Goal: Task Accomplishment & Management: Manage account settings

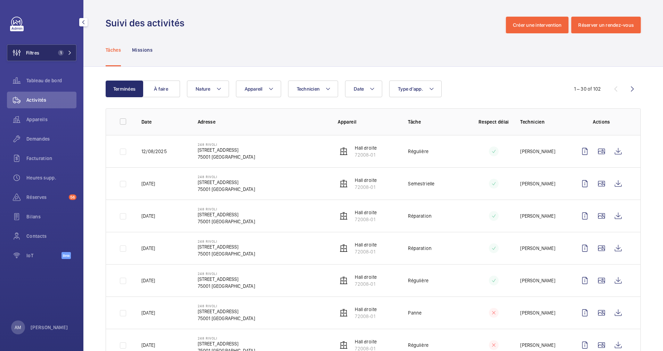
click at [61, 48] on button "Filtres 1" at bounding box center [42, 52] width 70 height 17
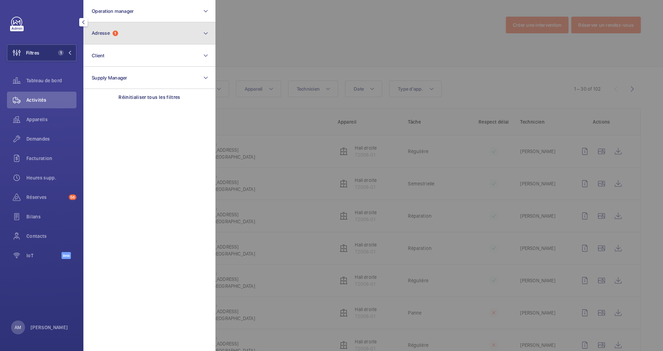
click at [122, 31] on button "Adresse 1" at bounding box center [149, 33] width 132 height 22
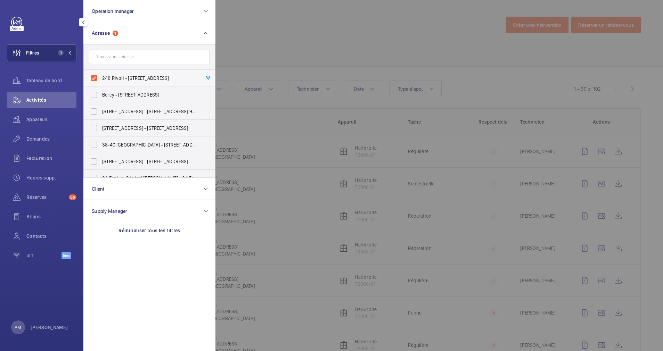
click at [96, 74] on label "248 Rivoli - 248 Rue de Rivoli, 75001 PARIS, PARIS 75001" at bounding box center [144, 78] width 121 height 17
click at [96, 74] on input "248 Rivoli - 248 Rue de Rivoli, 75001 PARIS, PARIS 75001" at bounding box center [94, 78] width 14 height 14
checkbox input "false"
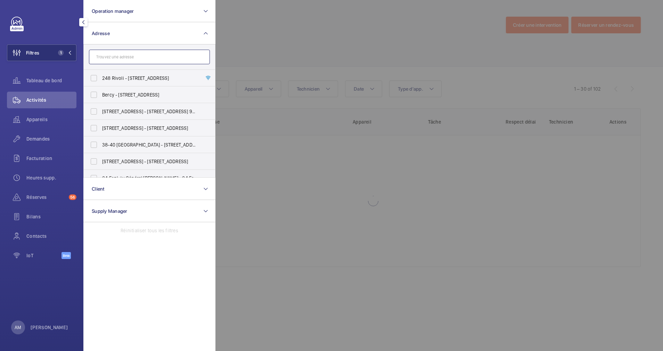
click at [113, 59] on input "text" at bounding box center [149, 57] width 121 height 15
paste input "69 haussmann"
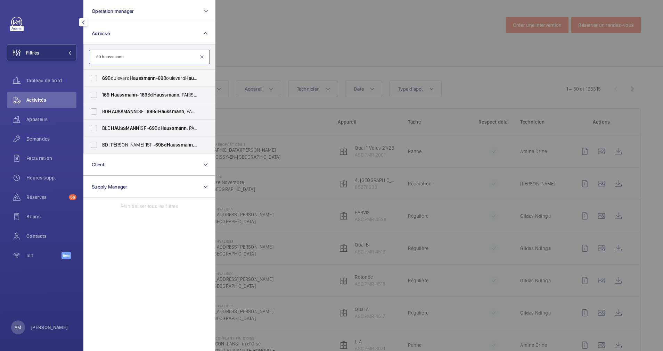
type input "69 haussmann"
click at [102, 76] on label "69 Boulevard Haussmann - 69 Boulevard Haussmann , 75008 PARIS, PARIS 75008" at bounding box center [144, 78] width 121 height 17
click at [101, 76] on input "69 Boulevard Haussmann - 69 Boulevard Haussmann , 75008 PARIS, PARIS 75008" at bounding box center [94, 78] width 14 height 14
checkbox input "true"
click at [294, 44] on div at bounding box center [547, 175] width 663 height 351
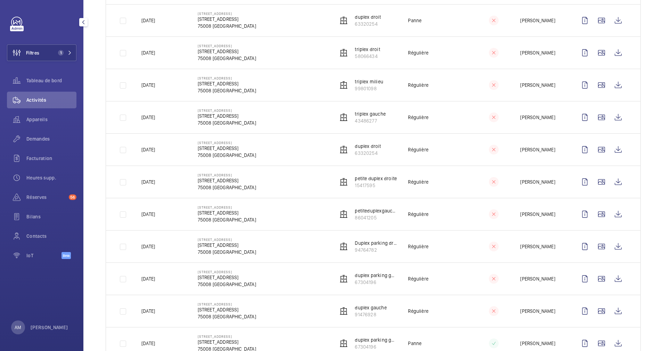
scroll to position [406, 0]
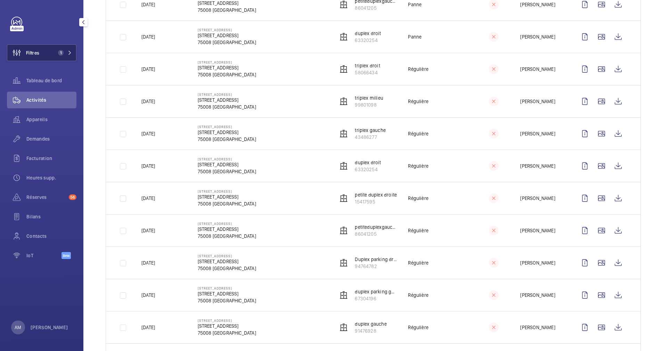
click at [68, 48] on button "Filtres 1" at bounding box center [42, 52] width 70 height 17
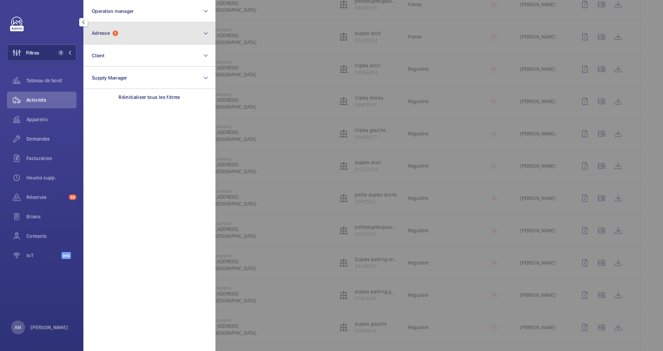
click at [138, 39] on button "Adresse 1" at bounding box center [149, 33] width 132 height 22
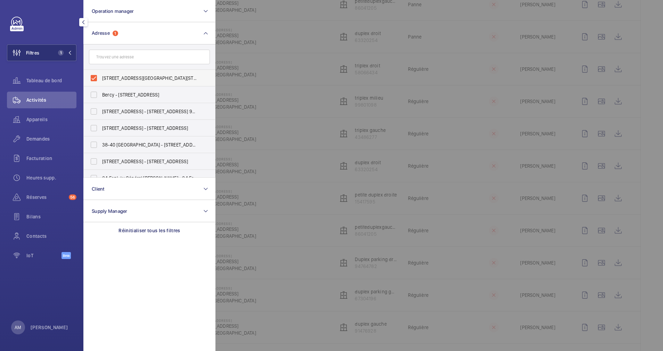
click at [96, 77] on label "69 Boulevard Haussmann - 69 Boulevard Haussmann, 75008 PARIS, PARIS 75008" at bounding box center [144, 78] width 121 height 17
click at [96, 77] on input "69 Boulevard Haussmann - 69 Boulevard Haussmann, 75008 PARIS, PARIS 75008" at bounding box center [94, 78] width 14 height 14
checkbox input "false"
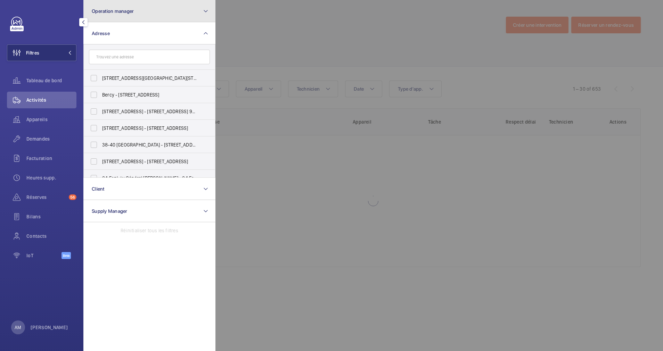
click at [149, 17] on button "Operation manager" at bounding box center [149, 11] width 132 height 22
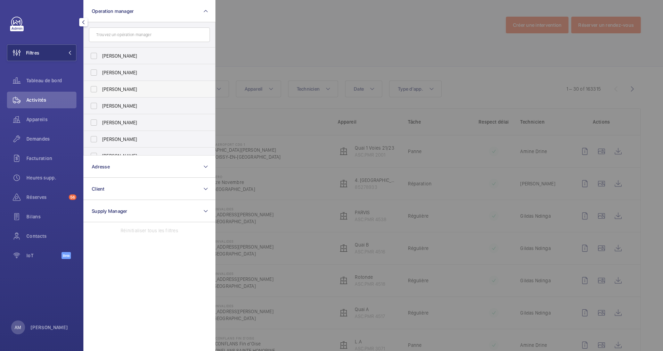
click at [103, 91] on span "[PERSON_NAME]" at bounding box center [150, 89] width 96 height 7
click at [101, 91] on input "[PERSON_NAME]" at bounding box center [94, 89] width 14 height 14
checkbox input "true"
drag, startPoint x: 245, startPoint y: 50, endPoint x: 279, endPoint y: 51, distance: 34.1
click at [246, 50] on div at bounding box center [547, 175] width 663 height 351
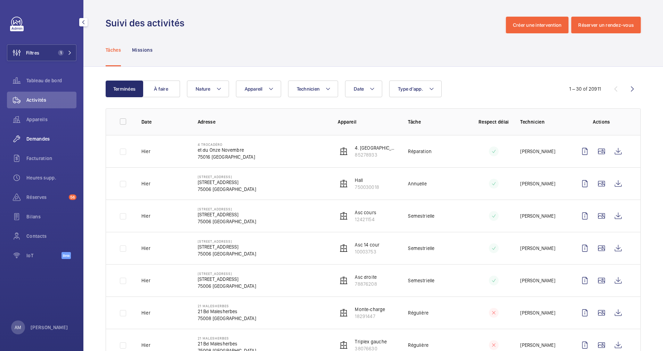
click at [38, 134] on div "Demandes" at bounding box center [42, 139] width 70 height 17
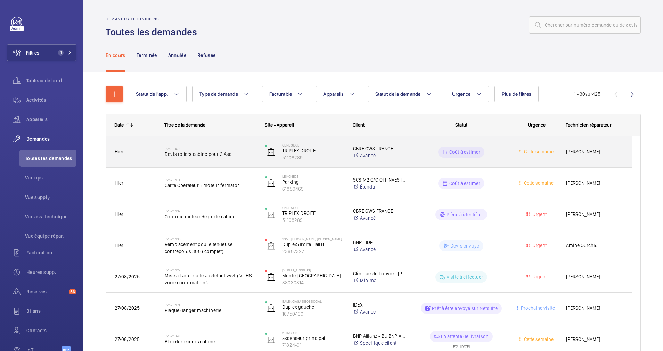
click at [234, 154] on span "Devis rollers cabine pour 3 Asc" at bounding box center [210, 154] width 91 height 7
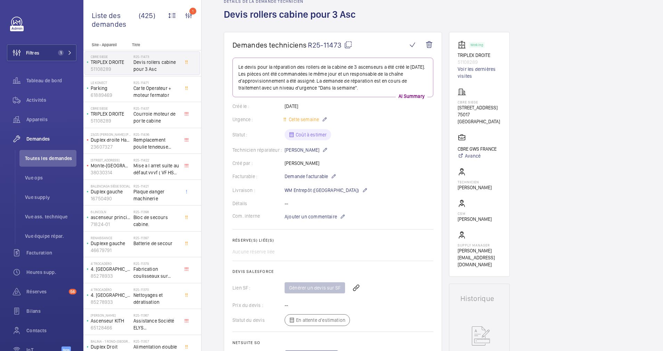
scroll to position [52, 0]
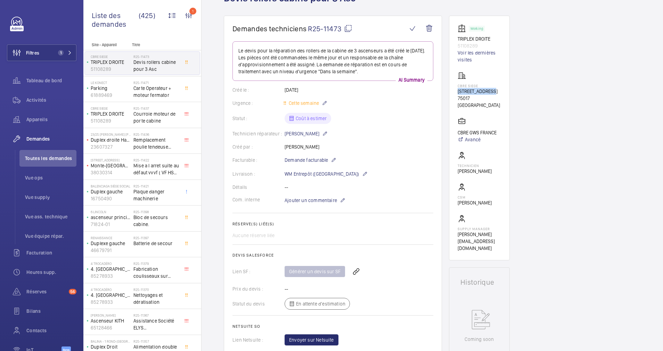
drag, startPoint x: 454, startPoint y: 93, endPoint x: 493, endPoint y: 91, distance: 39.0
click at [493, 91] on wm-front-card "Working TRIPLEX DROITE 51108289 Voir les dernières visites CBRE SIEGE 76 Rue de…" at bounding box center [479, 138] width 61 height 245
drag, startPoint x: 493, startPoint y: 91, endPoint x: 481, endPoint y: 91, distance: 12.5
copy p "76 Rue de Prony"
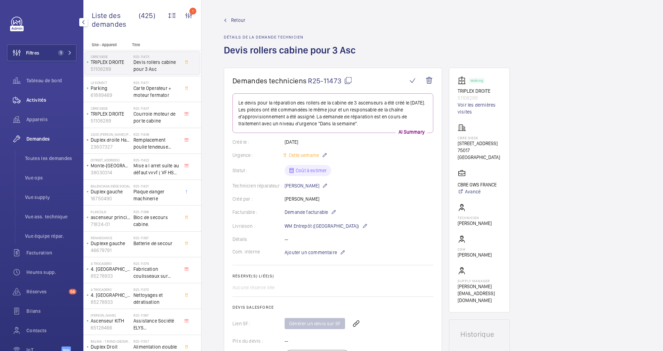
click at [39, 99] on span "Activités" at bounding box center [51, 100] width 50 height 7
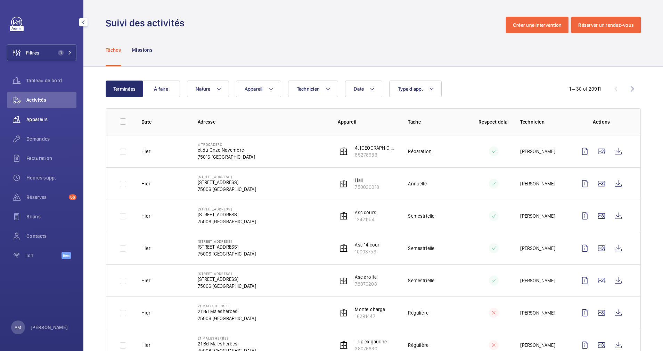
click at [34, 116] on span "Appareils" at bounding box center [51, 119] width 50 height 7
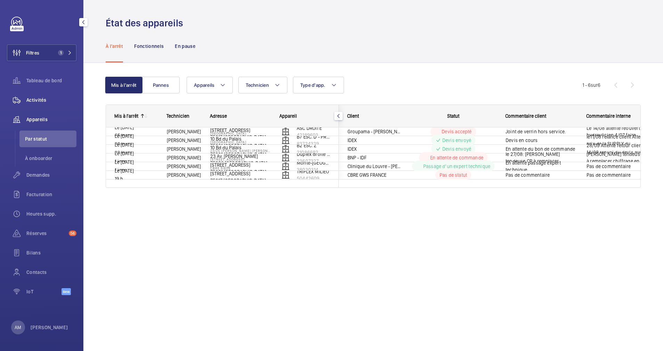
click at [32, 97] on span "Activités" at bounding box center [51, 100] width 50 height 7
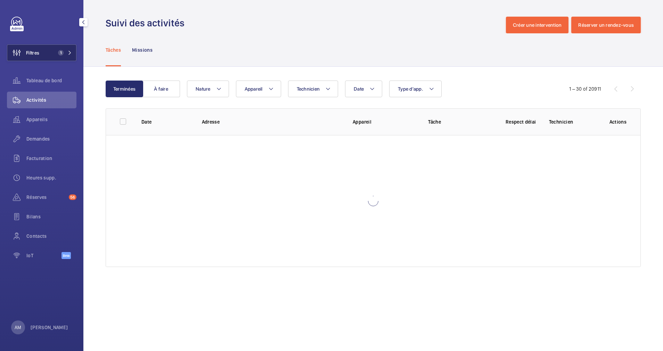
click at [67, 50] on button "Filtres 1" at bounding box center [42, 52] width 70 height 17
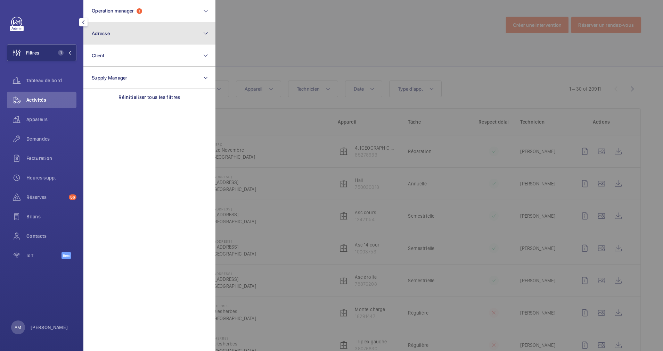
click at [135, 39] on button "Adresse" at bounding box center [149, 33] width 132 height 22
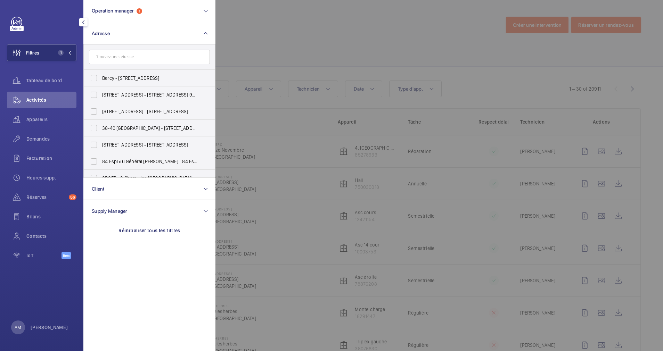
click at [119, 58] on input "text" at bounding box center [149, 57] width 121 height 15
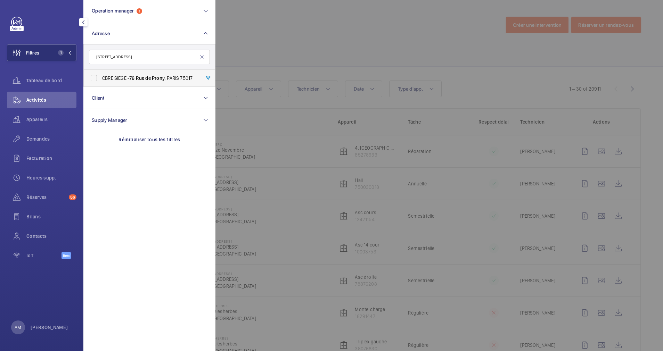
type input "76 Rue de Prony"
click at [148, 79] on span "de" at bounding box center [147, 78] width 5 height 6
click at [101, 79] on input "CBRE SIEGE - 76 Rue de Prony , PARIS 75017" at bounding box center [94, 78] width 14 height 14
checkbox input "true"
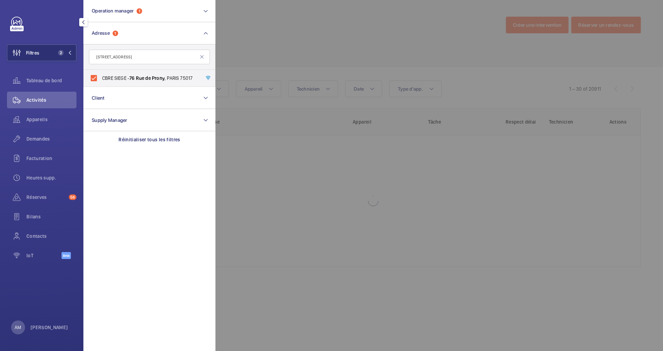
click at [258, 39] on div at bounding box center [547, 175] width 663 height 351
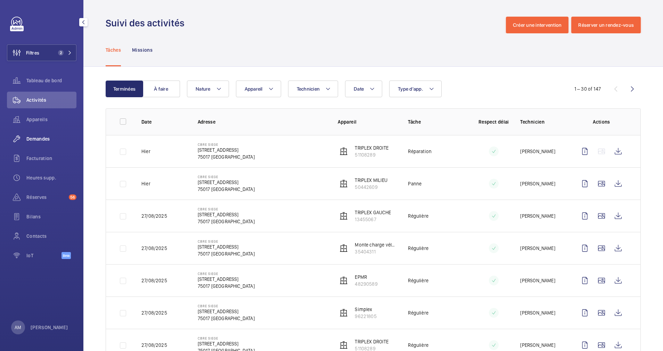
click at [45, 136] on span "Demandes" at bounding box center [51, 139] width 50 height 7
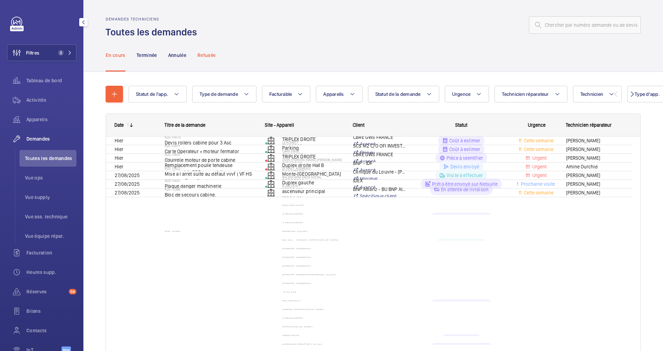
click at [205, 62] on div "Refusée" at bounding box center [206, 55] width 18 height 33
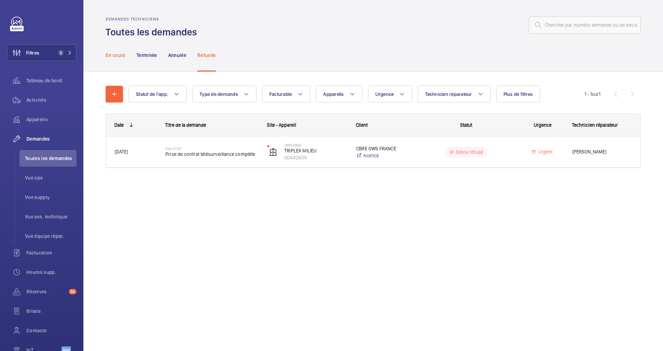
click at [117, 56] on p "En cours" at bounding box center [116, 55] width 20 height 7
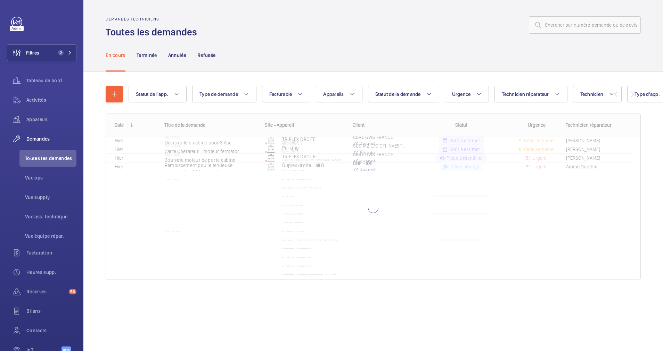
click at [344, 58] on div "En cours Terminée Annulée Refusée" at bounding box center [373, 55] width 535 height 33
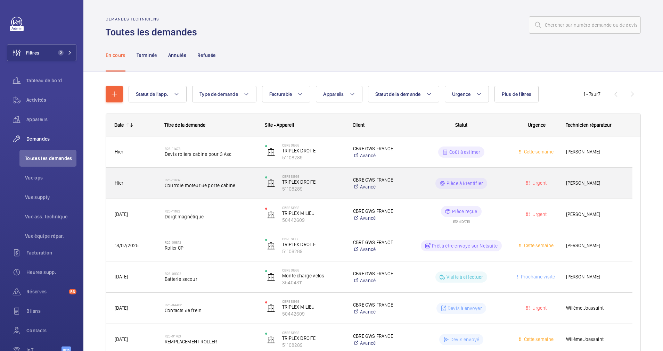
click at [213, 184] on span "Courroie moteur de porte cabine" at bounding box center [210, 185] width 91 height 7
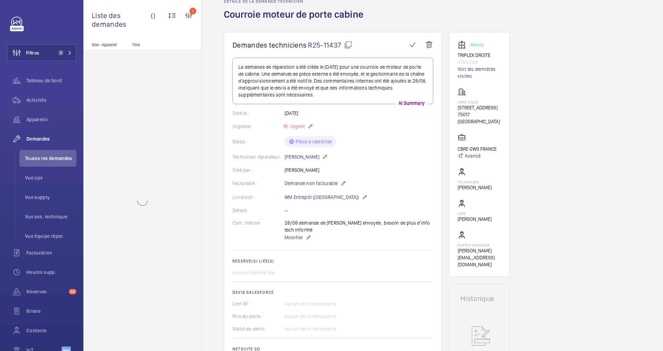
scroll to position [52, 0]
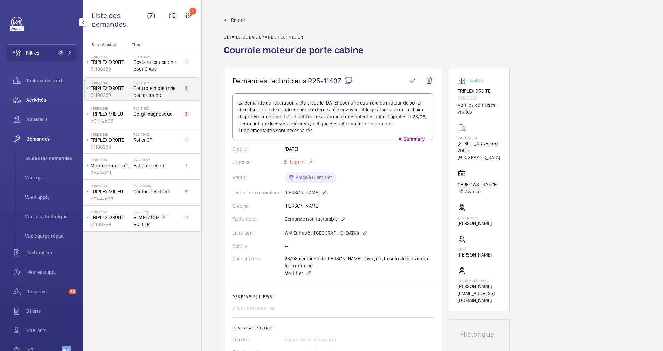
click at [36, 97] on span "Activités" at bounding box center [51, 100] width 50 height 7
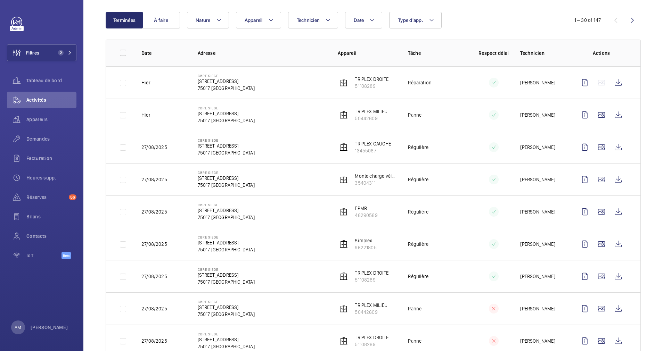
scroll to position [52, 0]
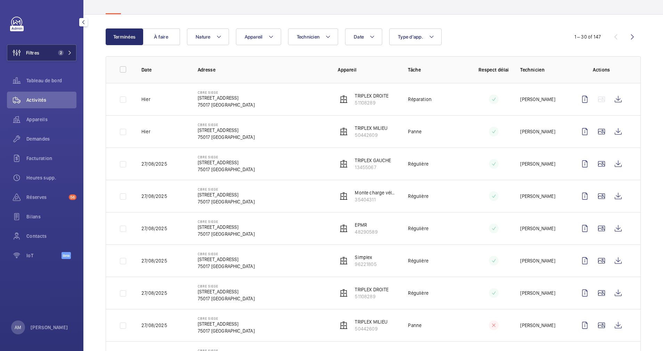
click at [72, 51] on button "Filtres 2" at bounding box center [42, 52] width 70 height 17
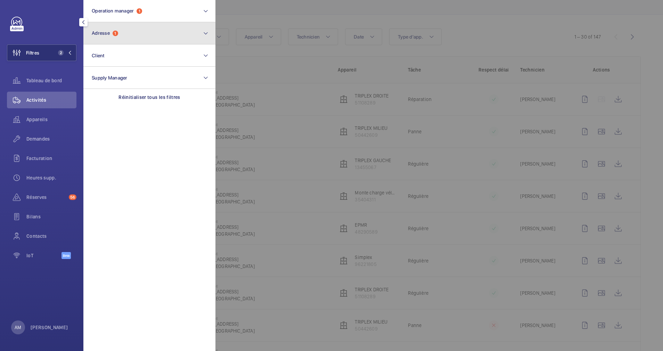
click at [137, 36] on button "Adresse 1" at bounding box center [149, 33] width 132 height 22
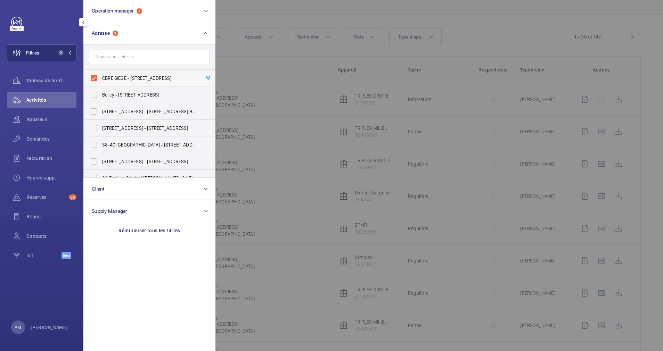
click at [95, 76] on label "CBRE SIEGE - 76 Rue de Prony, PARIS 75017" at bounding box center [144, 78] width 121 height 17
click at [95, 76] on input "CBRE SIEGE - 76 Rue de Prony, PARIS 75017" at bounding box center [94, 78] width 14 height 14
checkbox input "false"
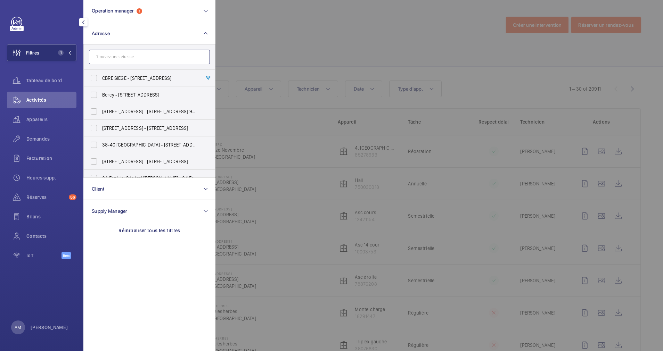
click at [179, 56] on input "text" at bounding box center [149, 57] width 121 height 15
click at [191, 2] on button "Operation manager 1" at bounding box center [149, 11] width 132 height 22
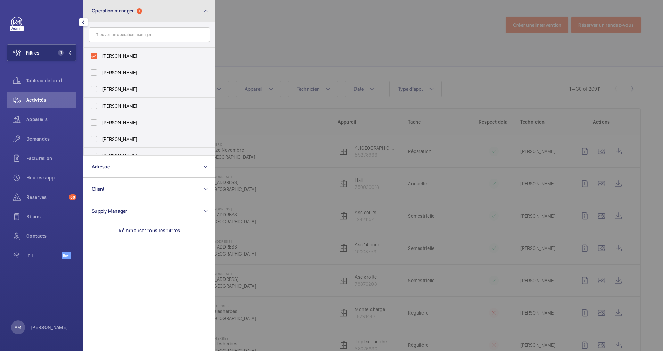
click at [182, 12] on button "Operation manager 1" at bounding box center [149, 11] width 132 height 22
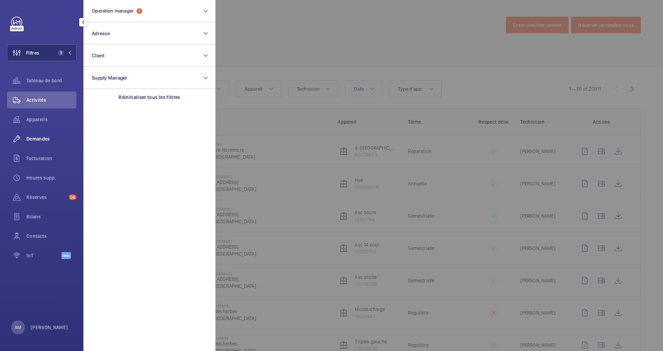
click at [41, 139] on span "Demandes" at bounding box center [51, 139] width 50 height 7
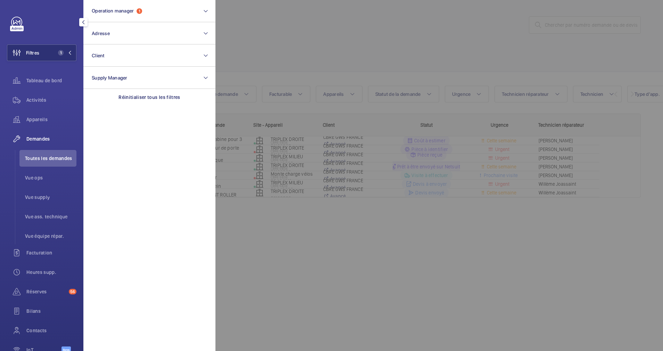
click at [323, 44] on div at bounding box center [547, 175] width 663 height 351
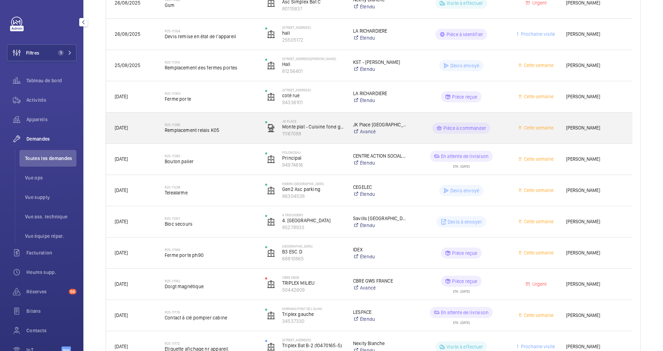
scroll to position [574, 0]
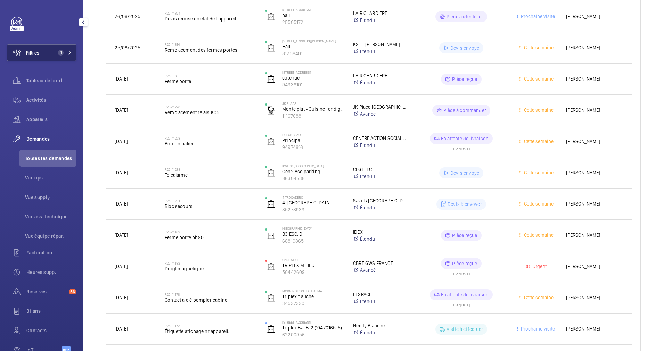
click at [60, 52] on span "1" at bounding box center [61, 53] width 6 height 6
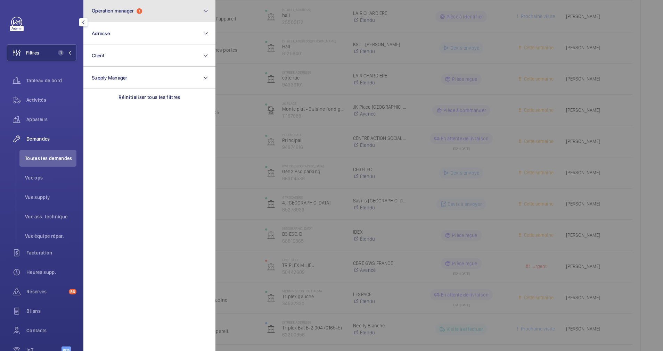
click at [116, 18] on button "Operation manager 1" at bounding box center [149, 11] width 132 height 22
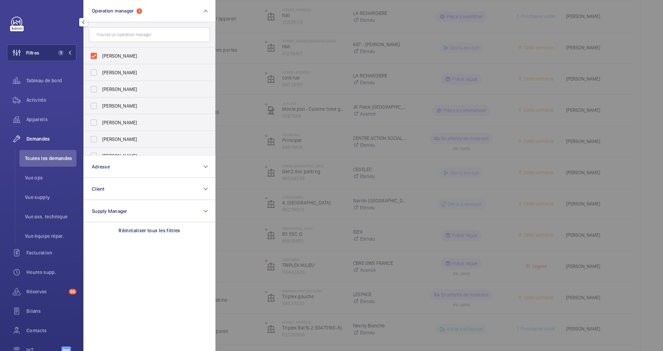
click at [239, 15] on div at bounding box center [547, 175] width 663 height 351
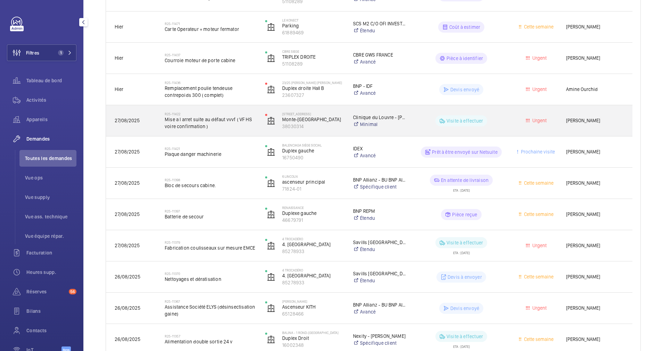
scroll to position [0, 0]
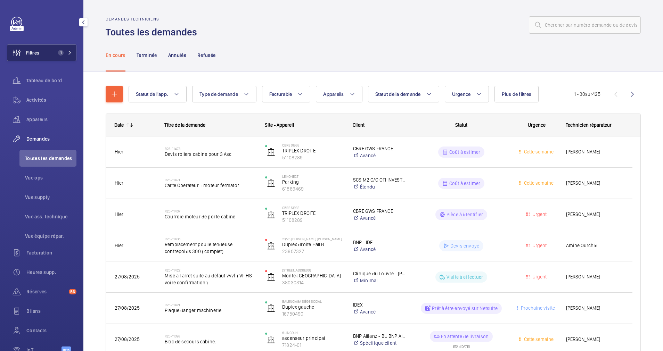
click at [64, 49] on button "Filtres 1" at bounding box center [42, 52] width 70 height 17
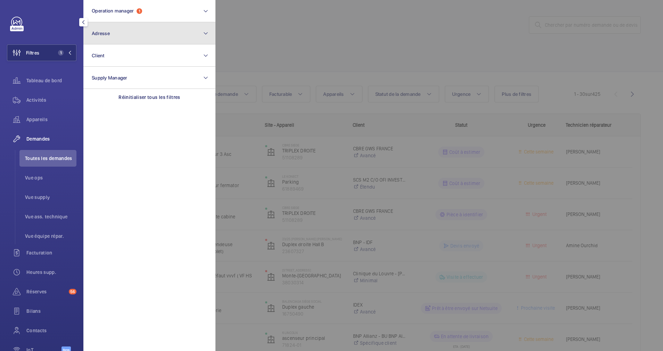
click at [137, 34] on button "Adresse" at bounding box center [149, 33] width 132 height 22
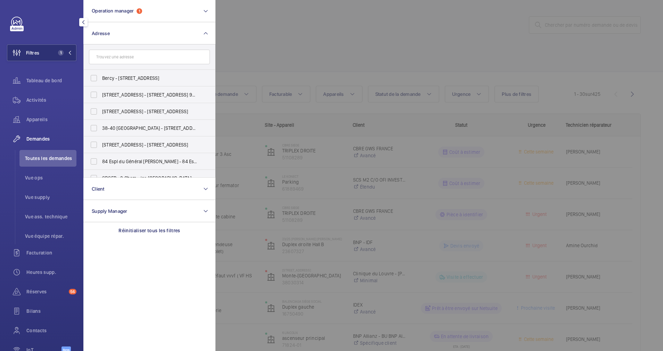
click at [129, 56] on input "text" at bounding box center [149, 57] width 121 height 15
type input "royal"
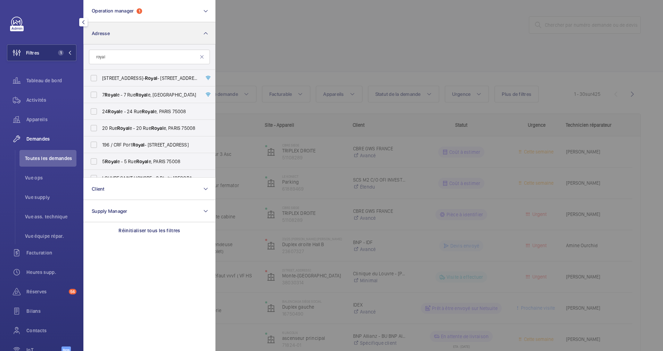
drag, startPoint x: 93, startPoint y: 98, endPoint x: 215, endPoint y: 43, distance: 132.9
click at [101, 95] on label "7 Royal e - 7 Rue Royal e, 75008 PARIS, PARIS 75008" at bounding box center [144, 95] width 121 height 17
click at [101, 95] on input "7 Royal e - 7 Rue Royal e, 75008 PARIS, PARIS 75008" at bounding box center [94, 95] width 14 height 14
checkbox input "true"
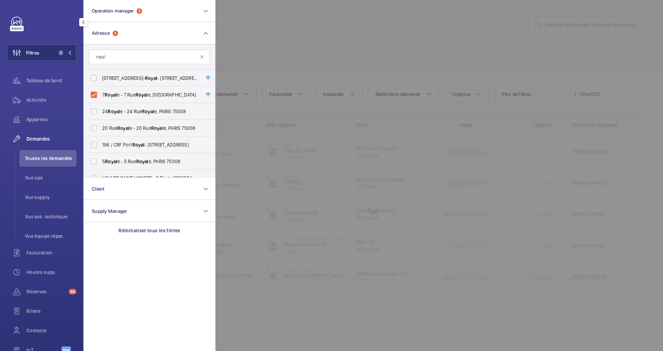
click at [291, 33] on div at bounding box center [547, 175] width 663 height 351
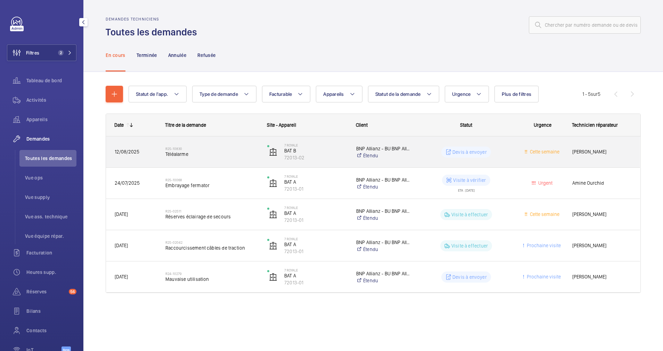
click at [223, 147] on h2 "R25-10830" at bounding box center [211, 149] width 93 height 4
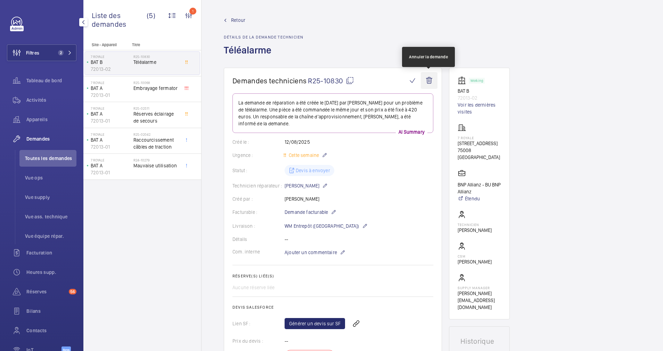
click at [430, 79] on wm-front-icon-button at bounding box center [429, 80] width 17 height 17
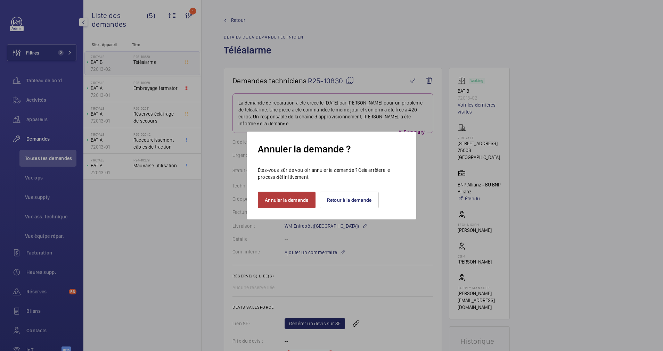
click at [297, 196] on button "Annuler la demande" at bounding box center [287, 200] width 58 height 17
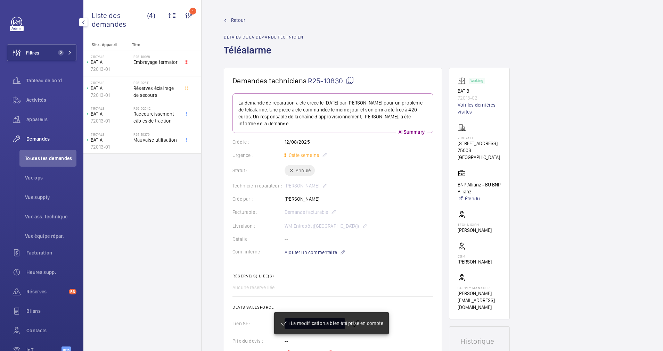
click at [233, 21] on span "Retour" at bounding box center [238, 20] width 14 height 7
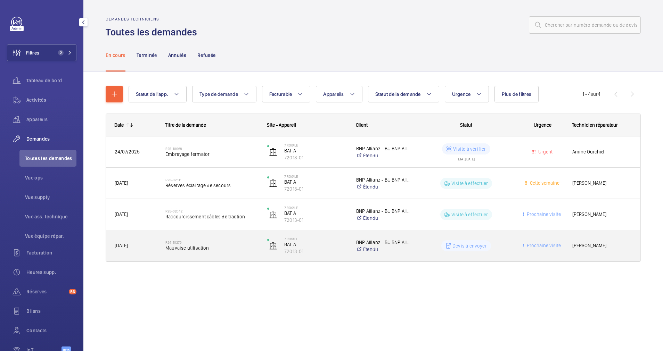
click at [244, 241] on h2 "R24-10279" at bounding box center [211, 243] width 93 height 4
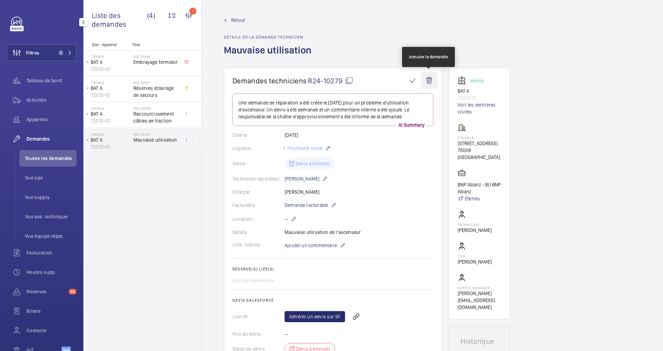
click at [430, 81] on wm-front-icon-button at bounding box center [429, 80] width 17 height 17
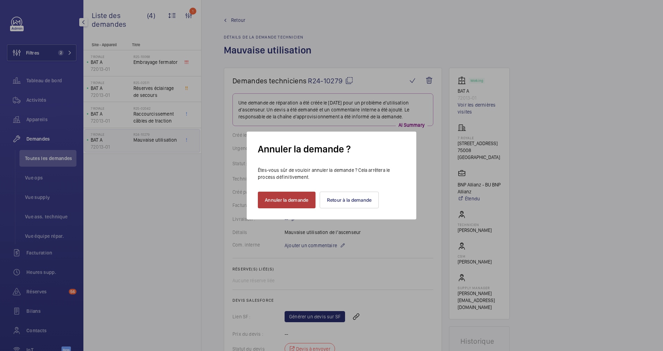
click at [265, 200] on button "Annuler la demande" at bounding box center [287, 200] width 58 height 17
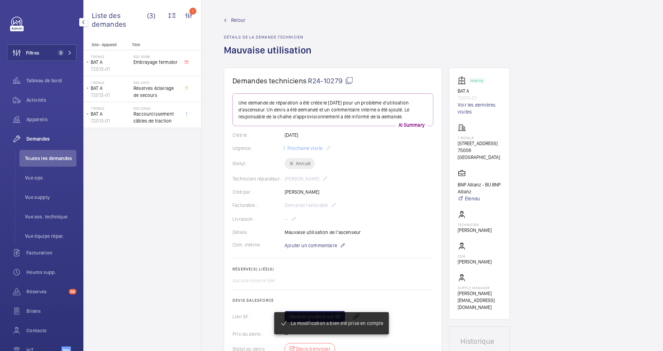
click at [229, 17] on link "Retour" at bounding box center [270, 20] width 92 height 7
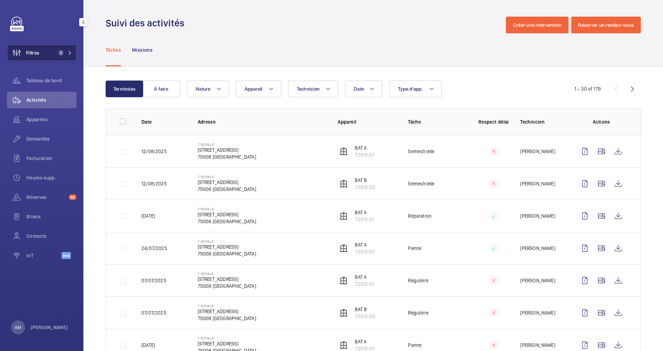
click at [58, 57] on button "Filtres 2" at bounding box center [42, 52] width 70 height 17
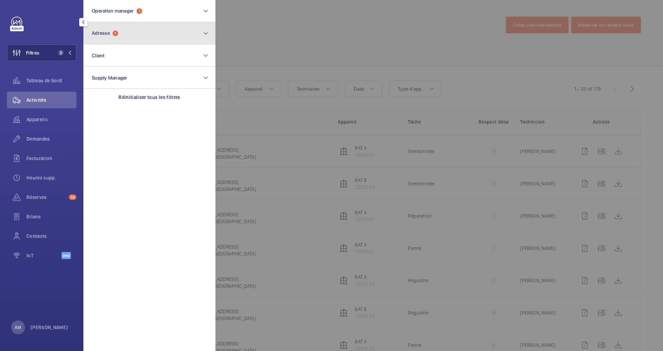
click at [156, 35] on button "Adresse 1" at bounding box center [149, 33] width 132 height 22
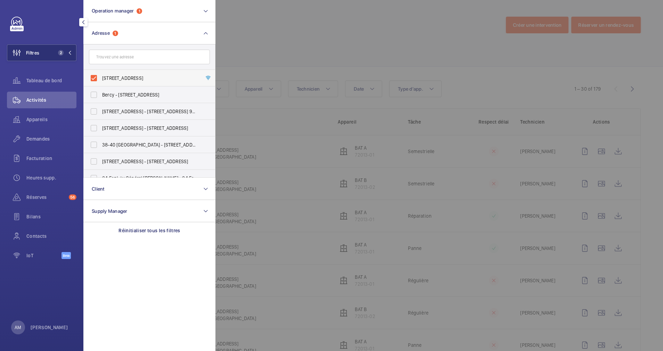
click at [90, 80] on label "7 Royale - 7 Rue Royale, 75008 PARIS, PARIS 75008" at bounding box center [144, 78] width 121 height 17
click at [90, 80] on input "7 Royale - 7 Rue Royale, 75008 PARIS, PARIS 75008" at bounding box center [94, 78] width 14 height 14
checkbox input "false"
click at [273, 15] on div at bounding box center [547, 175] width 663 height 351
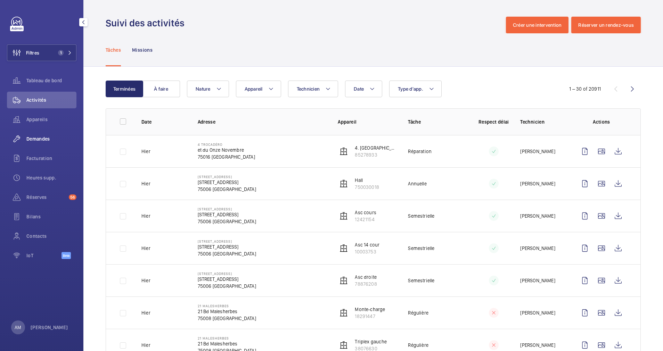
click at [39, 141] on span "Demandes" at bounding box center [51, 139] width 50 height 7
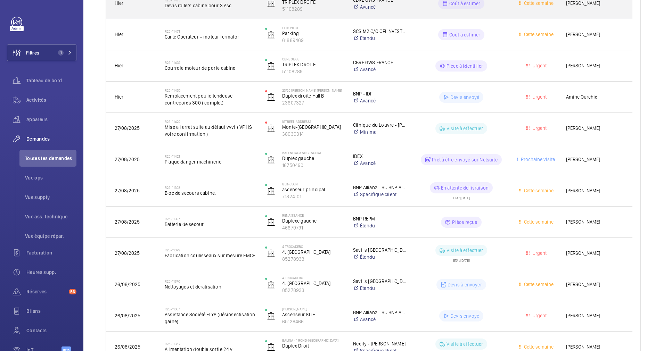
scroll to position [156, 0]
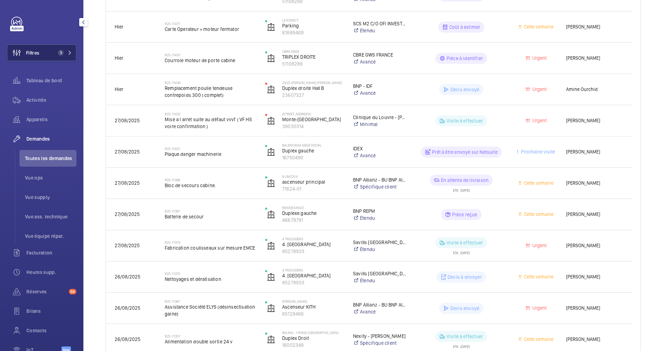
click at [42, 49] on button "Filtres 1" at bounding box center [42, 52] width 70 height 17
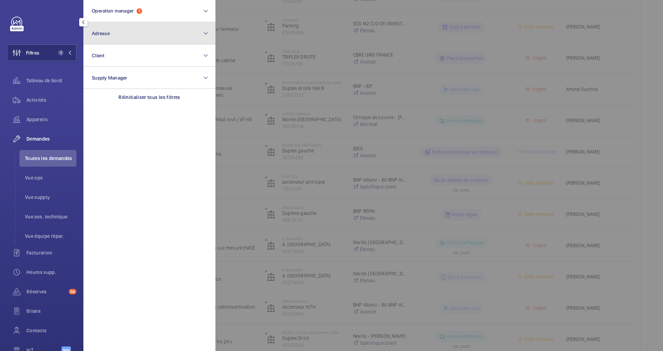
click at [138, 32] on button "Adresse" at bounding box center [149, 33] width 132 height 22
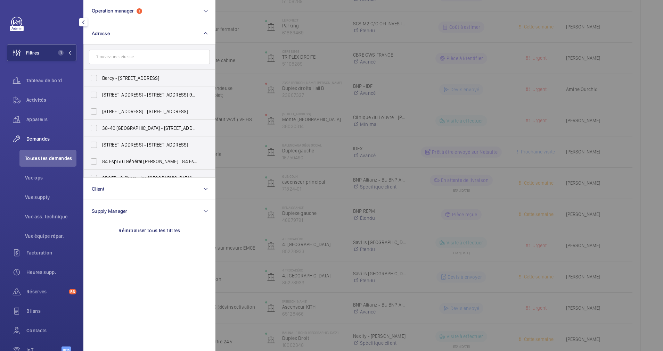
click at [130, 56] on input "text" at bounding box center [149, 57] width 121 height 15
click at [203, 15] on mat-icon at bounding box center [206, 11] width 6 height 8
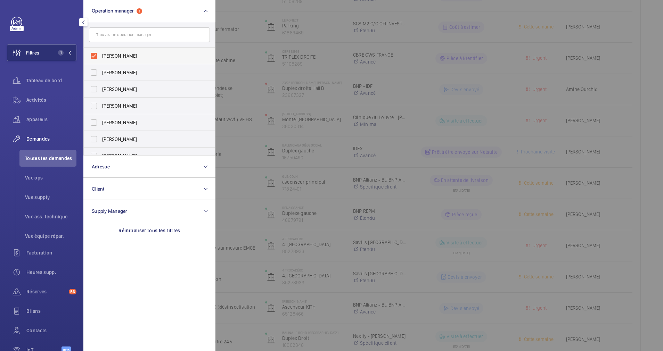
click at [94, 54] on label "[PERSON_NAME]" at bounding box center [144, 56] width 121 height 17
click at [94, 54] on input "[PERSON_NAME]" at bounding box center [94, 56] width 14 height 14
checkbox input "false"
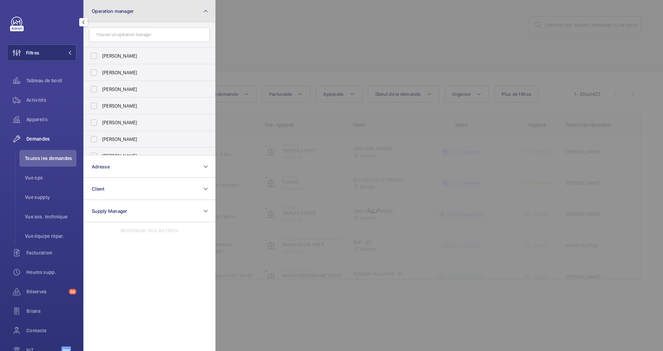
click at [173, 22] on button "Operation manager" at bounding box center [149, 11] width 132 height 22
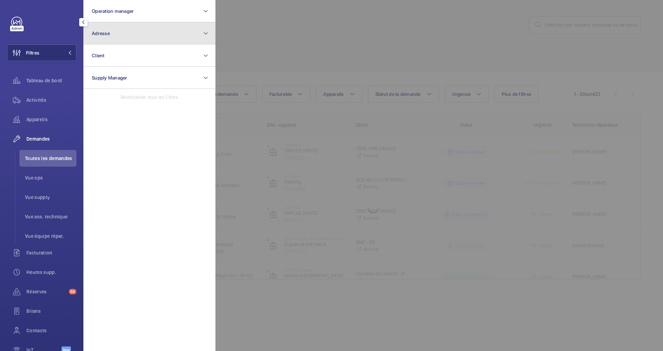
click at [149, 37] on button "Adresse" at bounding box center [149, 33] width 132 height 22
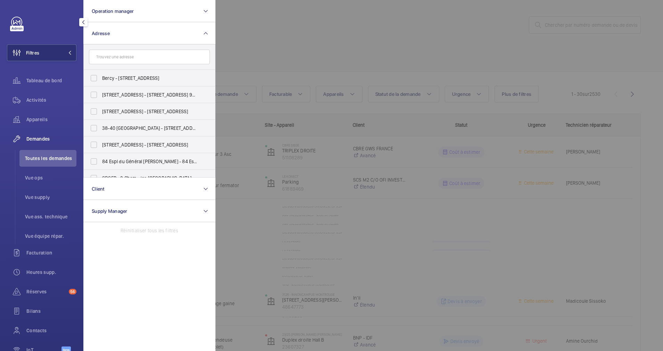
click at [136, 56] on input "text" at bounding box center [149, 57] width 121 height 15
type input "90 GA"
click at [129, 78] on span "PARIS GA MBETTA 90 - 90 avenue Ga mbetta, PARIS 75020" at bounding box center [150, 78] width 96 height 7
click at [101, 78] on input "PARIS GA MBETTA 90 - 90 avenue Ga mbetta, PARIS 75020" at bounding box center [94, 78] width 14 height 14
checkbox input "true"
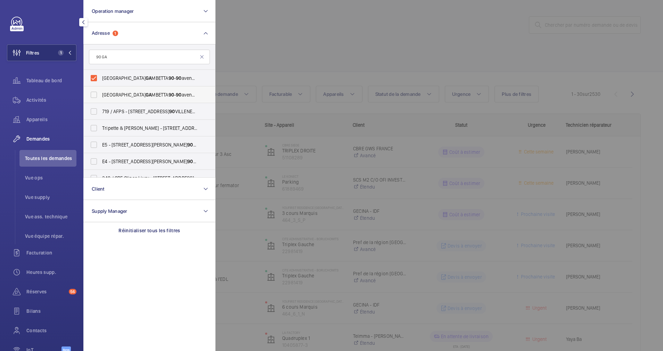
click at [146, 94] on span "GA" at bounding box center [149, 95] width 6 height 6
click at [101, 94] on input "PARIS GA MBETTA 90 - 90 avenue Ga mbetta, PARIS 75020" at bounding box center [94, 95] width 14 height 14
checkbox input "true"
click at [41, 119] on span "Appareils" at bounding box center [51, 119] width 50 height 7
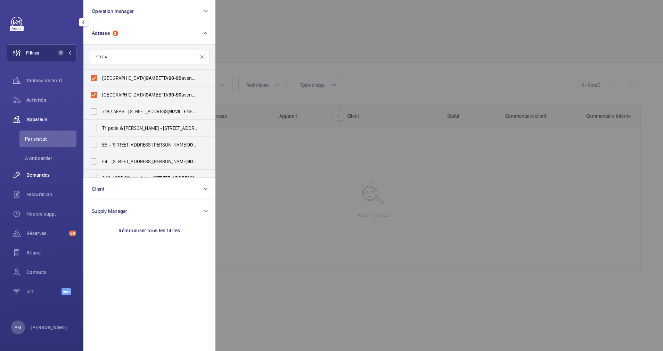
click at [38, 181] on div "Demandes" at bounding box center [42, 175] width 70 height 17
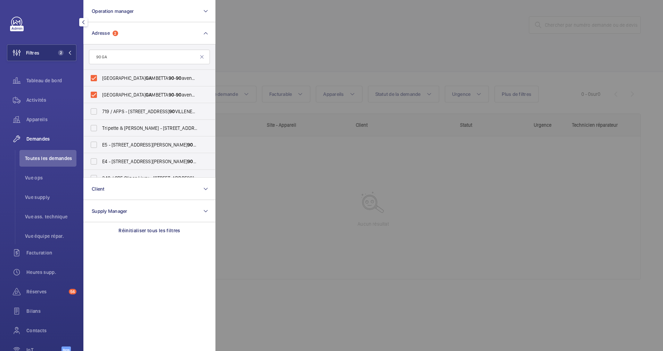
click at [306, 63] on div at bounding box center [547, 175] width 663 height 351
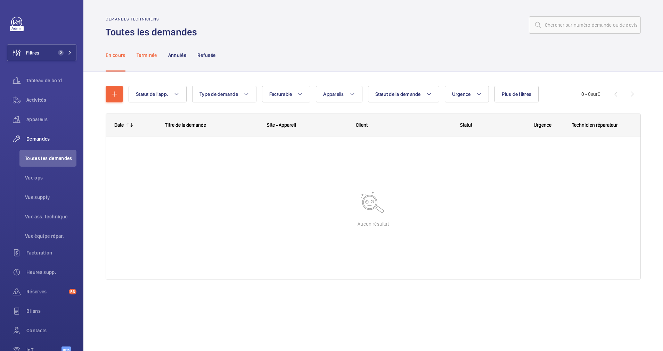
click at [145, 57] on p "Terminée" at bounding box center [147, 55] width 21 height 7
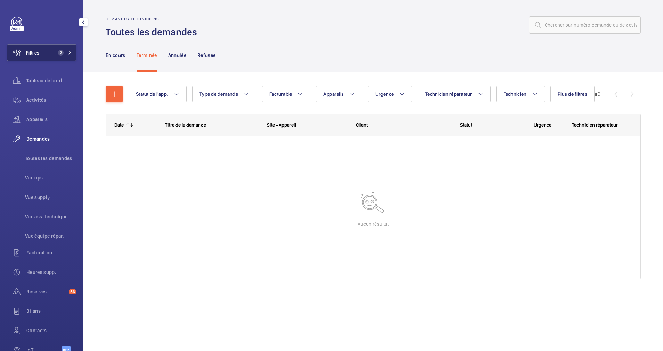
click at [48, 51] on button "Filtres 2" at bounding box center [42, 52] width 70 height 17
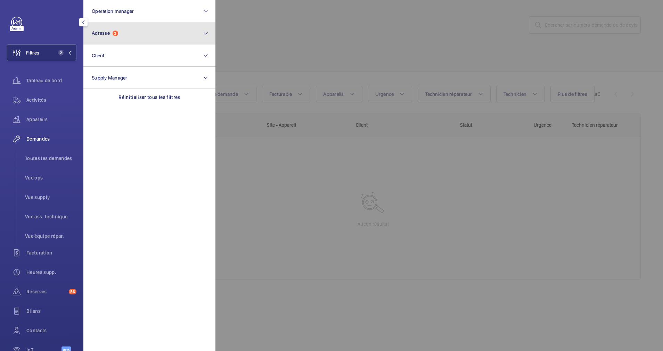
click at [120, 36] on button "Adresse 2" at bounding box center [149, 33] width 132 height 22
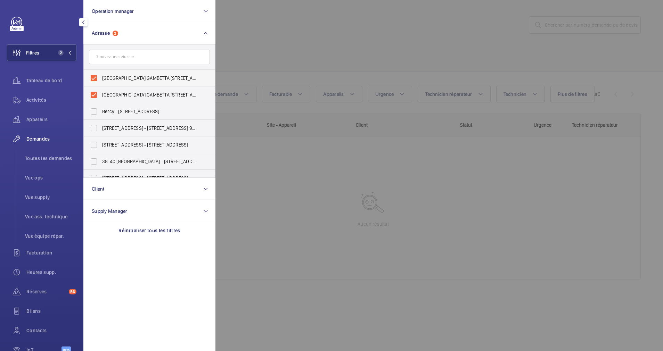
click at [92, 80] on label "PARIS GAMBETTA 90 - 90 avenue Gambetta, PARIS 75020" at bounding box center [144, 78] width 121 height 17
click at [92, 80] on input "PARIS GAMBETTA 90 - 90 avenue Gambetta, PARIS 75020" at bounding box center [94, 78] width 14 height 14
checkbox input "false"
click at [91, 96] on label "PARIS GAMBETTA 90 - 90 avenue Gambetta, PARIS 75020" at bounding box center [144, 95] width 121 height 17
click at [91, 96] on input "PARIS GAMBETTA 90 - 90 avenue Gambetta, PARIS 75020" at bounding box center [94, 95] width 14 height 14
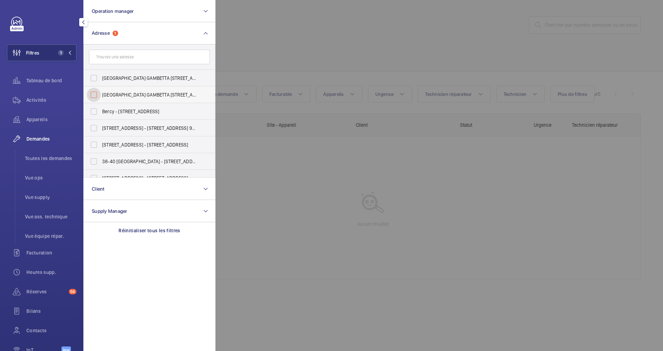
checkbox input "false"
click at [305, 53] on div at bounding box center [547, 175] width 663 height 351
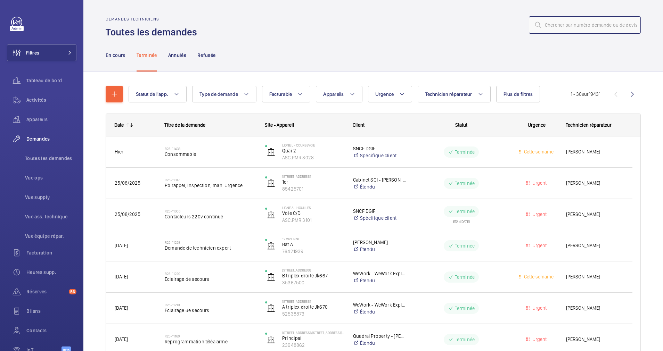
click at [578, 26] on input "text" at bounding box center [585, 24] width 112 height 17
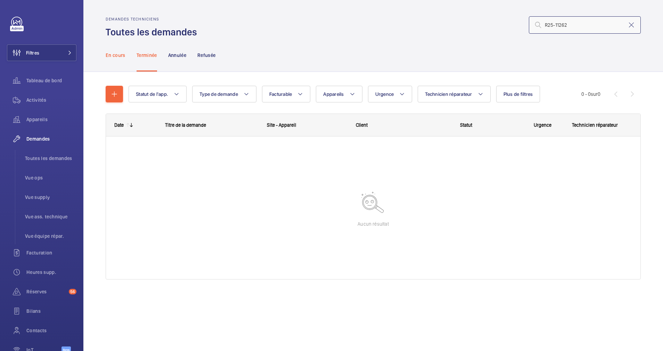
type input "R25-11262"
click at [120, 52] on p "En cours" at bounding box center [116, 55] width 20 height 7
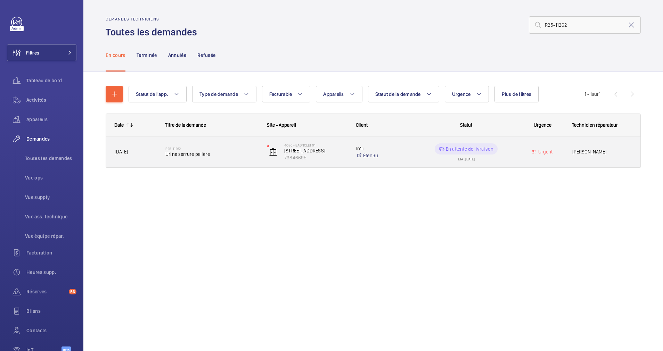
click at [232, 149] on h2 "R25-11262" at bounding box center [211, 149] width 93 height 4
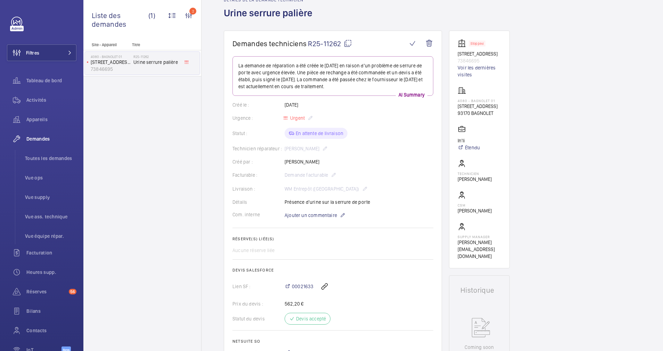
scroll to position [52, 0]
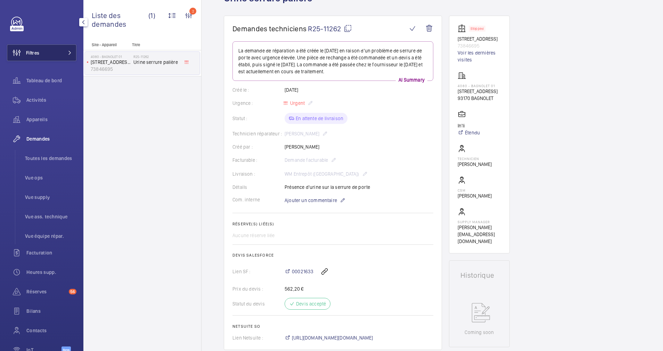
click at [72, 56] on button "Filtres" at bounding box center [42, 52] width 70 height 17
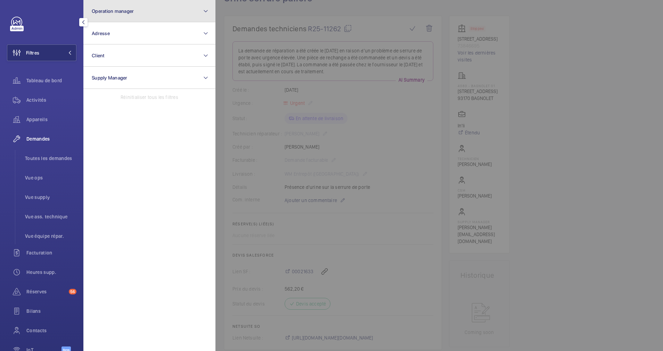
click at [144, 16] on button "Operation manager" at bounding box center [149, 11] width 132 height 22
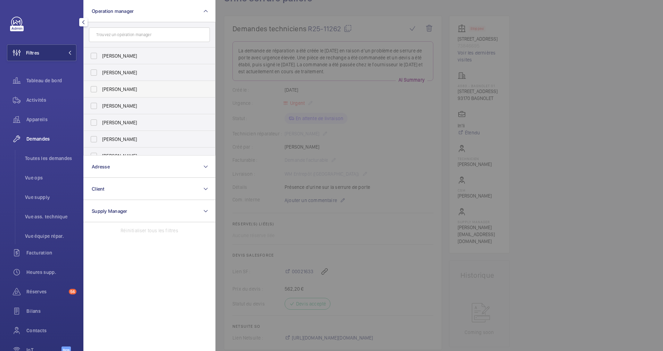
click at [98, 87] on label "[PERSON_NAME]" at bounding box center [144, 89] width 121 height 17
click at [98, 87] on input "[PERSON_NAME]" at bounding box center [94, 89] width 14 height 14
checkbox input "true"
drag, startPoint x: 40, startPoint y: 94, endPoint x: 232, endPoint y: 45, distance: 198.8
click at [40, 94] on div "Activités" at bounding box center [42, 100] width 70 height 17
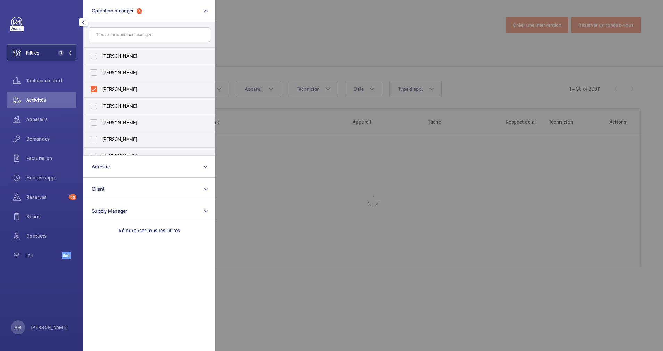
click at [278, 28] on div at bounding box center [547, 175] width 663 height 351
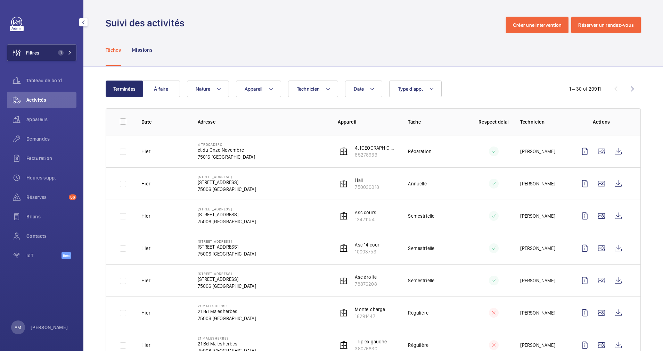
drag, startPoint x: 42, startPoint y: 49, endPoint x: 49, endPoint y: 48, distance: 7.4
click at [43, 49] on button "Filtres 1" at bounding box center [42, 52] width 70 height 17
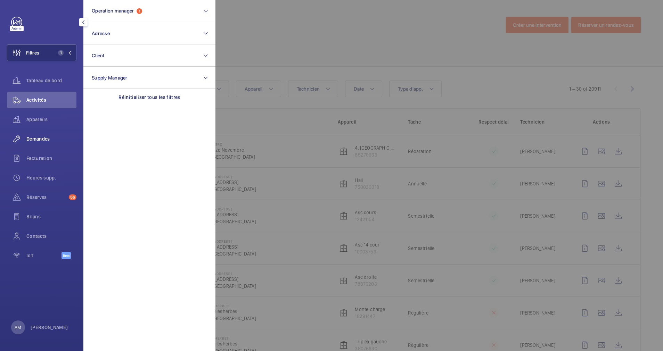
click at [43, 138] on span "Demandes" at bounding box center [51, 139] width 50 height 7
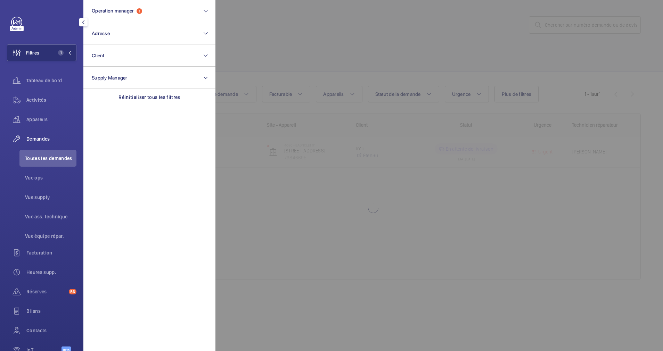
click at [397, 65] on div at bounding box center [547, 175] width 663 height 351
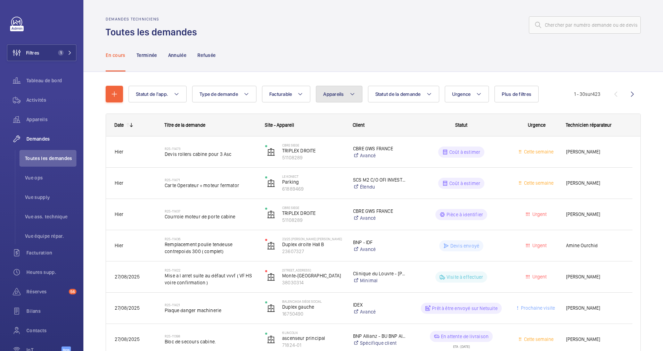
click at [357, 89] on button "Appareils" at bounding box center [339, 94] width 46 height 17
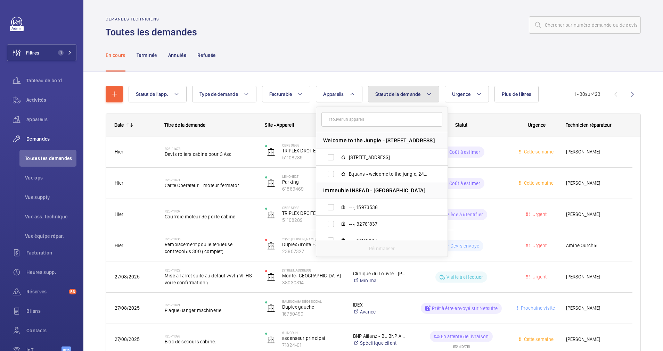
click at [405, 97] on button "Statut de la demande" at bounding box center [403, 94] width 71 height 17
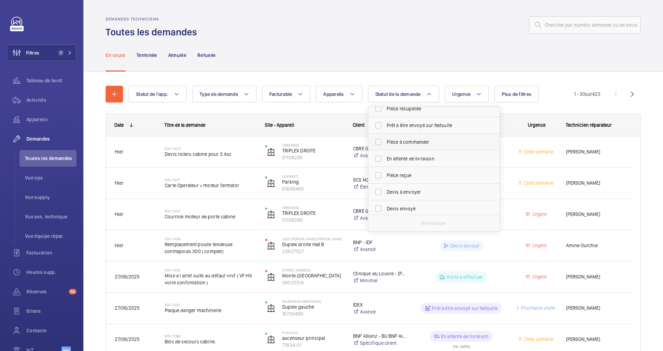
scroll to position [52, 0]
click at [381, 178] on label "Devis à envoyer" at bounding box center [428, 180] width 121 height 17
click at [381, 178] on input "Devis à envoyer" at bounding box center [379, 180] width 14 height 14
checkbox input "true"
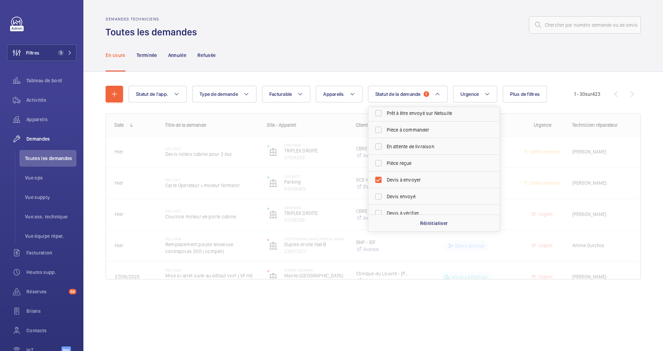
click at [424, 76] on div "Statut de l'app. Type de demande Facturable Appareils Statut de la demande 1 Co…" at bounding box center [373, 186] width 535 height 222
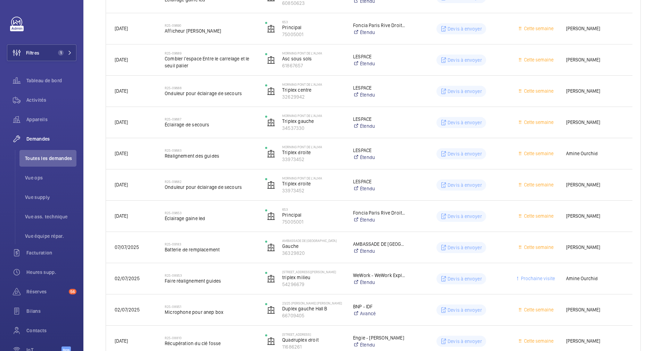
scroll to position [417, 0]
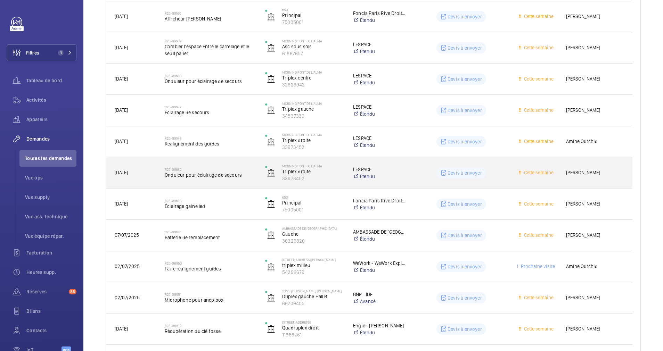
click at [253, 176] on span "Onduleur pour éclairage de secours" at bounding box center [210, 175] width 91 height 7
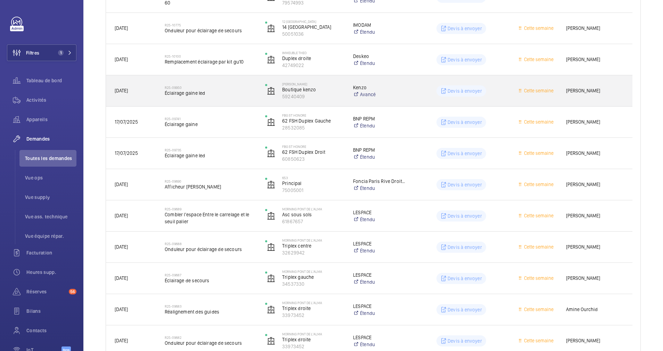
scroll to position [261, 0]
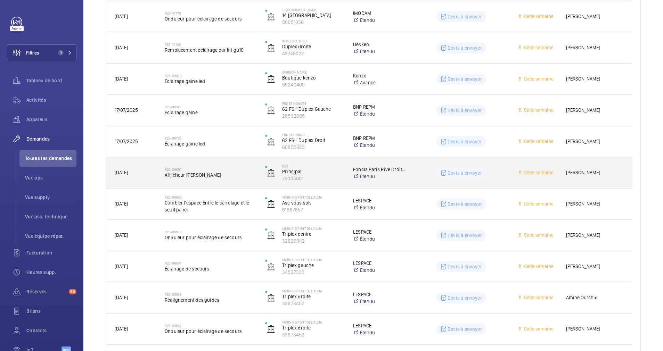
click at [212, 175] on span "Afficheur otis" at bounding box center [210, 175] width 91 height 7
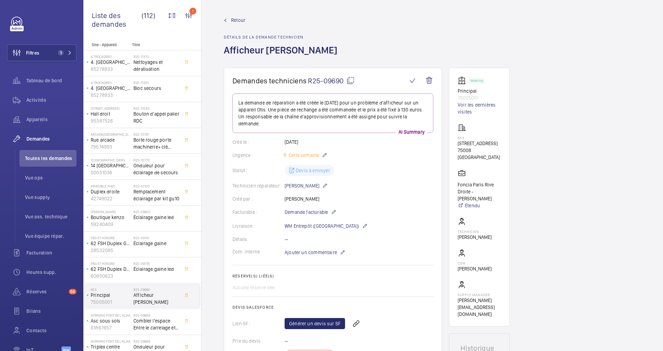
drag, startPoint x: 454, startPoint y: 143, endPoint x: 474, endPoint y: 149, distance: 21.0
click at [474, 149] on wm-front-card "Working Principal 75005001 Voir les dernières visites 653 39 rue Boissy D'angla…" at bounding box center [479, 197] width 61 height 259
copy p "39 rue Boissy D'anglas"
click at [470, 107] on link "Voir les dernières visites" at bounding box center [479, 108] width 43 height 14
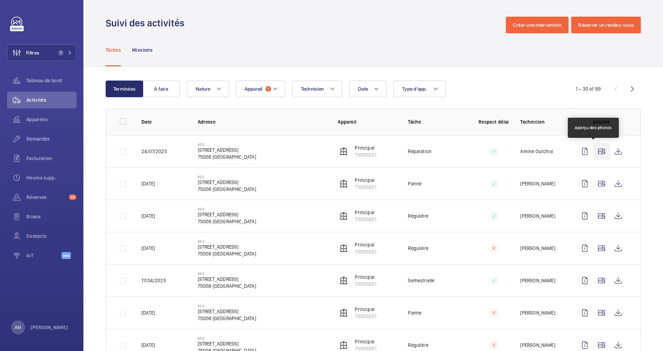
click at [594, 149] on wm-front-icon-button at bounding box center [601, 151] width 17 height 17
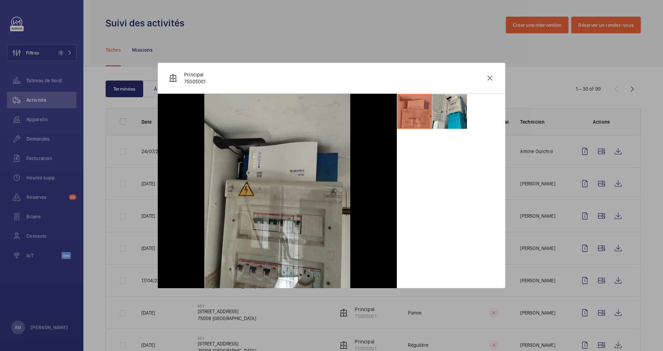
click at [592, 182] on div at bounding box center [331, 175] width 663 height 351
click at [593, 182] on wm-front-icon-button at bounding box center [601, 184] width 17 height 17
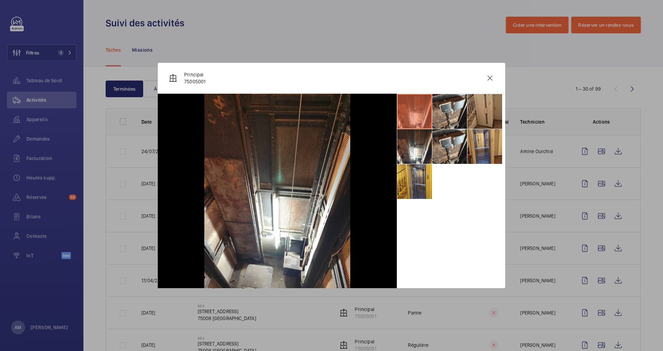
click at [480, 119] on li at bounding box center [484, 111] width 35 height 35
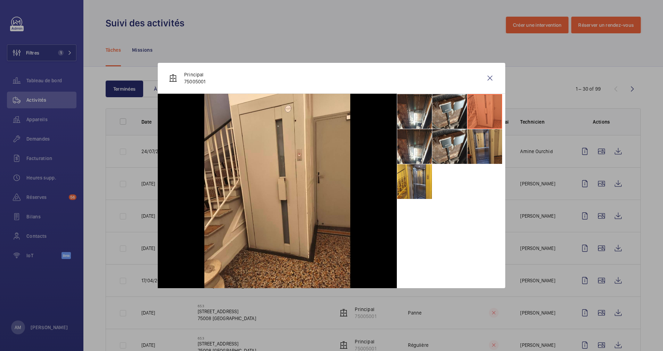
click at [479, 146] on li at bounding box center [484, 146] width 35 height 35
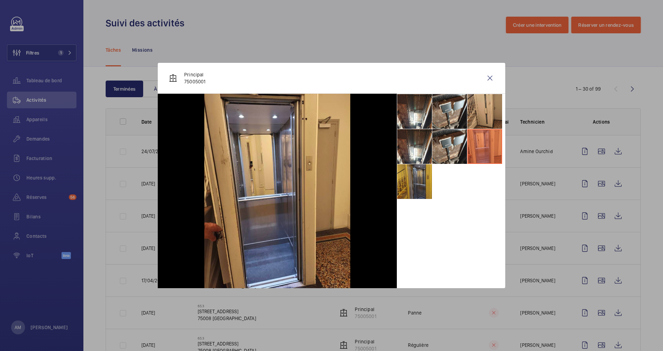
click at [414, 177] on li at bounding box center [414, 181] width 35 height 35
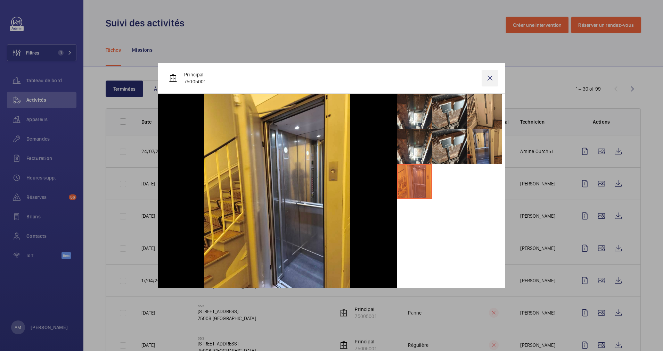
click at [487, 78] on wm-front-icon-button at bounding box center [490, 78] width 17 height 17
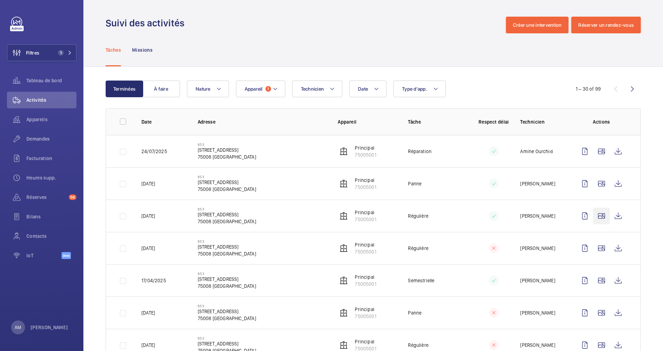
click at [593, 216] on wm-front-icon-button at bounding box center [601, 216] width 17 height 17
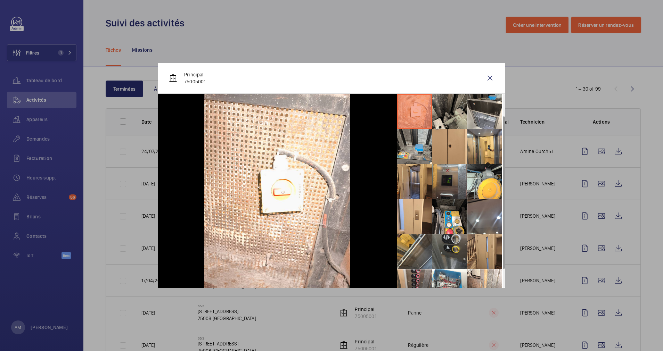
scroll to position [51, 0]
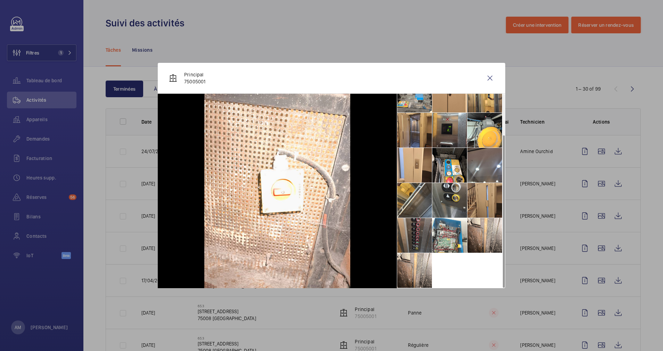
click at [422, 238] on li at bounding box center [414, 235] width 35 height 35
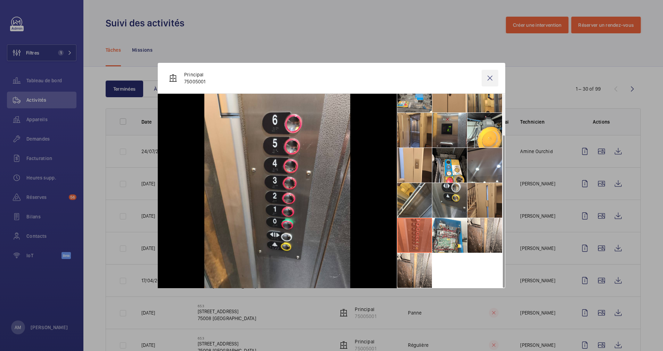
click at [489, 78] on wm-front-icon-button at bounding box center [490, 78] width 17 height 17
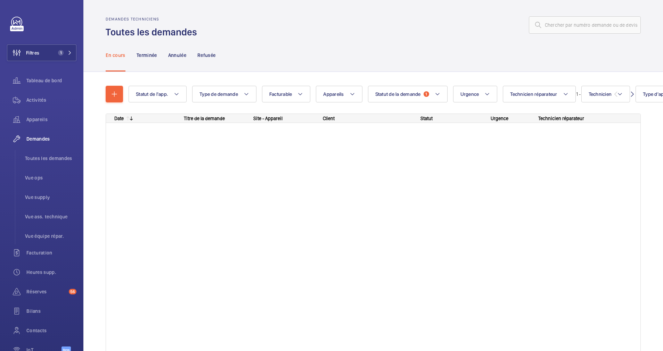
scroll to position [74, 0]
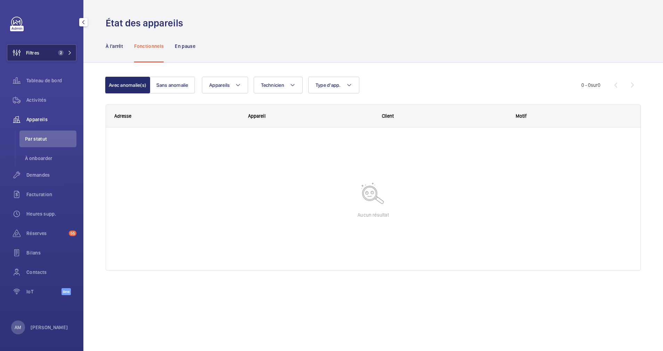
click at [59, 47] on button "Filtres 2" at bounding box center [42, 52] width 70 height 17
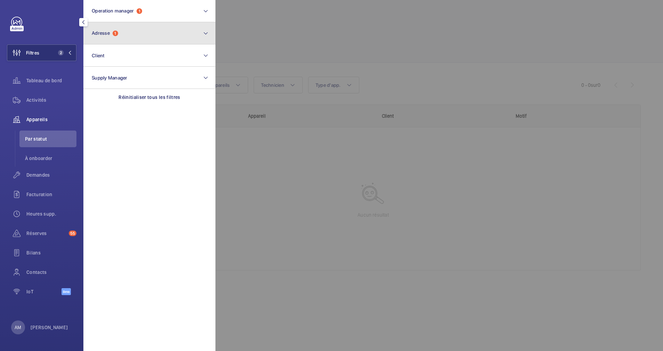
click at [135, 36] on button "Adresse 1" at bounding box center [149, 33] width 132 height 22
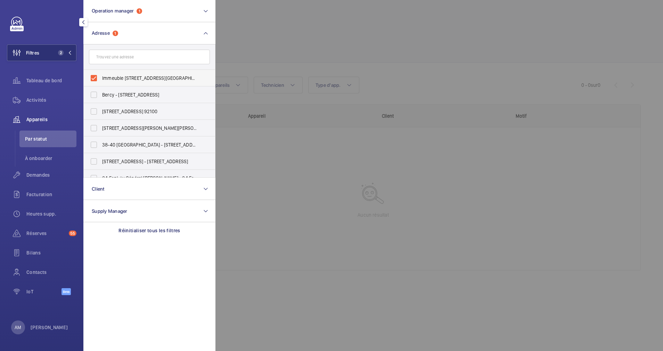
click at [95, 79] on label "Immeuble 158 Rue de l'Université - 158 Rue de l'Université, PARIS 75007" at bounding box center [144, 78] width 121 height 17
click at [95, 79] on input "Immeuble 158 Rue de l'Université - 158 Rue de l'Université, PARIS 75007" at bounding box center [94, 78] width 14 height 14
checkbox input "false"
click at [119, 59] on input "text" at bounding box center [149, 57] width 121 height 15
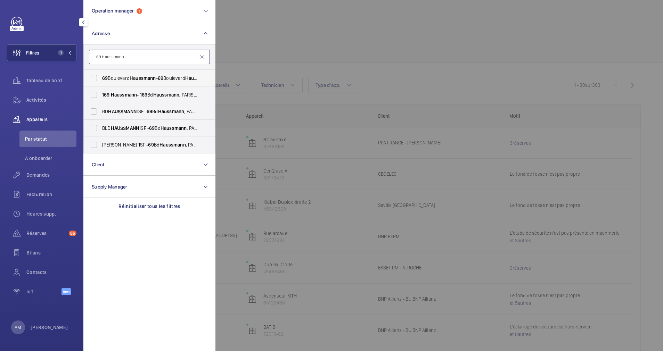
type input "69 Haussmann"
click at [110, 80] on span "69 Boulevard Haussmann - 69 Boulevard Haussmann , 75008 PARIS, PARIS 75008" at bounding box center [150, 78] width 96 height 7
click at [101, 80] on input "69 Boulevard Haussmann - 69 Boulevard Haussmann , 75008 PARIS, PARIS 75008" at bounding box center [94, 78] width 14 height 14
checkbox input "true"
click at [96, 108] on label "BD HAUSSMANN 1SF - 69 Bd Haussmann , PARIS 75008" at bounding box center [144, 111] width 121 height 17
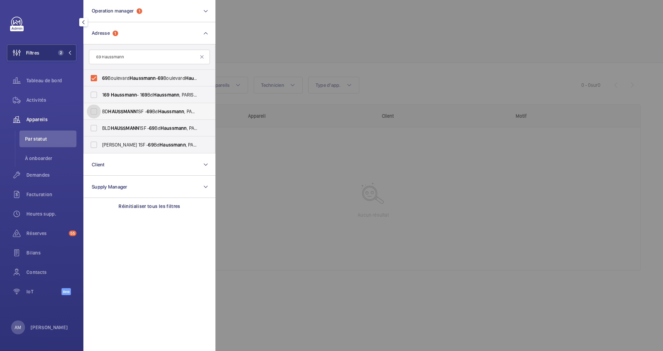
click at [96, 108] on input "BD HAUSSMANN 1SF - 69 Bd Haussmann , PARIS 75008" at bounding box center [94, 112] width 14 height 14
checkbox input "true"
click at [94, 129] on label "BLD HAUSSMANN 1SF - 69 Bd Haussmann , PARIS 75008" at bounding box center [144, 128] width 121 height 17
click at [94, 129] on input "BLD HAUSSMANN 1SF - 69 Bd Haussmann , PARIS 75008" at bounding box center [94, 128] width 14 height 14
checkbox input "true"
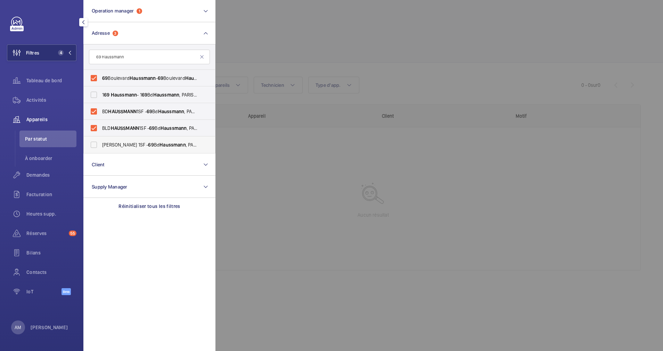
click at [96, 149] on label "BD HAUSMANN 1SF - 69 Bd Haussmann , PARIS 75008" at bounding box center [144, 145] width 121 height 17
click at [96, 149] on input "BD HAUSMANN 1SF - 69 Bd Haussmann , PARIS 75008" at bounding box center [94, 145] width 14 height 14
checkbox input "true"
click at [385, 44] on div at bounding box center [547, 175] width 663 height 351
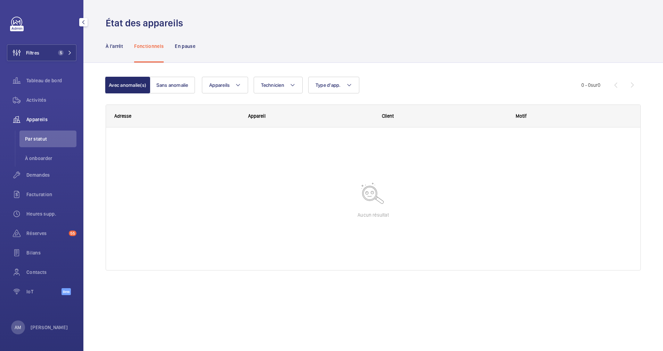
click at [31, 111] on div "Appareils" at bounding box center [42, 119] width 70 height 17
click at [41, 99] on span "Activités" at bounding box center [51, 100] width 50 height 7
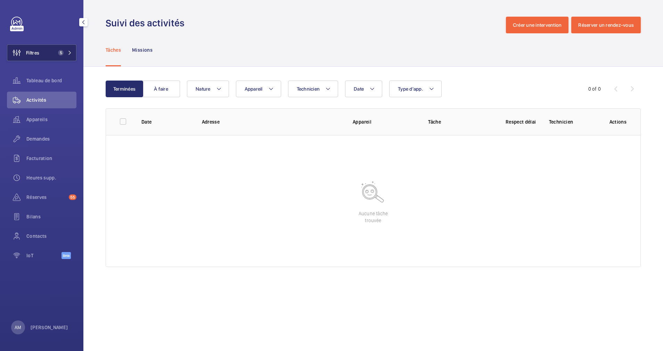
click at [60, 51] on span "5" at bounding box center [61, 53] width 6 height 6
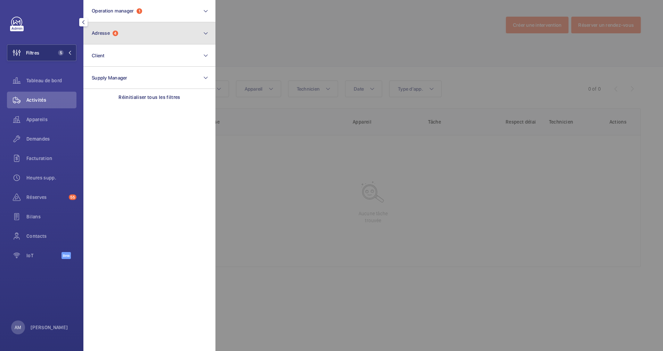
click at [165, 40] on button "Adresse 4" at bounding box center [149, 33] width 132 height 22
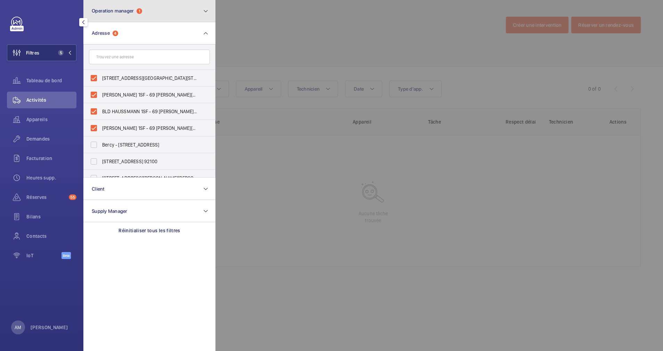
click at [150, 11] on button "Operation manager 1" at bounding box center [149, 11] width 132 height 22
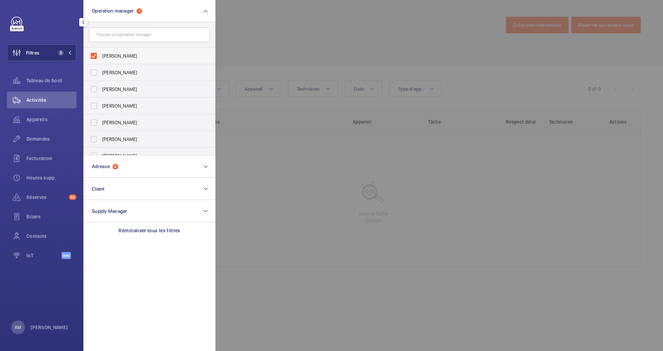
click at [89, 56] on label "[PERSON_NAME]" at bounding box center [144, 56] width 121 height 17
click at [89, 56] on input "[PERSON_NAME]" at bounding box center [94, 56] width 14 height 14
checkbox input "false"
click at [357, 36] on div at bounding box center [547, 175] width 663 height 351
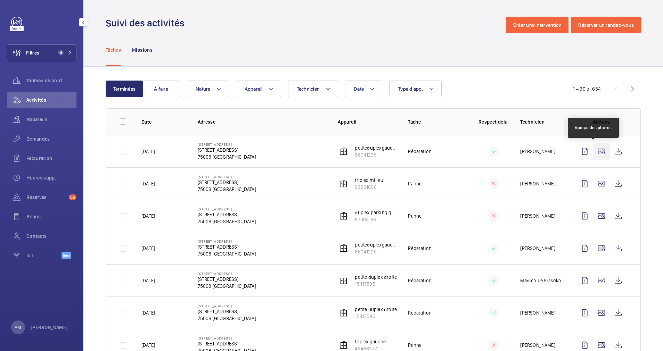
click at [593, 151] on wm-front-icon-button at bounding box center [601, 151] width 17 height 17
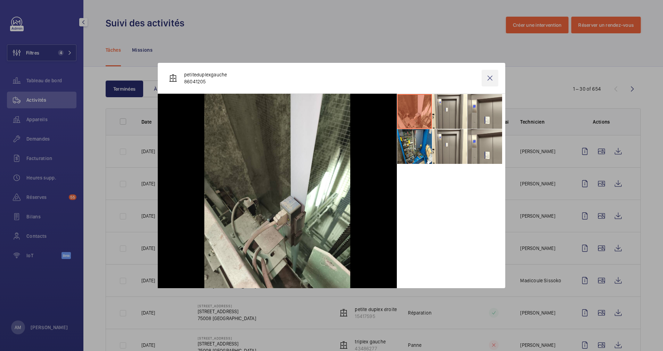
click at [488, 75] on wm-front-icon-button at bounding box center [490, 78] width 17 height 17
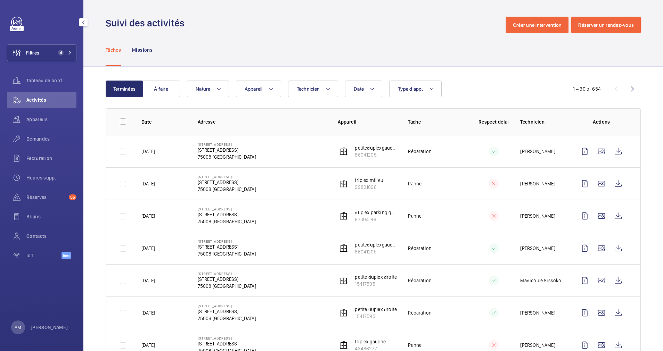
click at [363, 151] on p "petiteduplexgauche" at bounding box center [376, 148] width 42 height 7
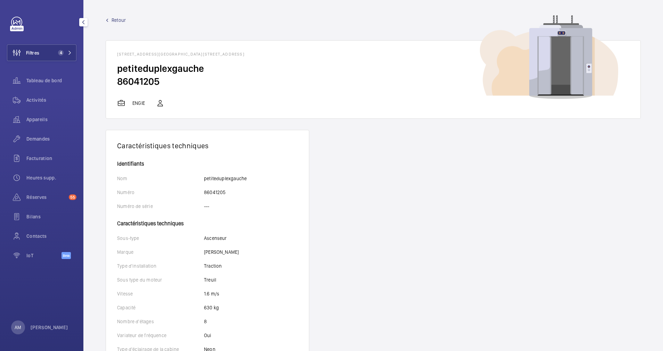
click at [118, 18] on span "Retour" at bounding box center [119, 20] width 14 height 7
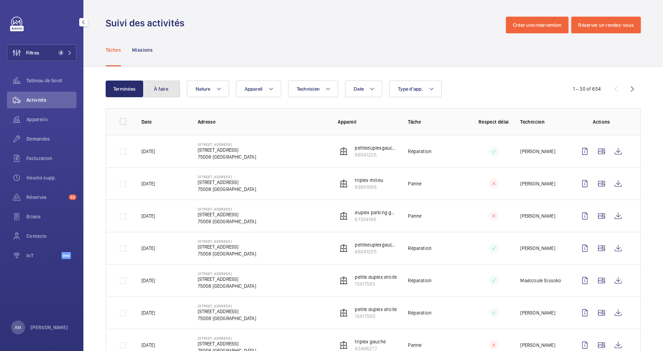
click at [169, 90] on button "À faire" at bounding box center [162, 89] width 38 height 17
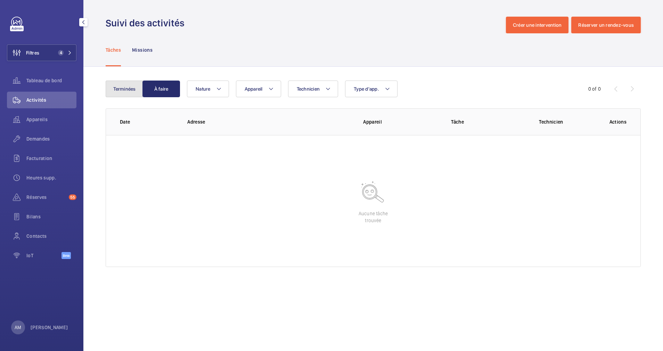
click at [117, 86] on button "Terminées" at bounding box center [125, 89] width 38 height 17
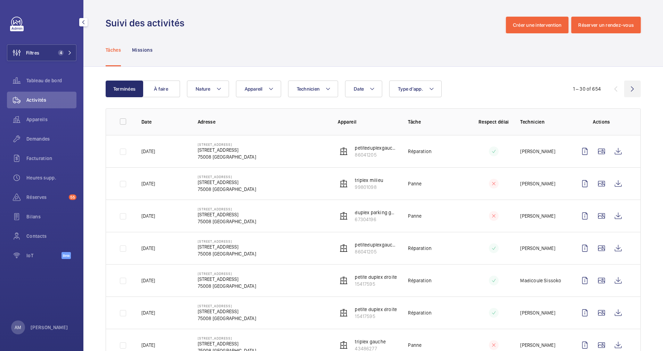
click at [624, 89] on wm-front-icon-button at bounding box center [632, 89] width 17 height 17
click at [608, 87] on wm-front-icon-button at bounding box center [616, 89] width 17 height 17
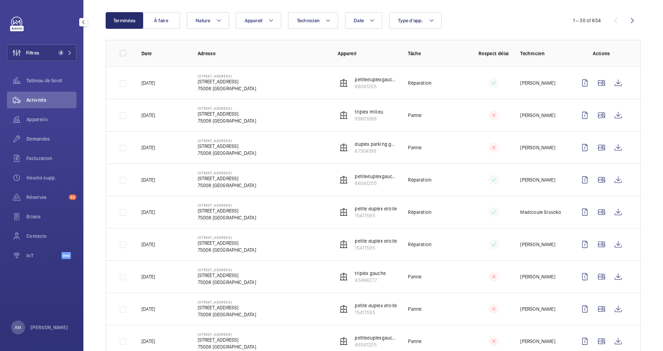
scroll to position [52, 0]
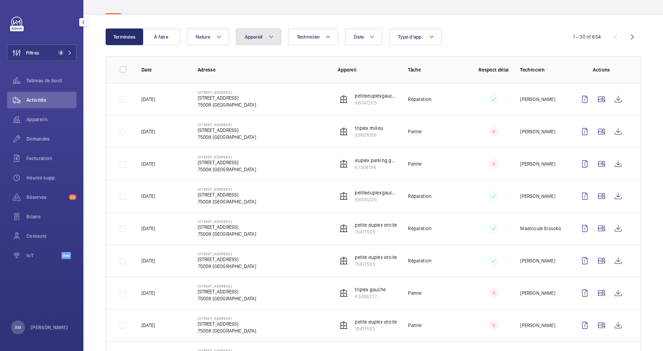
click at [263, 37] on button "Appareil" at bounding box center [258, 37] width 45 height 17
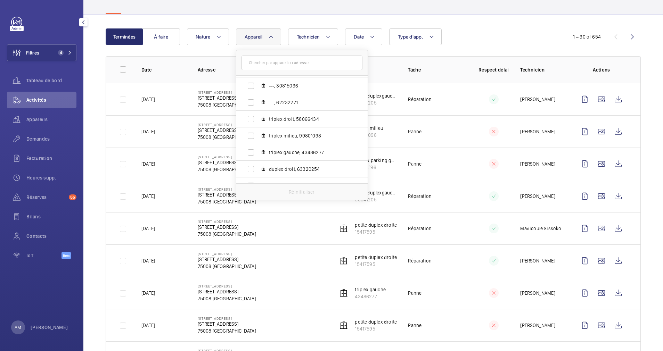
scroll to position [313, 0]
click at [253, 155] on label "duplex gauche, 91476928" at bounding box center [296, 155] width 120 height 17
click at [253, 155] on input "duplex gauche, 91476928" at bounding box center [251, 155] width 14 height 14
checkbox input "true"
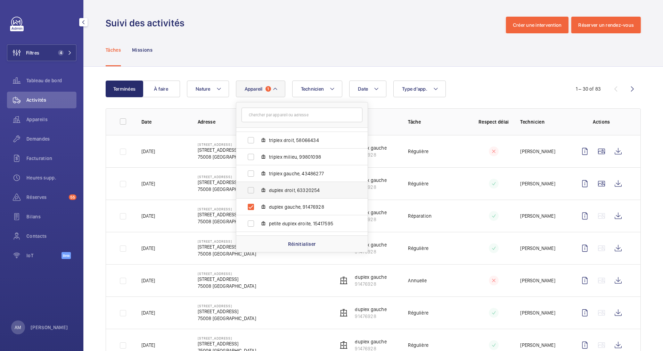
click at [250, 189] on label "duplex droit, 63320254" at bounding box center [296, 190] width 120 height 17
click at [250, 189] on input "duplex droit, 63320254" at bounding box center [251, 191] width 14 height 14
checkbox input "true"
click at [250, 219] on label "petite duplex droite, 15417595" at bounding box center [296, 224] width 120 height 17
click at [250, 219] on input "petite duplex droite, 15417595" at bounding box center [251, 224] width 14 height 14
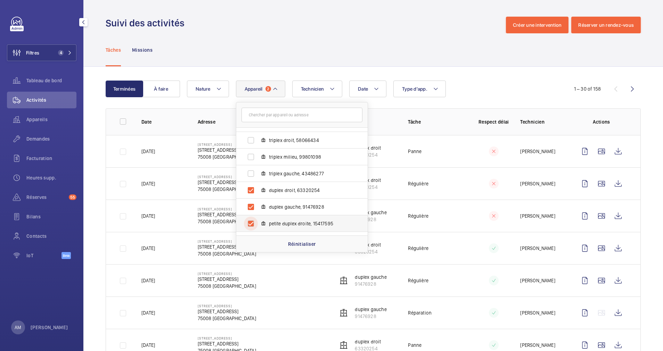
checkbox input "true"
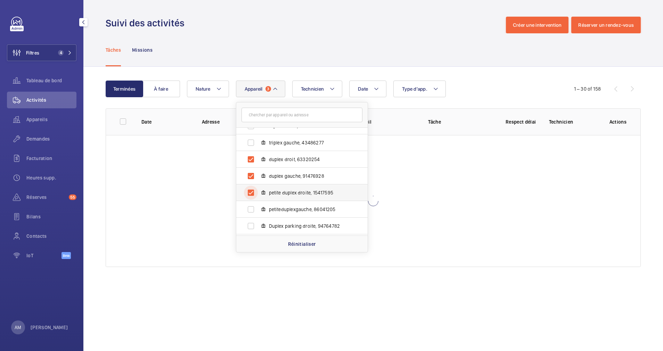
scroll to position [359, 0]
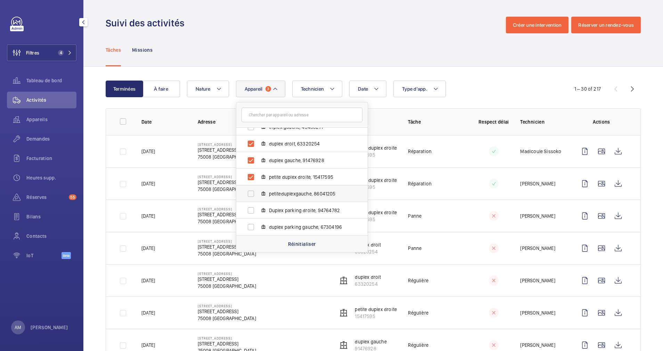
click at [253, 195] on label "petiteduplexgauche, 86041205" at bounding box center [296, 194] width 120 height 17
click at [253, 195] on input "petiteduplexgauche, 86041205" at bounding box center [251, 194] width 14 height 14
checkbox input "true"
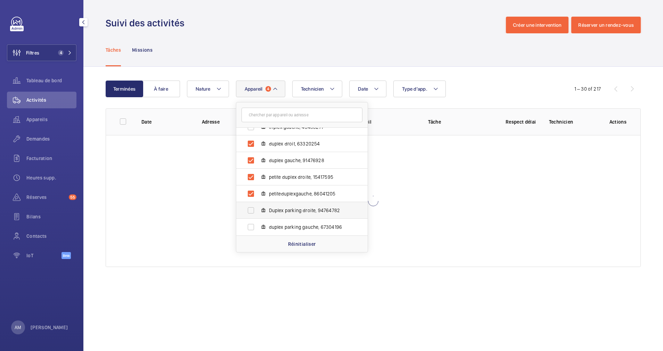
click at [250, 207] on label "Duplex parking droite, 94764782" at bounding box center [296, 210] width 120 height 17
click at [250, 207] on input "Duplex parking droite, 94764782" at bounding box center [251, 211] width 14 height 14
checkbox input "true"
click at [251, 226] on label "duplex parking gauche, 67304196" at bounding box center [296, 227] width 120 height 17
click at [251, 226] on input "duplex parking gauche, 67304196" at bounding box center [251, 227] width 14 height 14
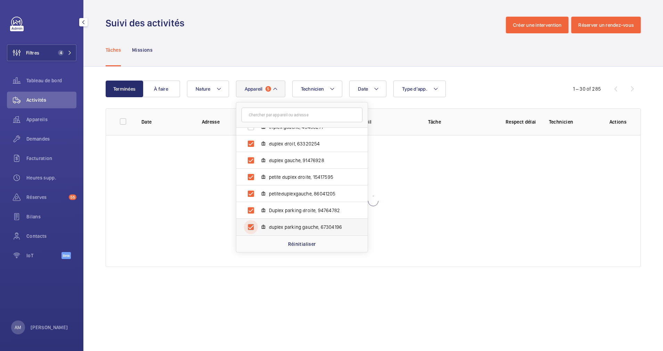
checkbox input "true"
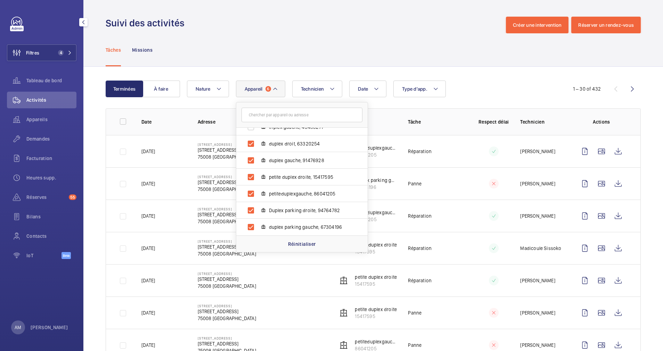
click at [431, 26] on div "Suivi des activités Créer une intervention Réserver un rendez-vous" at bounding box center [373, 25] width 535 height 17
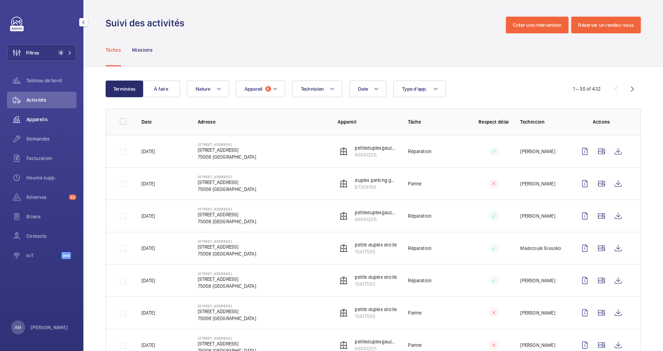
click at [43, 115] on div "Appareils" at bounding box center [42, 119] width 70 height 17
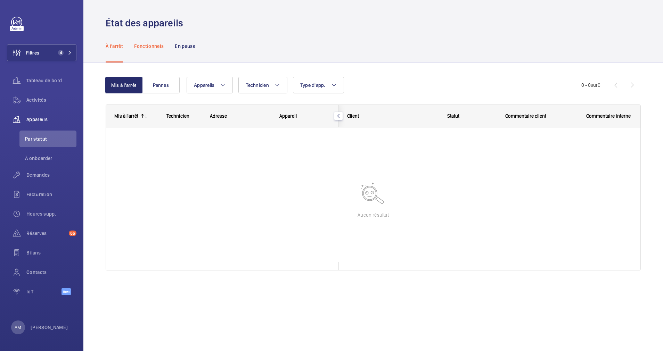
click at [150, 53] on div "Fonctionnels" at bounding box center [149, 46] width 30 height 33
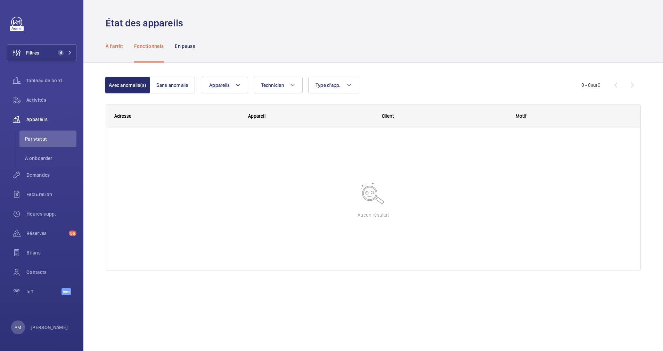
click at [114, 48] on p "À l'arrêt" at bounding box center [114, 46] width 17 height 7
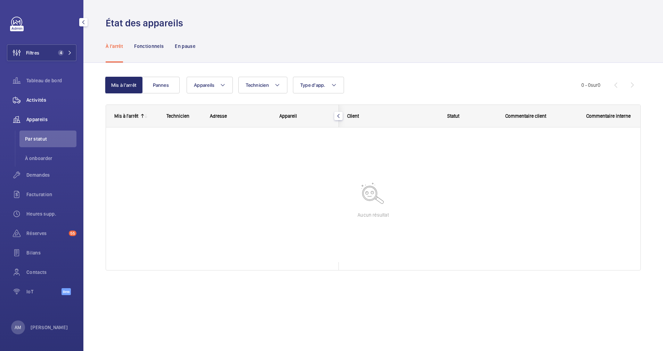
click at [36, 99] on span "Activités" at bounding box center [51, 100] width 50 height 7
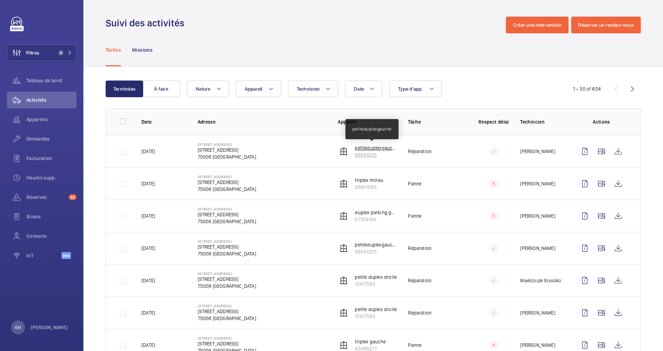
click at [361, 151] on p "petiteduplexgauche" at bounding box center [376, 148] width 42 height 7
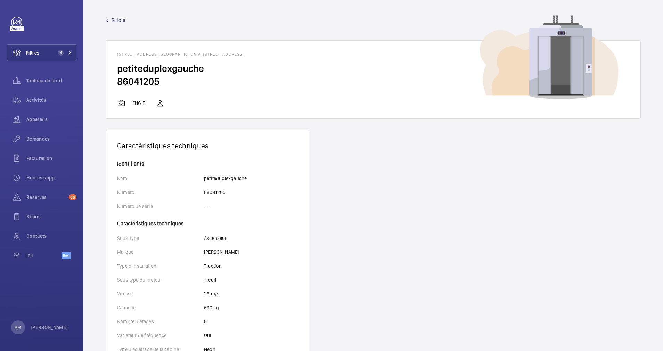
click at [116, 17] on span "Retour" at bounding box center [119, 20] width 14 height 7
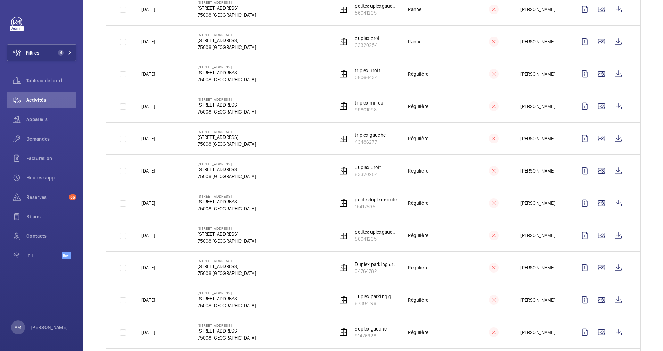
scroll to position [417, 0]
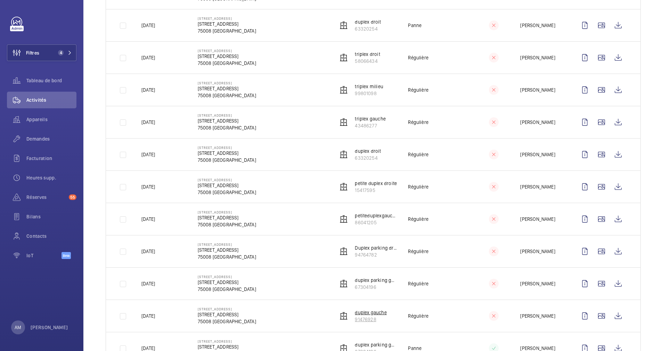
click at [360, 314] on p "duplex gauche" at bounding box center [371, 312] width 32 height 7
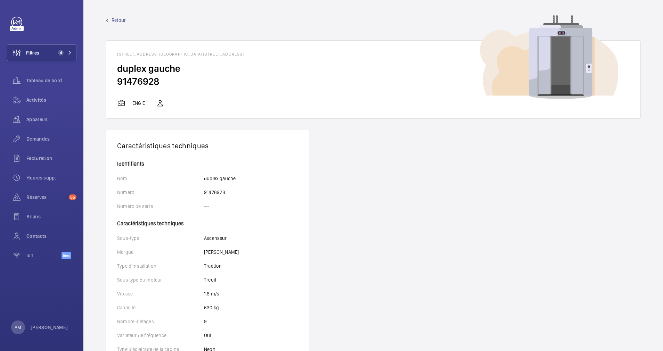
click at [116, 19] on span "Retour" at bounding box center [119, 20] width 14 height 7
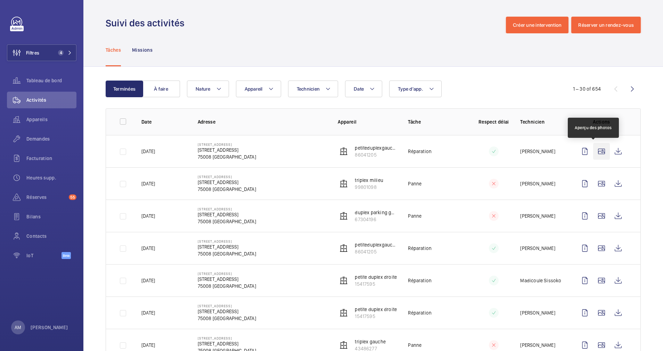
click at [593, 152] on wm-front-icon-button at bounding box center [601, 151] width 17 height 17
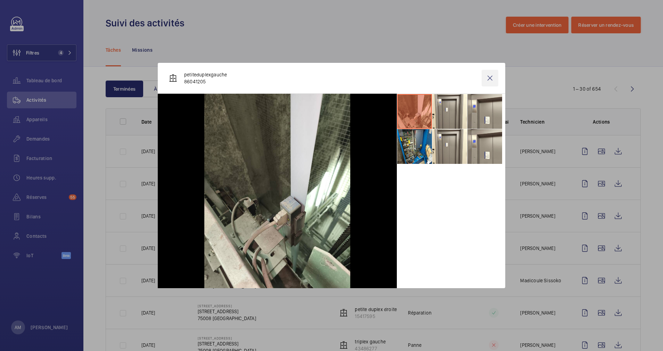
click at [491, 75] on wm-front-icon-button at bounding box center [490, 78] width 17 height 17
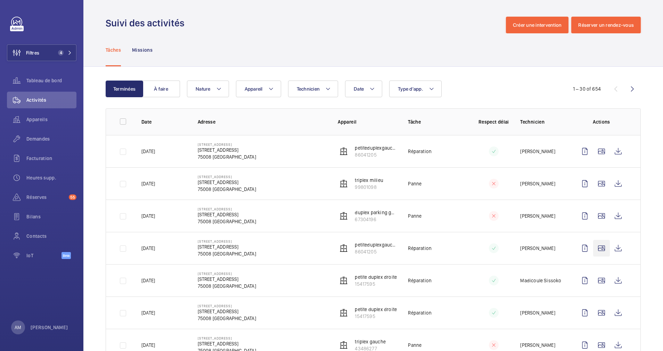
click at [593, 247] on wm-front-icon-button at bounding box center [601, 248] width 17 height 17
click at [659, 106] on div at bounding box center [331, 175] width 663 height 351
click at [593, 246] on wm-front-icon-button at bounding box center [601, 248] width 17 height 17
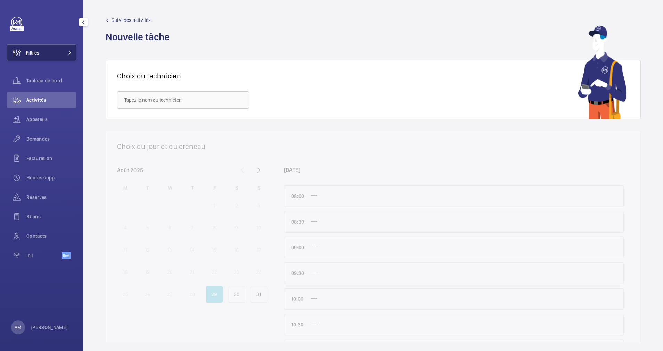
click at [62, 50] on button "Filtres" at bounding box center [42, 52] width 70 height 17
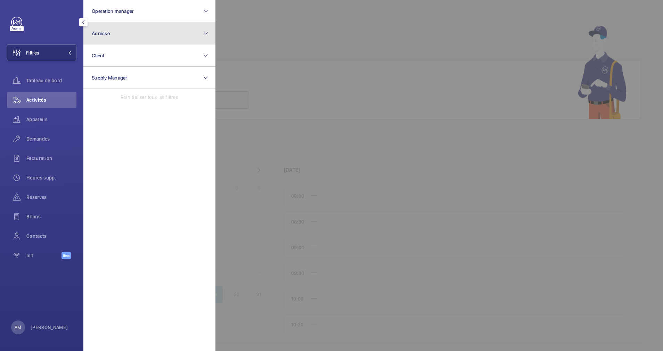
click at [122, 41] on button "Adresse" at bounding box center [149, 33] width 132 height 22
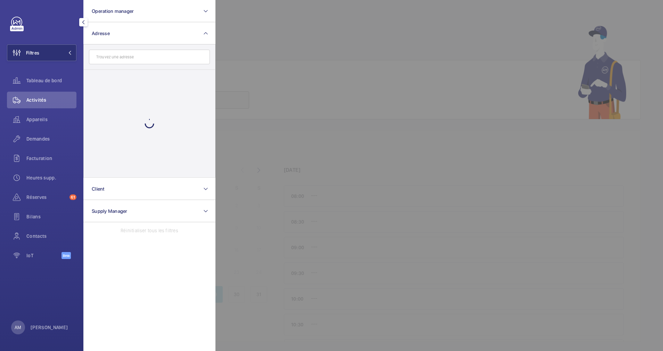
click at [115, 56] on input "text" at bounding box center [149, 57] width 121 height 15
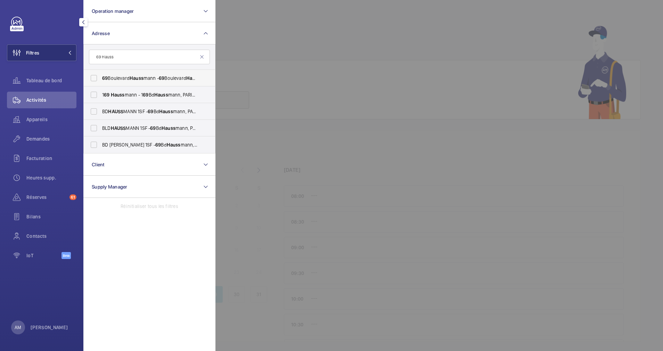
type input "69 Hauss"
click at [96, 80] on label "[STREET_ADDRESS][GEOGRAPHIC_DATA][STREET_ADDRESS]" at bounding box center [144, 78] width 121 height 17
click at [96, 80] on input "[STREET_ADDRESS][GEOGRAPHIC_DATA][STREET_ADDRESS]" at bounding box center [94, 78] width 14 height 14
checkbox input "true"
drag, startPoint x: 97, startPoint y: 114, endPoint x: 103, endPoint y: 130, distance: 16.5
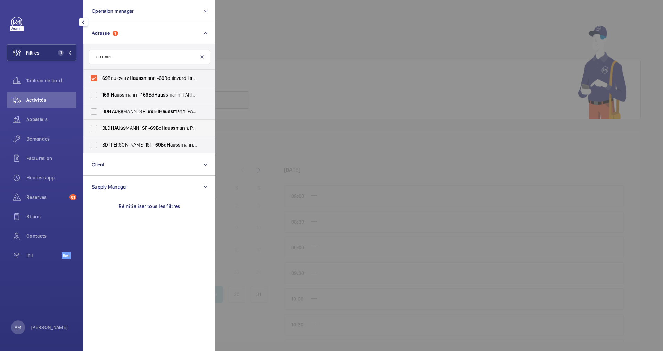
click at [98, 115] on label "BD HAUSS MANN 1SF - 69 [GEOGRAPHIC_DATA]" at bounding box center [144, 111] width 121 height 17
click at [98, 115] on input "BD HAUSS MANN 1SF - 69 [GEOGRAPHIC_DATA]" at bounding box center [94, 112] width 14 height 14
checkbox input "true"
click at [103, 130] on span "BLD HAUSS MANN 1SF - 69 [GEOGRAPHIC_DATA]" at bounding box center [150, 128] width 96 height 7
click at [101, 130] on input "BLD HAUSS MANN 1SF - 69 [GEOGRAPHIC_DATA]" at bounding box center [94, 128] width 14 height 14
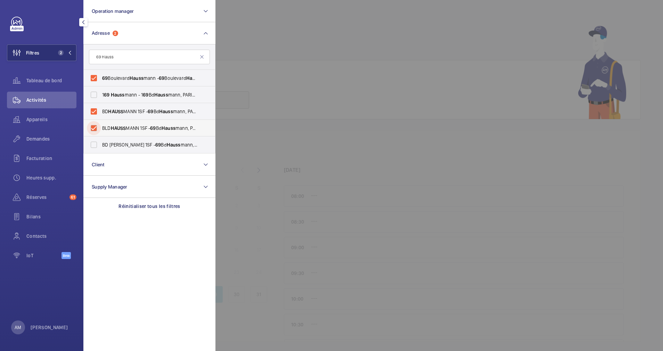
checkbox input "true"
click at [99, 144] on label "BD [PERSON_NAME] 1SF - 69 [GEOGRAPHIC_DATA]" at bounding box center [144, 145] width 121 height 17
click at [99, 144] on input "BD [PERSON_NAME] 1SF - 69 [GEOGRAPHIC_DATA]" at bounding box center [94, 145] width 14 height 14
checkbox input "true"
drag, startPoint x: 361, startPoint y: 35, endPoint x: 353, endPoint y: 39, distance: 8.9
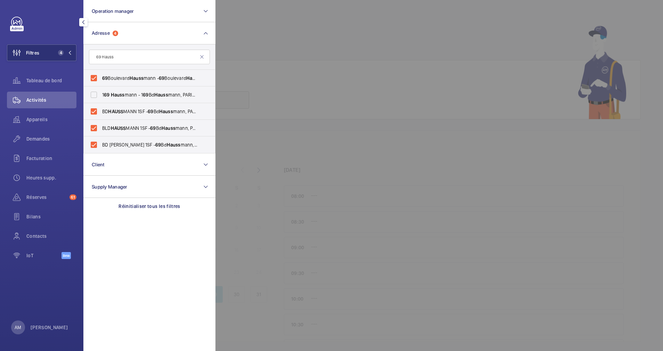
click at [359, 36] on div at bounding box center [547, 175] width 663 height 351
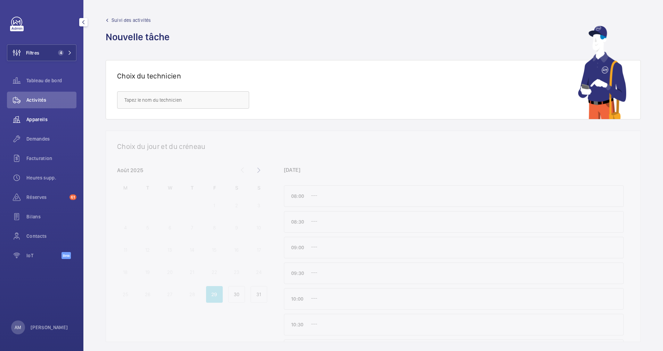
click at [39, 118] on span "Appareils" at bounding box center [51, 119] width 50 height 7
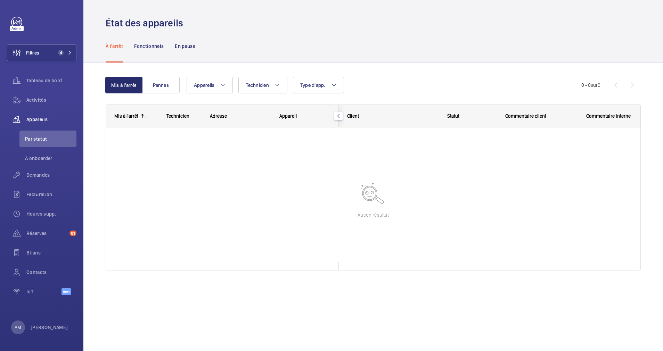
click at [322, 48] on div "À l'arrêt Fonctionnels En pause" at bounding box center [373, 46] width 535 height 33
click at [41, 98] on span "Activités" at bounding box center [51, 100] width 50 height 7
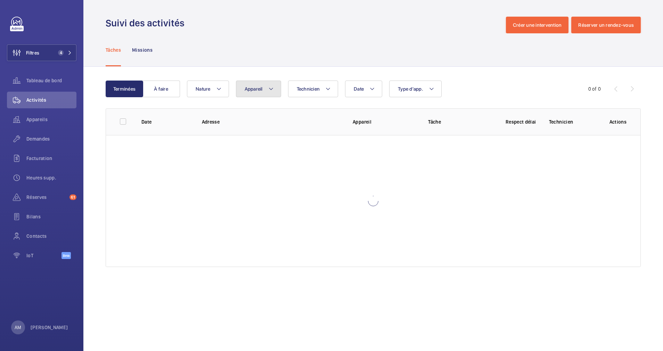
click at [258, 88] on span "Appareil" at bounding box center [254, 89] width 18 height 6
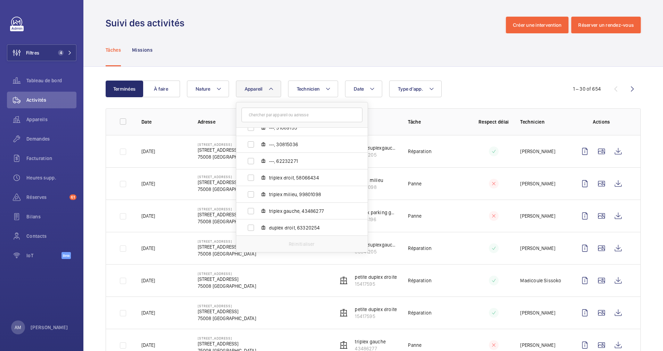
scroll to position [313, 0]
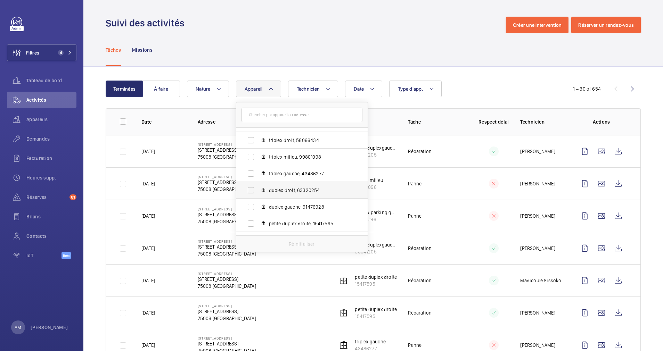
click at [249, 189] on label "duplex droit, 63320254" at bounding box center [296, 190] width 120 height 17
click at [249, 189] on input "duplex droit, 63320254" at bounding box center [251, 191] width 14 height 14
checkbox input "true"
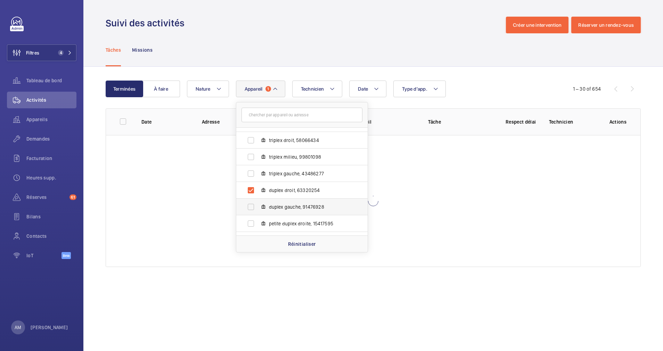
click at [248, 203] on label "duplex gauche, 91476928" at bounding box center [296, 207] width 120 height 17
click at [248, 203] on input "duplex gauche, 91476928" at bounding box center [251, 207] width 14 height 14
checkbox input "true"
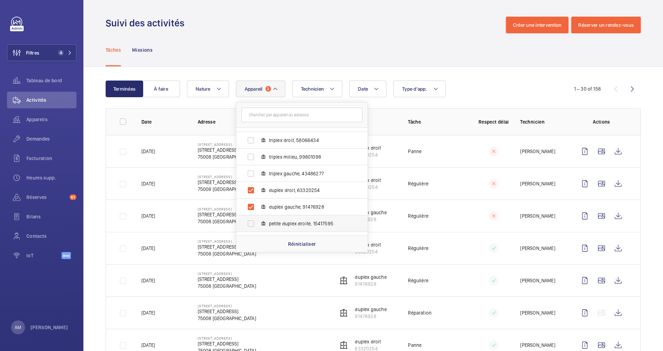
click at [251, 220] on label "petite duplex droite, 15417595" at bounding box center [296, 224] width 120 height 17
click at [251, 220] on input "petite duplex droite, 15417595" at bounding box center [251, 224] width 14 height 14
checkbox input "true"
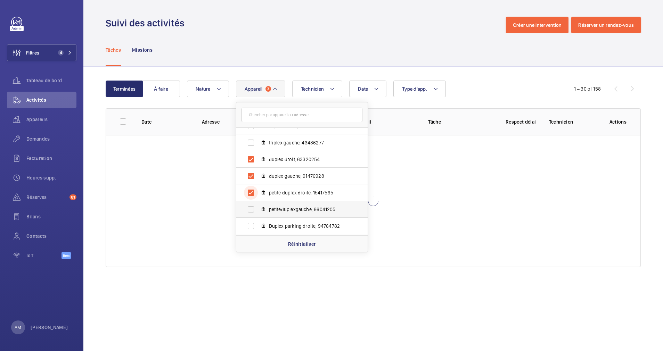
scroll to position [359, 0]
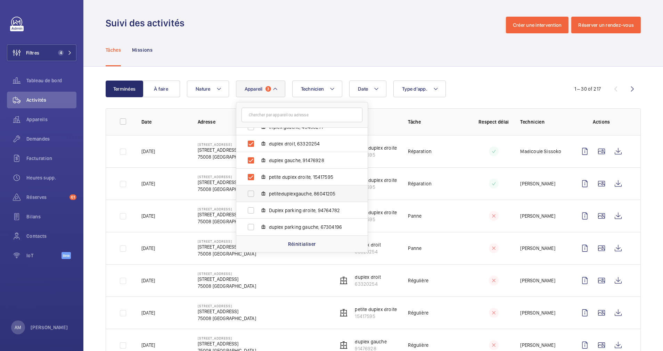
click at [253, 192] on label "petiteduplexgauche, 86041205" at bounding box center [296, 194] width 120 height 17
click at [253, 192] on input "petiteduplexgauche, 86041205" at bounding box center [251, 194] width 14 height 14
checkbox input "true"
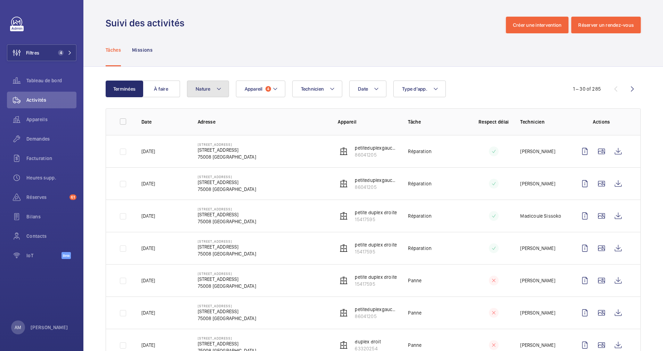
click at [217, 84] on button "Nature" at bounding box center [208, 89] width 42 height 17
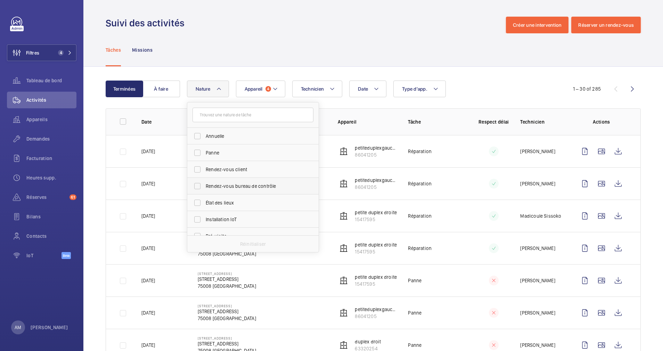
scroll to position [52, 0]
click at [200, 199] on label "Trimestrielle" at bounding box center [247, 201] width 121 height 17
click at [200, 199] on input "Trimestrielle" at bounding box center [197, 201] width 14 height 14
checkbox input "true"
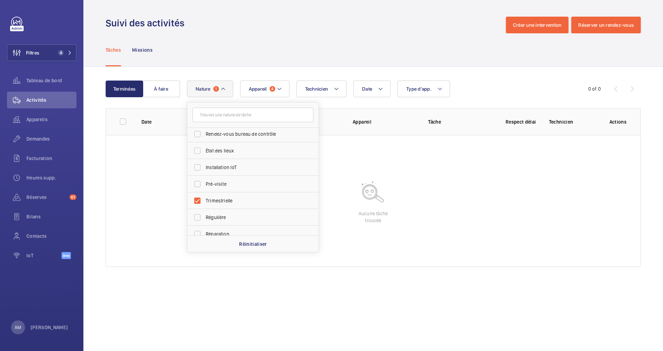
click at [472, 81] on div "Date Technicien Appareil 4 Type d'app. Nature 1 Annuelle Panne Rendez-vous clie…" at bounding box center [372, 89] width 371 height 17
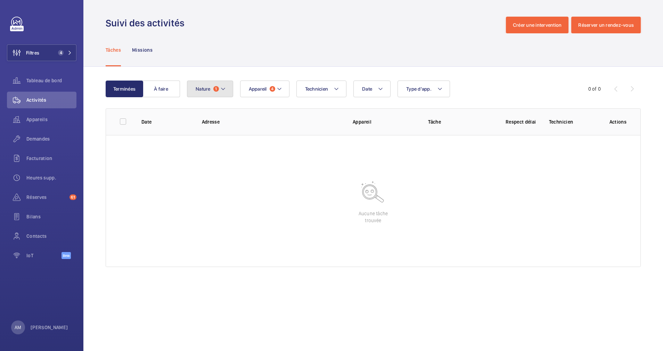
click at [211, 85] on button "Nature 1" at bounding box center [210, 89] width 46 height 17
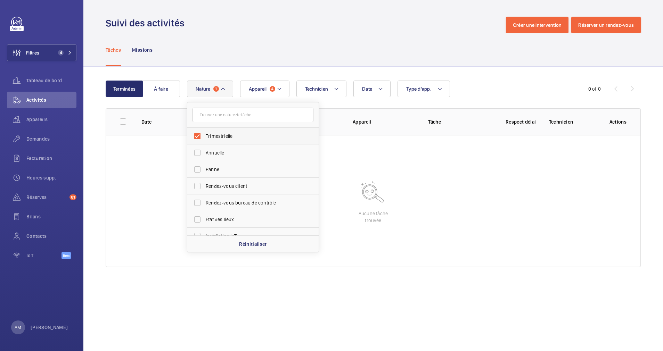
click at [197, 139] on label "Trimestrielle" at bounding box center [247, 136] width 121 height 17
click at [197, 139] on input "Trimestrielle" at bounding box center [197, 136] width 14 height 14
checkbox input "false"
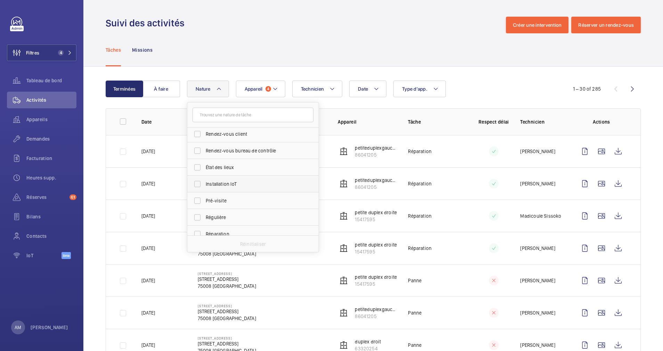
scroll to position [104, 0]
click at [197, 212] on label "Semestrielle" at bounding box center [247, 215] width 121 height 17
click at [197, 212] on input "Semestrielle" at bounding box center [197, 216] width 14 height 14
checkbox input "true"
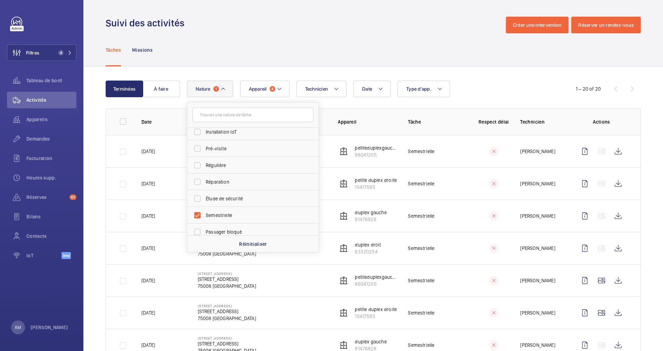
click at [471, 89] on div "Date Technicien Appareil 4 Type d'app. Nature 1 Trimestrielle Annuelle Panne Re…" at bounding box center [372, 89] width 371 height 17
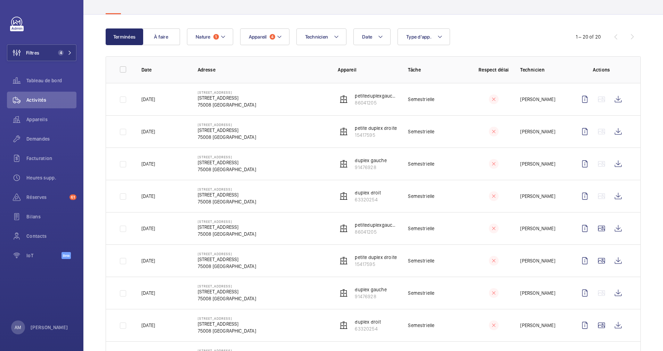
scroll to position [104, 0]
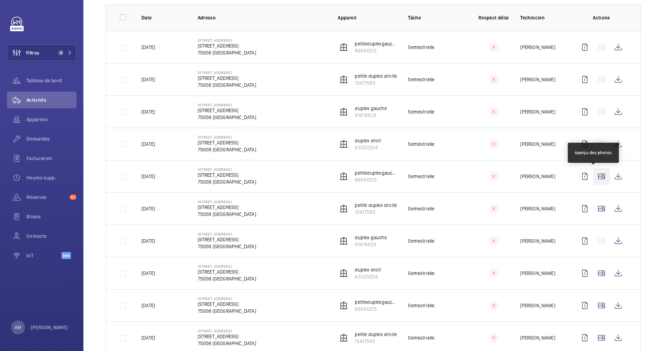
click at [596, 177] on wm-front-icon-button at bounding box center [601, 176] width 17 height 17
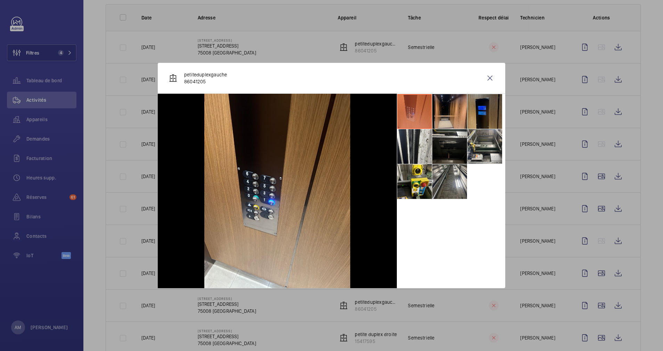
click at [481, 115] on li at bounding box center [484, 111] width 35 height 35
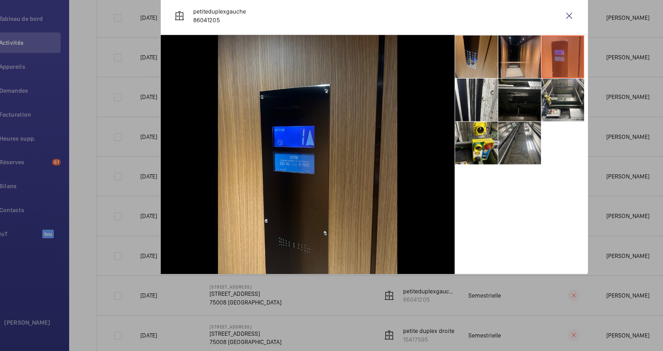
drag, startPoint x: 204, startPoint y: 81, endPoint x: 185, endPoint y: 76, distance: 19.8
click at [185, 76] on p "petiteduplexgauche 86041205" at bounding box center [205, 78] width 43 height 14
drag, startPoint x: 185, startPoint y: 76, endPoint x: 165, endPoint y: 122, distance: 49.8
click at [165, 122] on div at bounding box center [277, 191] width 239 height 195
drag, startPoint x: 206, startPoint y: 81, endPoint x: 183, endPoint y: 74, distance: 24.6
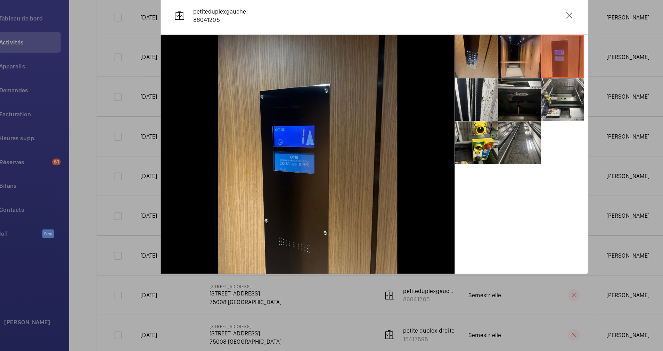
click at [183, 74] on div "petiteduplexgauche 86041205" at bounding box center [198, 78] width 58 height 17
copy p "petiteduplexgauche 86041205"
click at [491, 78] on wm-front-icon-button at bounding box center [490, 78] width 17 height 17
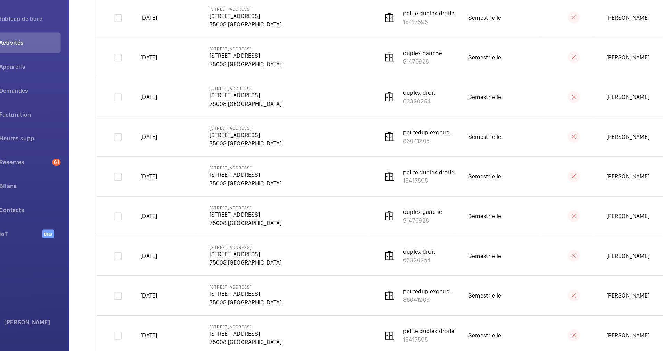
click at [443, 210] on td "Semestrielle" at bounding box center [432, 209] width 70 height 32
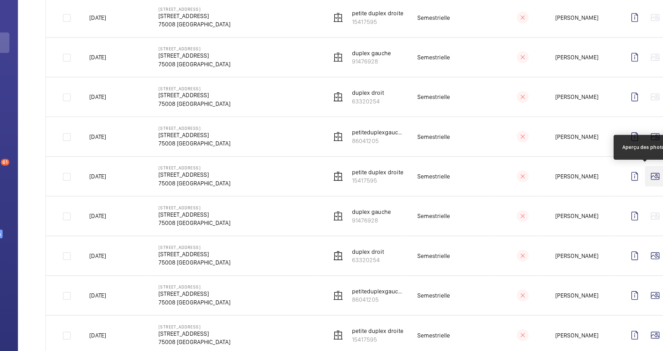
click at [593, 208] on wm-front-icon-button at bounding box center [601, 209] width 17 height 17
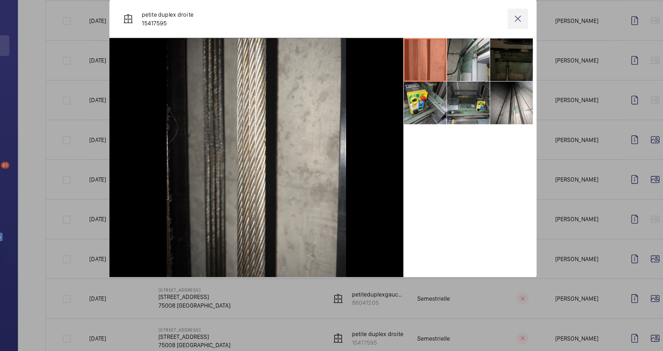
click at [490, 78] on wm-front-icon-button at bounding box center [490, 78] width 17 height 17
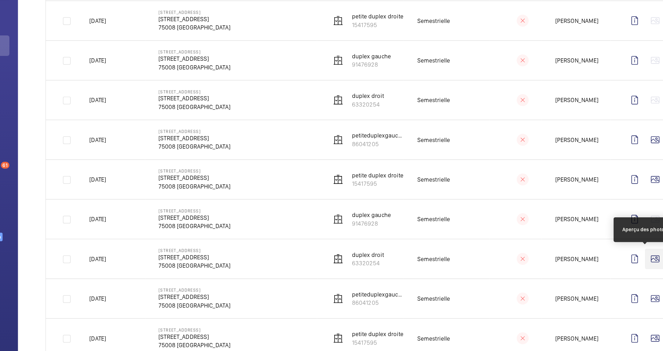
click at [593, 270] on wm-front-icon-button at bounding box center [601, 273] width 17 height 17
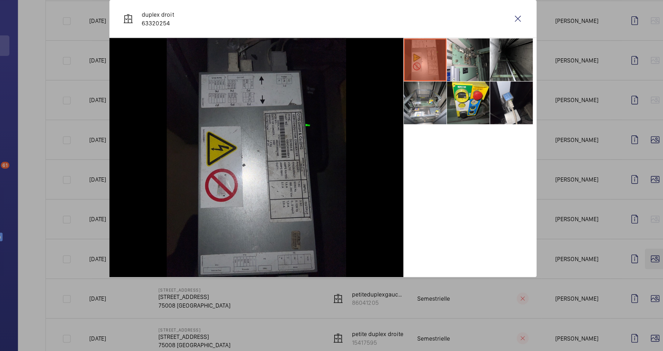
click at [590, 270] on div at bounding box center [331, 175] width 663 height 351
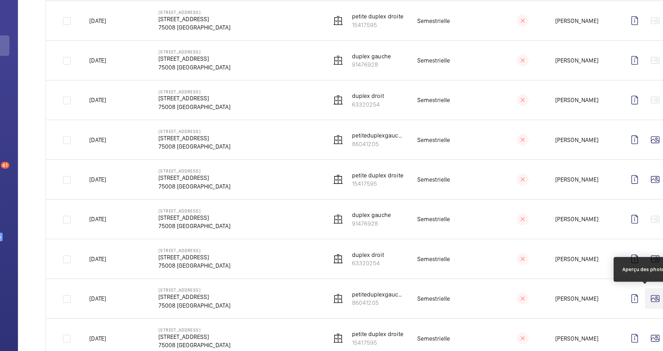
click at [594, 305] on wm-front-icon-button at bounding box center [601, 306] width 17 height 17
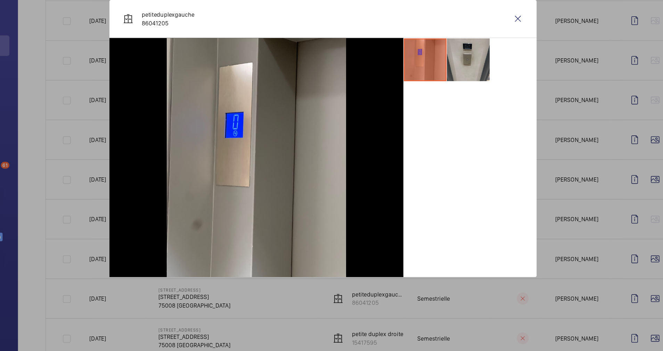
click at [594, 325] on div at bounding box center [331, 175] width 663 height 351
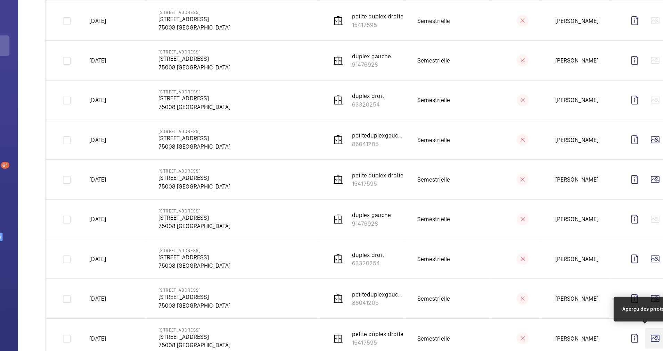
click at [593, 336] on wm-front-icon-button at bounding box center [601, 338] width 17 height 17
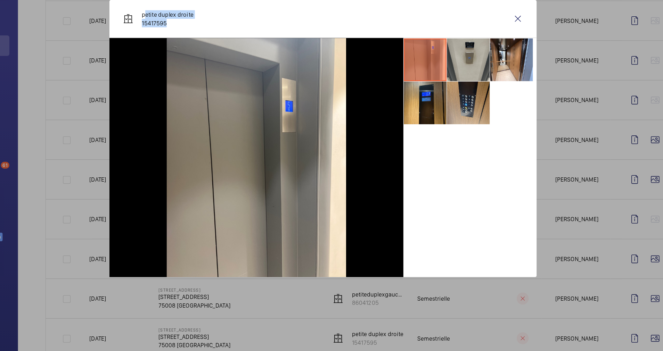
drag, startPoint x: 203, startPoint y: 80, endPoint x: 184, endPoint y: 78, distance: 19.2
click at [184, 78] on p "petite duplex droite 15417595" at bounding box center [205, 78] width 42 height 14
drag, startPoint x: 184, startPoint y: 78, endPoint x: 210, endPoint y: 88, distance: 28.2
click at [210, 88] on div "petite duplex droite 15417595" at bounding box center [332, 78] width 348 height 31
drag, startPoint x: 205, startPoint y: 82, endPoint x: 182, endPoint y: 75, distance: 24.2
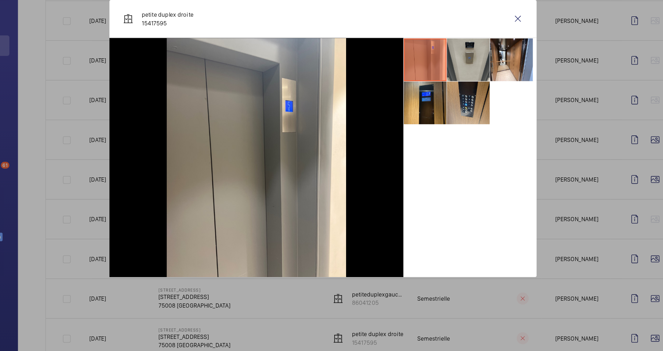
click at [182, 75] on div "petite duplex droite 15417595" at bounding box center [197, 78] width 57 height 17
drag, startPoint x: 182, startPoint y: 75, endPoint x: 187, endPoint y: 78, distance: 5.6
copy p "petite duplex droite 15417595"
click at [417, 138] on li at bounding box center [414, 146] width 35 height 35
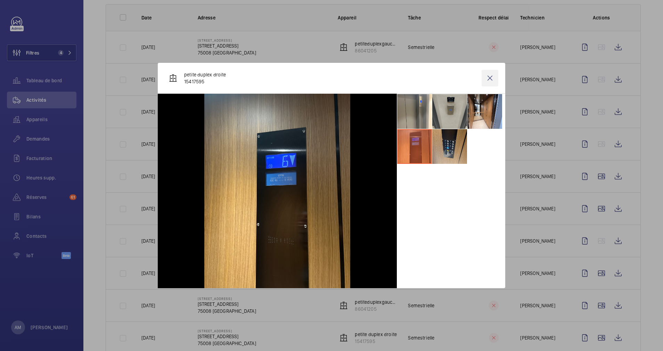
click at [495, 77] on wm-front-icon-button at bounding box center [490, 78] width 17 height 17
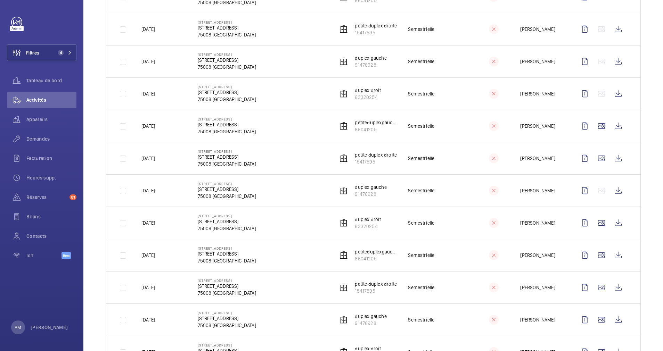
scroll to position [156, 0]
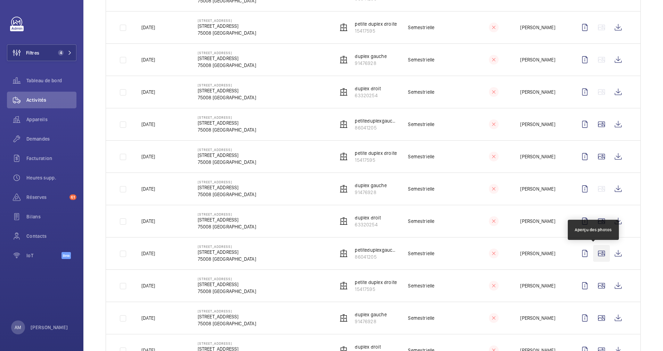
click at [594, 257] on wm-front-icon-button at bounding box center [601, 253] width 17 height 17
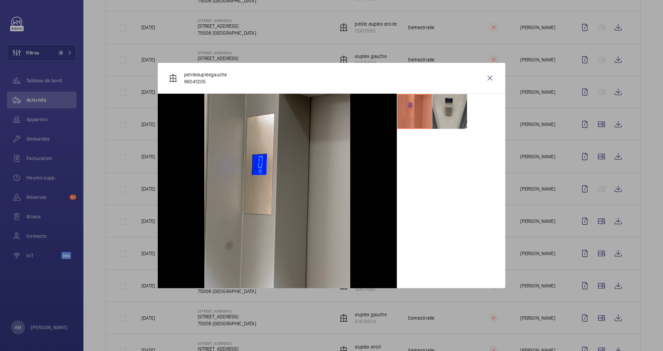
click at [595, 278] on div at bounding box center [331, 175] width 663 height 351
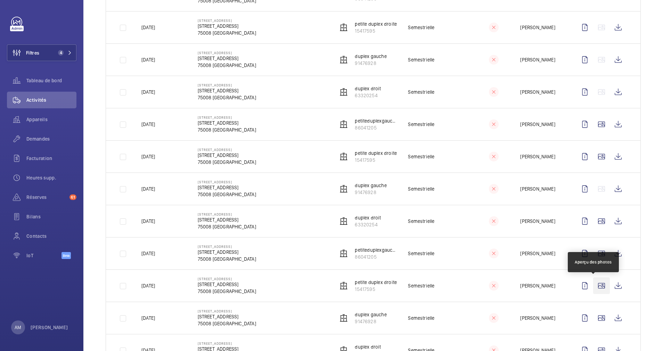
click at [594, 282] on wm-front-icon-button at bounding box center [601, 286] width 17 height 17
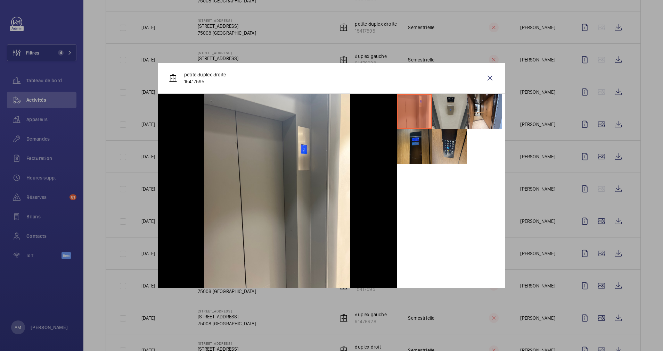
click at [415, 145] on li at bounding box center [414, 146] width 35 height 35
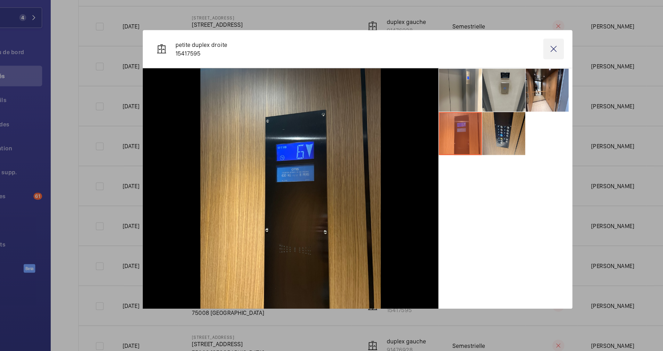
click at [486, 79] on wm-front-icon-button at bounding box center [490, 78] width 17 height 17
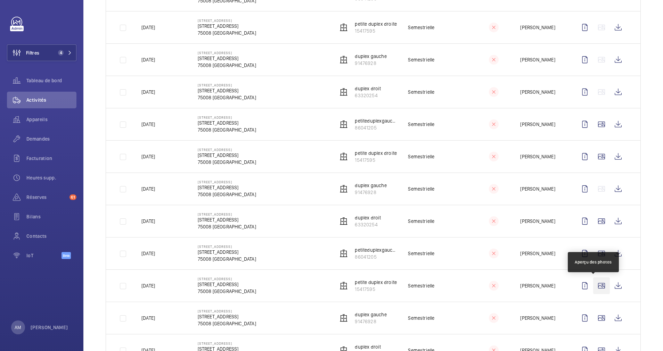
click at [593, 291] on wm-front-icon-button at bounding box center [601, 286] width 17 height 17
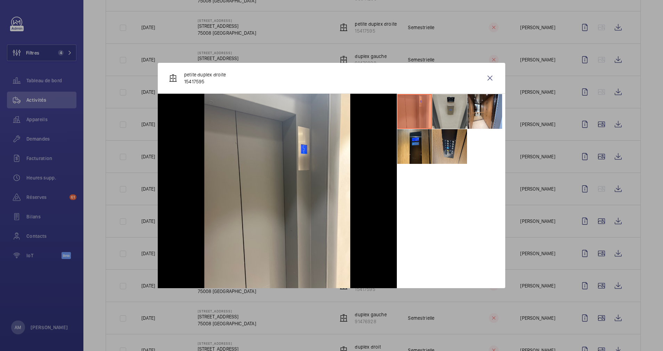
click at [591, 308] on div at bounding box center [331, 175] width 663 height 351
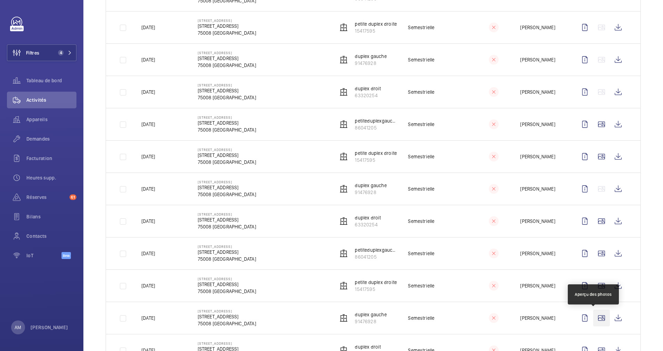
click at [593, 317] on wm-front-icon-button at bounding box center [601, 318] width 17 height 17
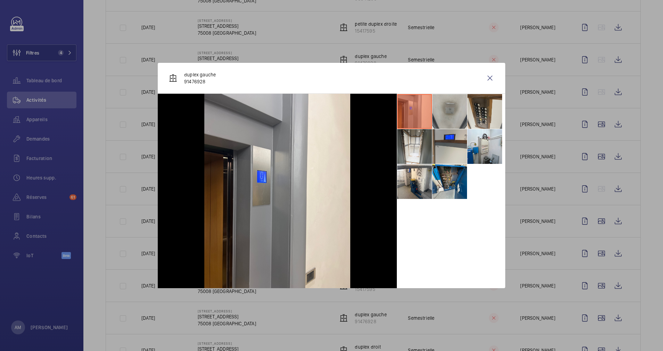
click at [594, 301] on div at bounding box center [331, 175] width 663 height 351
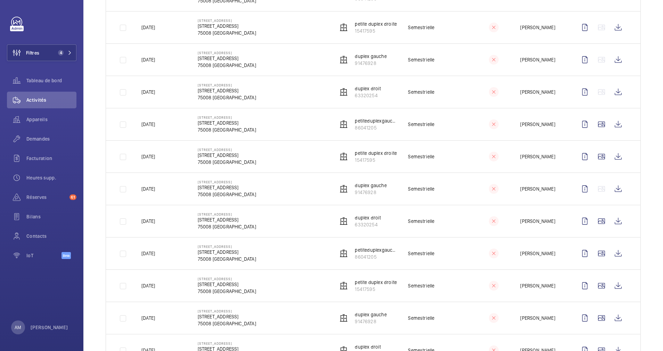
scroll to position [209, 0]
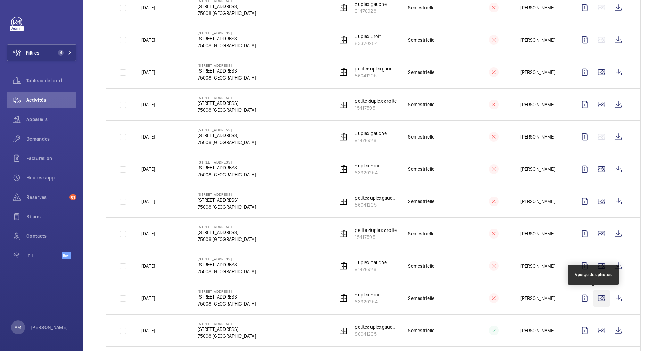
click at [593, 295] on wm-front-icon-button at bounding box center [601, 298] width 17 height 17
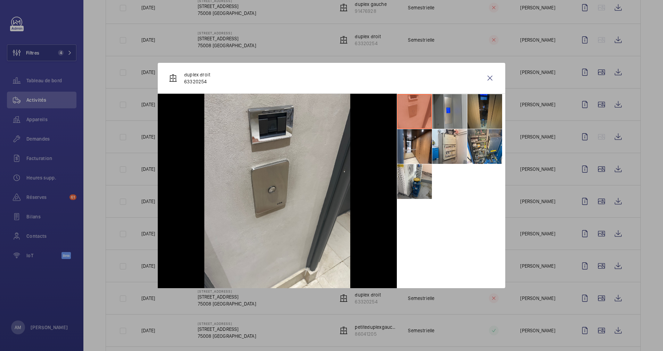
click at [483, 119] on li at bounding box center [484, 111] width 35 height 35
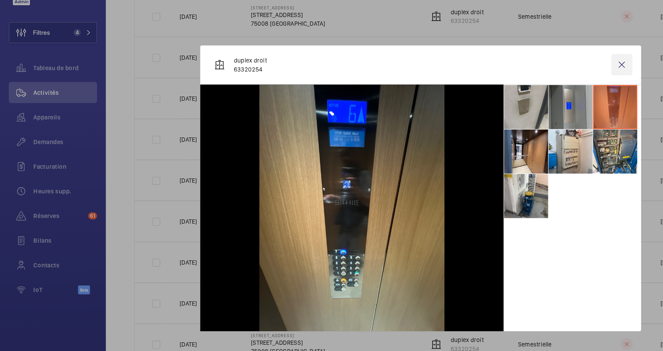
click at [490, 76] on wm-front-icon-button at bounding box center [490, 78] width 17 height 17
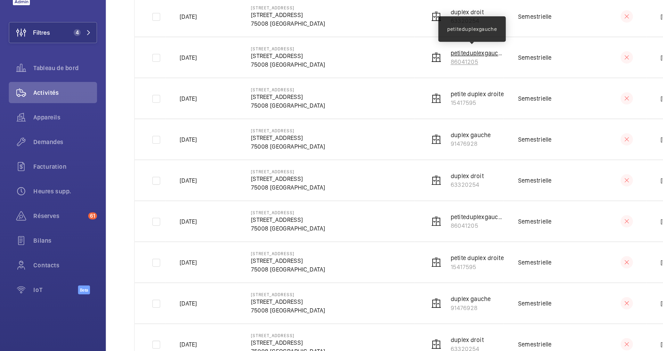
click at [372, 72] on p "petiteduplexgauche" at bounding box center [376, 68] width 42 height 7
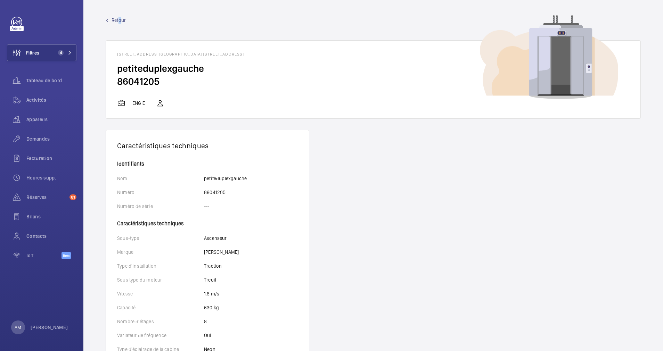
click at [118, 16] on wm-front-device-detail "Retour 69 Boulevard Haussmann - 69 Boulevard Haussmann, 75008 PARIS, 75008 PARI…" at bounding box center [373, 320] width 580 height 640
drag, startPoint x: 118, startPoint y: 16, endPoint x: 113, endPoint y: 18, distance: 5.2
click at [113, 18] on span "Retour" at bounding box center [119, 20] width 14 height 7
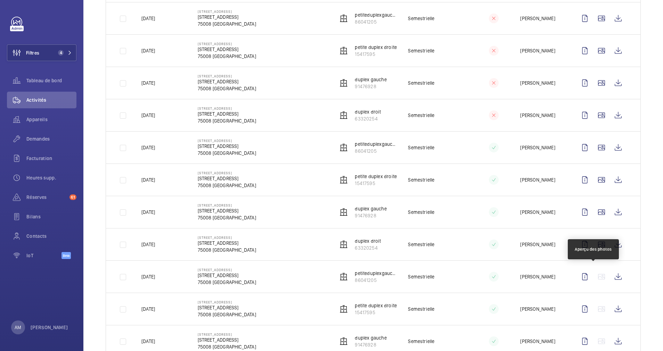
scroll to position [417, 0]
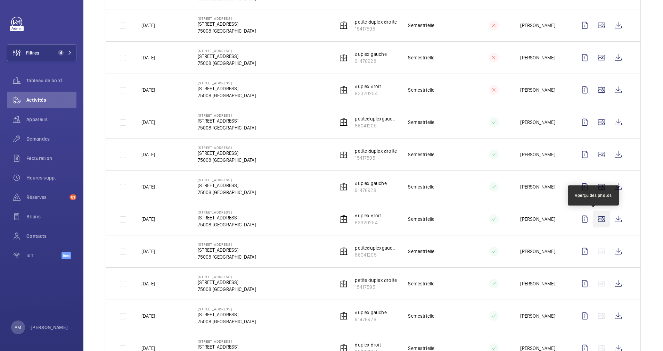
click at [593, 219] on wm-front-icon-button at bounding box center [601, 219] width 17 height 17
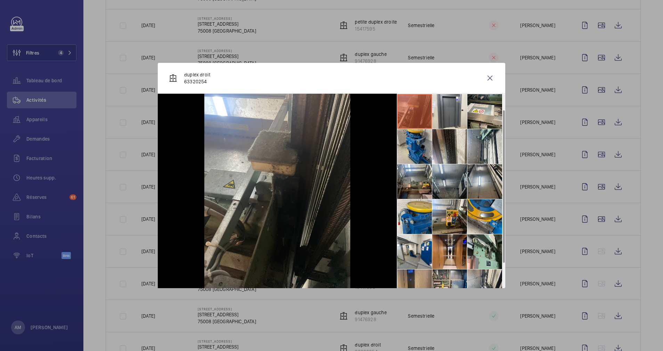
scroll to position [51, 0]
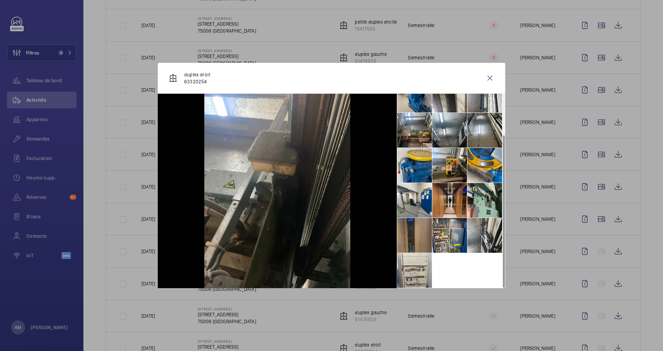
click at [409, 228] on li at bounding box center [414, 235] width 35 height 35
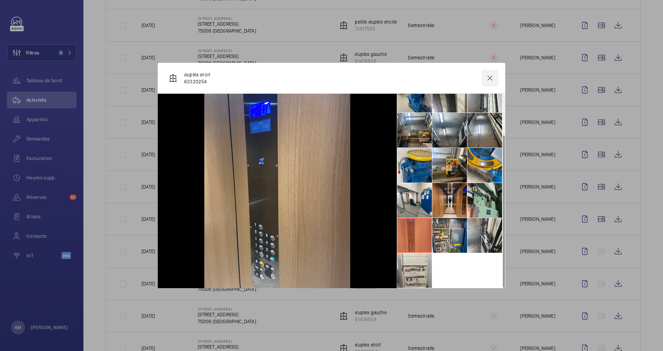
click at [482, 79] on wm-front-icon-button at bounding box center [490, 78] width 17 height 17
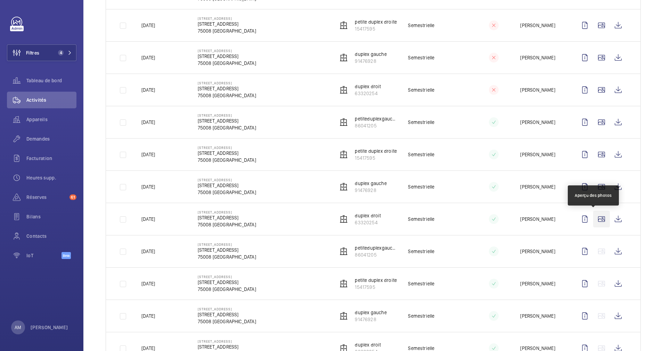
click at [593, 218] on wm-front-icon-button at bounding box center [601, 219] width 17 height 17
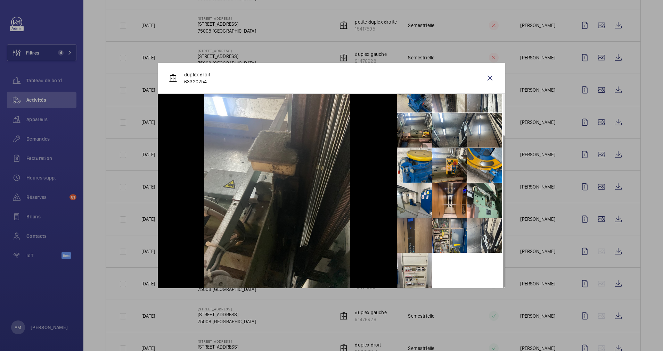
click at [420, 238] on li at bounding box center [414, 235] width 35 height 35
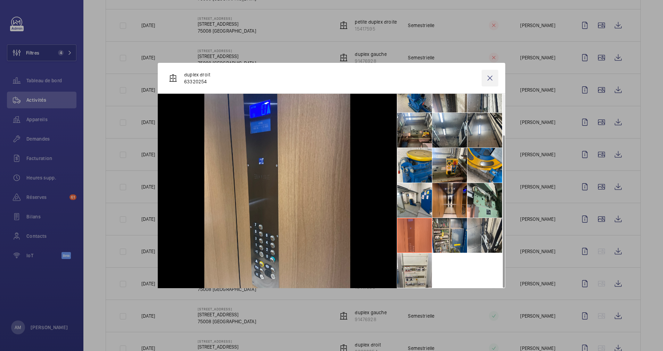
click at [490, 79] on wm-front-icon-button at bounding box center [490, 78] width 17 height 17
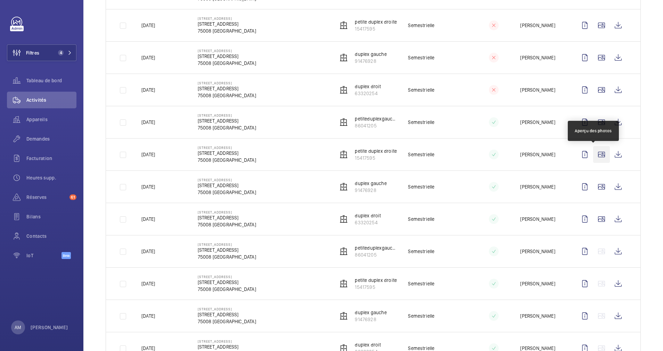
click at [593, 154] on wm-front-icon-button at bounding box center [601, 154] width 17 height 17
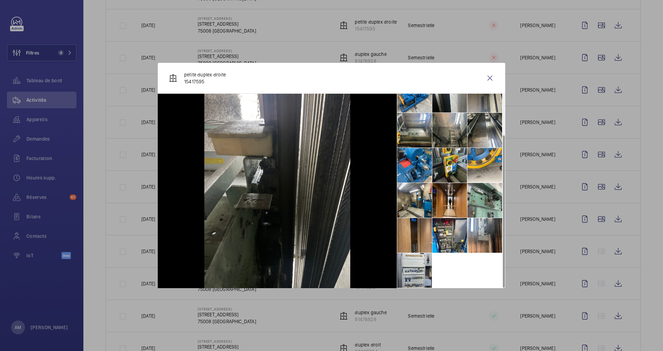
click at [416, 228] on li at bounding box center [414, 235] width 35 height 35
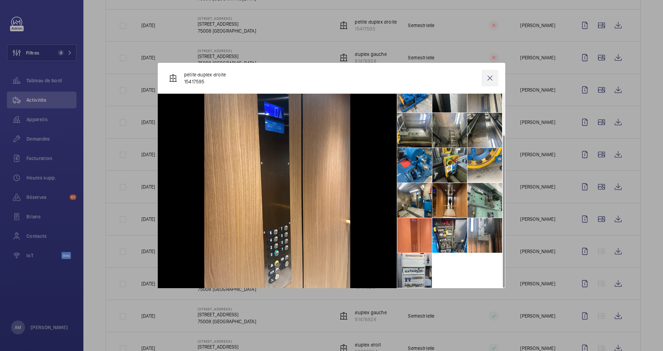
click at [491, 79] on wm-front-icon-button at bounding box center [490, 78] width 17 height 17
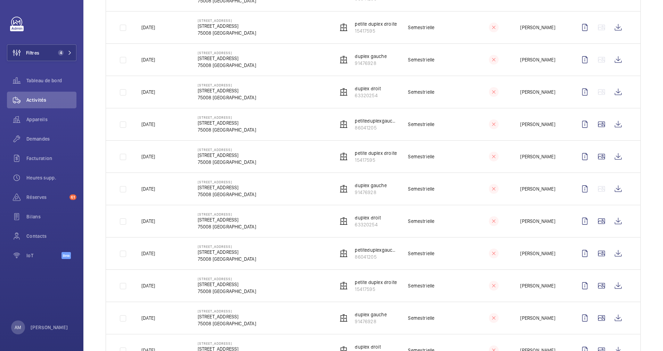
scroll to position [0, 0]
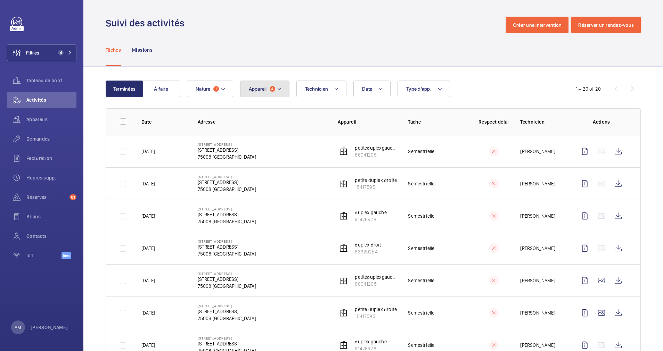
click at [266, 88] on span "Appareil" at bounding box center [258, 89] width 18 height 6
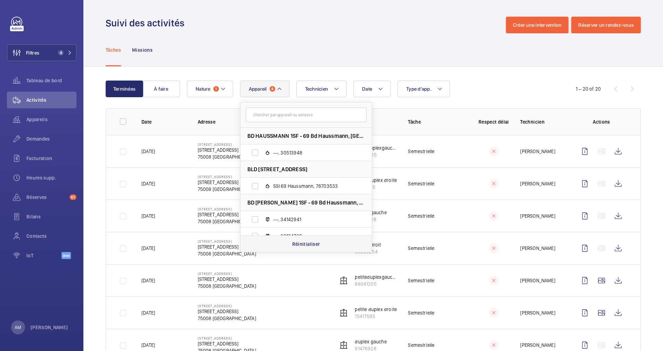
click at [313, 241] on p "Réinitialiser" at bounding box center [306, 244] width 28 height 7
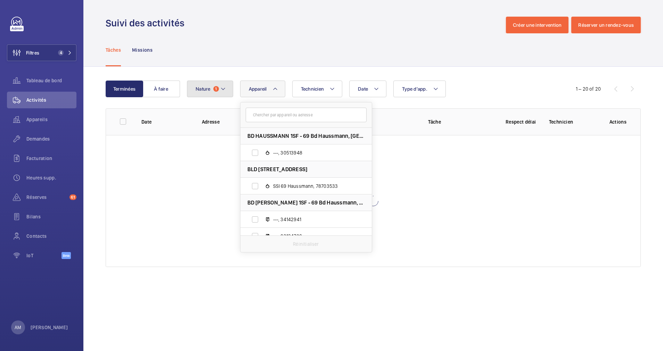
click at [216, 86] on button "Nature 1" at bounding box center [210, 89] width 46 height 17
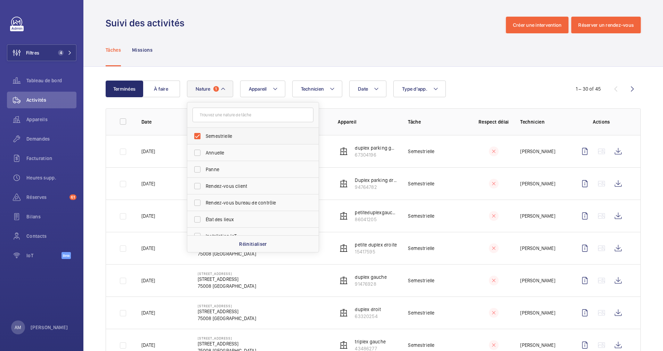
click at [194, 133] on label "Semestrielle" at bounding box center [247, 136] width 121 height 17
click at [194, 133] on input "Semestrielle" at bounding box center [197, 136] width 14 height 14
checkbox input "false"
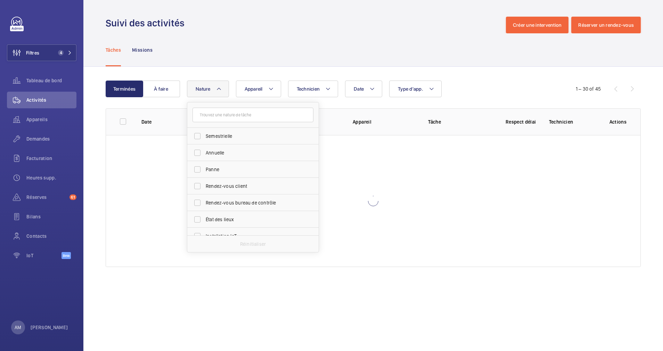
click at [282, 74] on div "Terminées À faire Date Technicien Appareil Type d'app. Nature Semestrielle Annu…" at bounding box center [373, 175] width 580 height 217
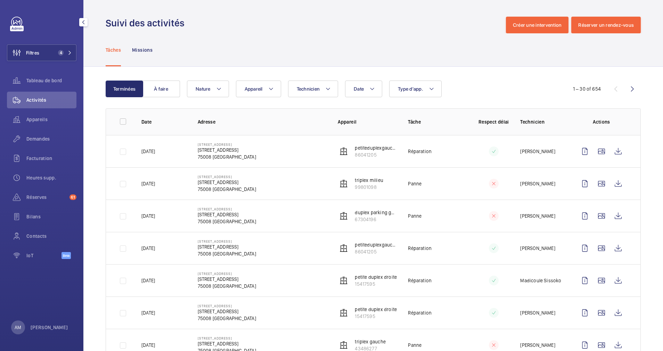
drag, startPoint x: 59, startPoint y: 52, endPoint x: 81, endPoint y: 50, distance: 22.0
click at [67, 51] on span "4" at bounding box center [63, 53] width 17 height 6
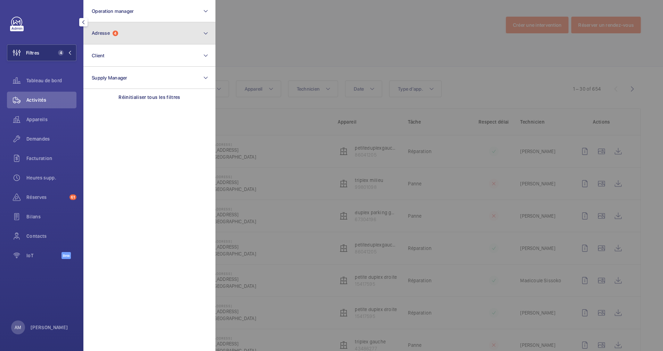
click at [127, 40] on button "Adresse 4" at bounding box center [149, 33] width 132 height 22
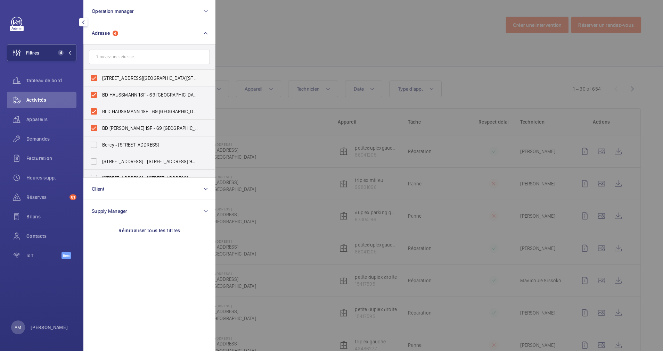
click at [98, 73] on label "69 Boulevard Haussmann - 69 Boulevard Haussmann, 75008 PARIS, PARIS 75008" at bounding box center [144, 78] width 121 height 17
click at [98, 73] on input "69 Boulevard Haussmann - 69 Boulevard Haussmann, 75008 PARIS, PARIS 75008" at bounding box center [94, 78] width 14 height 14
checkbox input "false"
click at [96, 93] on label "BD HAUSSMANN 1SF - 69 Bd Haussmann, PARIS 75008" at bounding box center [144, 95] width 121 height 17
click at [96, 93] on input "BD HAUSSMANN 1SF - 69 Bd Haussmann, PARIS 75008" at bounding box center [94, 95] width 14 height 14
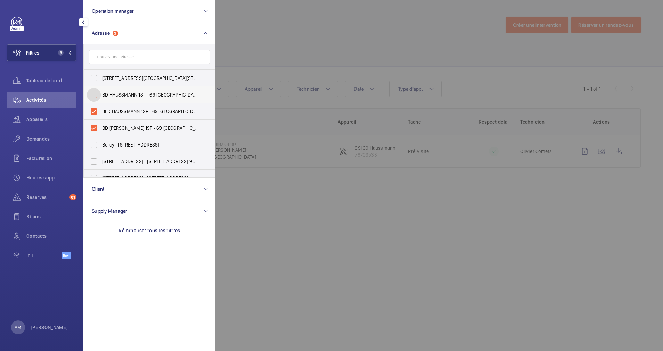
checkbox input "false"
click at [91, 110] on label "BLD HAUSSMANN 1SF - 69 Bd Haussmann, PARIS 75008" at bounding box center [144, 111] width 121 height 17
click at [91, 110] on input "BLD HAUSSMANN 1SF - 69 Bd Haussmann, PARIS 75008" at bounding box center [94, 112] width 14 height 14
checkbox input "false"
click at [91, 127] on label "BD HAUSMANN 1SF - 69 Bd Haussmann, PARIS 75008" at bounding box center [144, 128] width 121 height 17
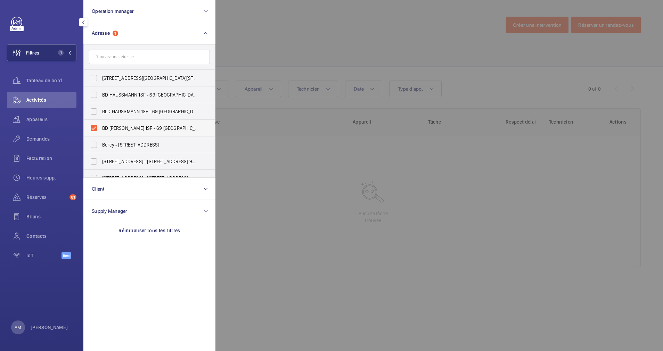
click at [91, 127] on input "BD HAUSMANN 1SF - 69 Bd Haussmann, PARIS 75008" at bounding box center [94, 128] width 14 height 14
checkbox input "false"
click at [145, 10] on button "Operation manager" at bounding box center [149, 11] width 132 height 22
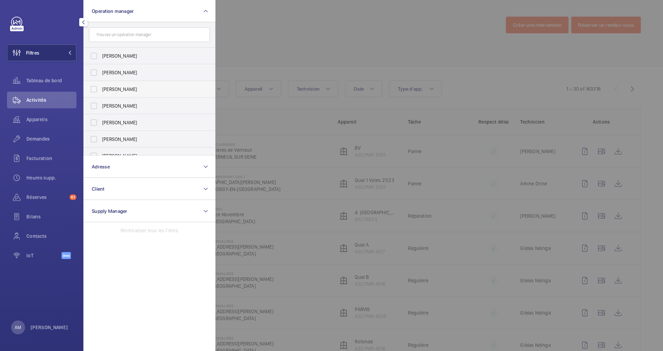
click at [101, 87] on label "[PERSON_NAME]" at bounding box center [144, 89] width 121 height 17
click at [101, 87] on input "[PERSON_NAME]" at bounding box center [94, 89] width 14 height 14
checkbox input "true"
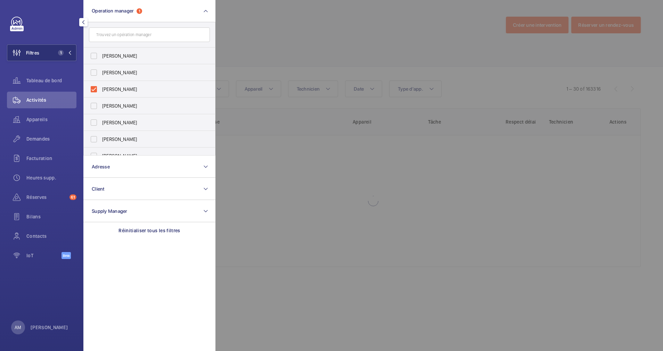
click at [274, 40] on div at bounding box center [547, 175] width 663 height 351
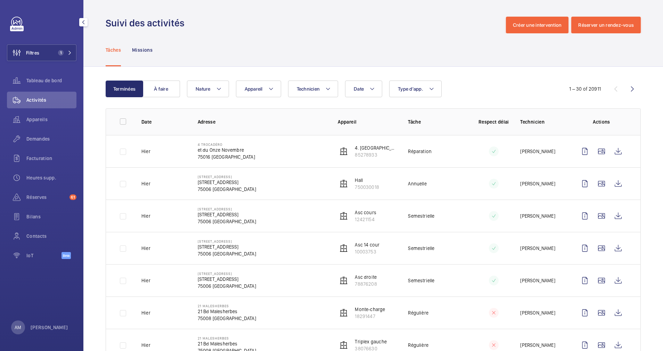
drag, startPoint x: 55, startPoint y: 53, endPoint x: 82, endPoint y: 51, distance: 26.5
click at [57, 52] on span "1" at bounding box center [59, 53] width 8 height 6
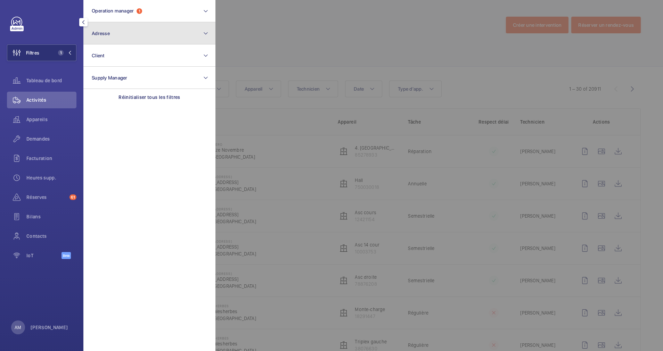
click at [122, 38] on button "Adresse" at bounding box center [149, 33] width 132 height 22
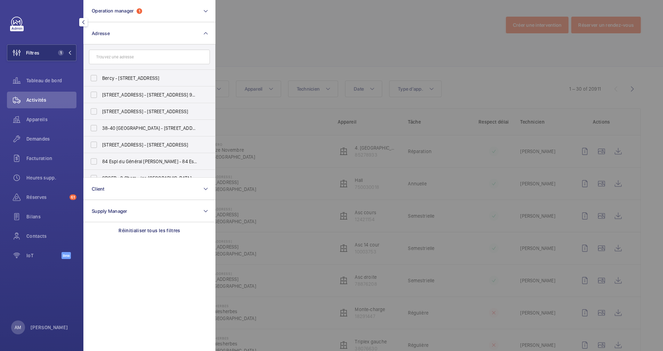
click at [118, 55] on input "text" at bounding box center [149, 57] width 121 height 15
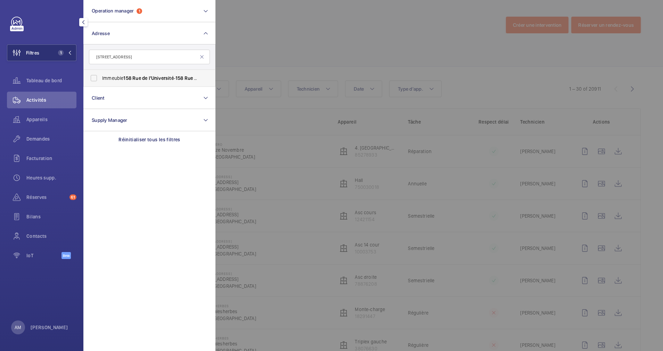
type input "158 Rue de l'Université"
click at [137, 77] on span "Rue" at bounding box center [136, 78] width 9 height 6
click at [101, 77] on input "Immeuble 158 Rue de l'Université - 158 Rue de l'Université , PARIS 75007" at bounding box center [94, 78] width 14 height 14
checkbox input "true"
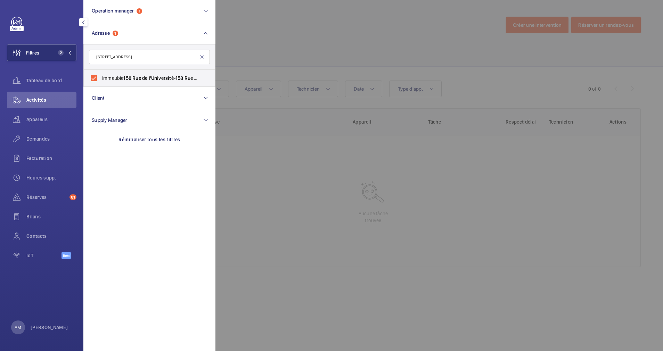
click at [275, 52] on div at bounding box center [547, 175] width 663 height 351
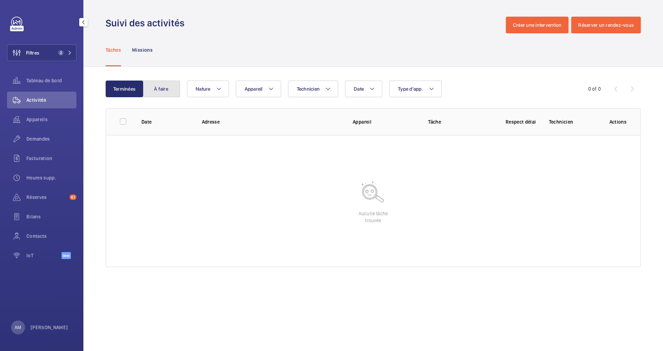
click at [164, 87] on button "À faire" at bounding box center [162, 89] width 38 height 17
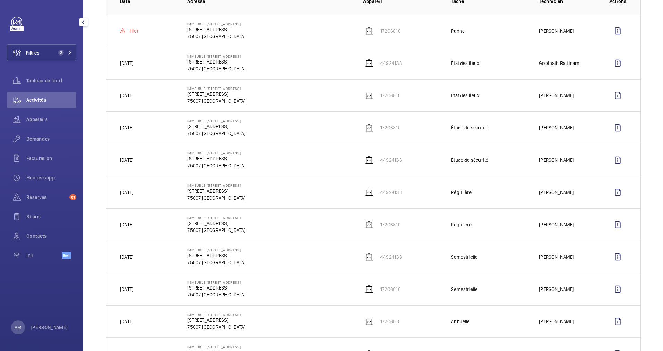
scroll to position [104, 0]
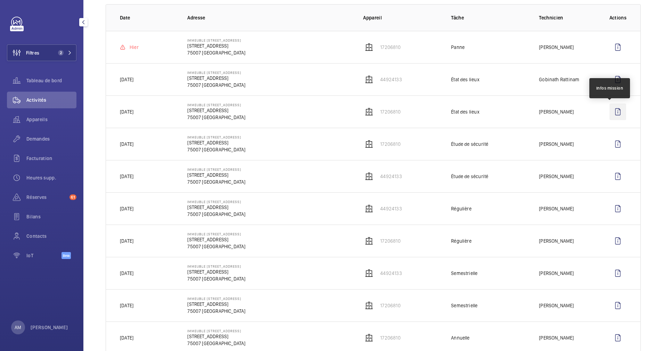
click at [610, 111] on wm-front-icon-button at bounding box center [618, 112] width 17 height 17
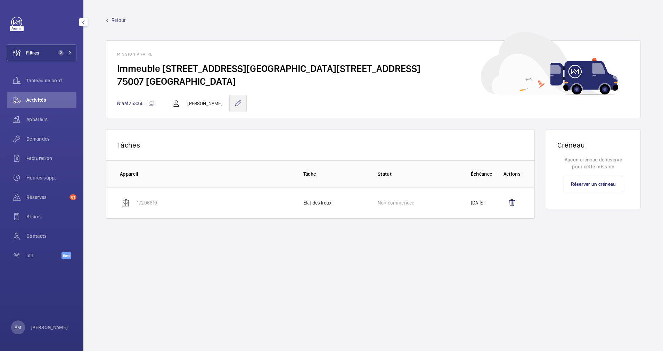
click at [246, 105] on wm-front-icon-button at bounding box center [237, 103] width 17 height 17
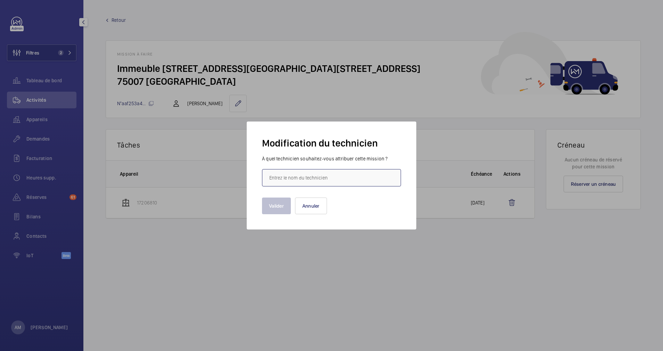
click at [287, 178] on input "text" at bounding box center [331, 177] width 139 height 17
click at [306, 180] on input "swandrou" at bounding box center [331, 177] width 139 height 17
drag, startPoint x: 306, startPoint y: 180, endPoint x: 266, endPoint y: 175, distance: 40.2
click at [266, 175] on input "swandrou" at bounding box center [331, 177] width 139 height 17
type input "swandrou"
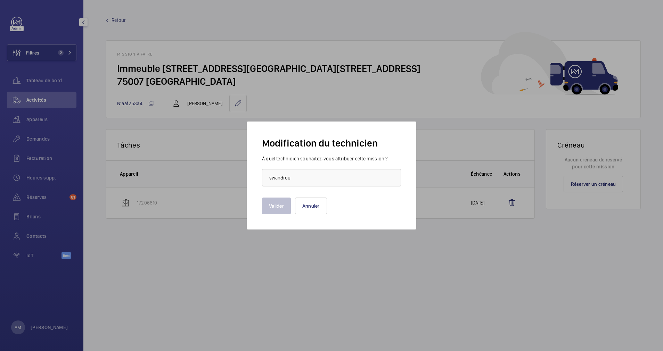
click at [278, 105] on div at bounding box center [331, 175] width 663 height 351
click at [311, 205] on button "Annuler" at bounding box center [311, 206] width 32 height 17
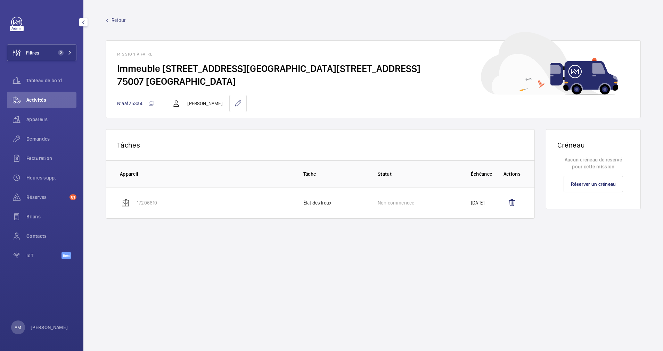
click at [215, 101] on p "[PERSON_NAME]" at bounding box center [204, 103] width 35 height 7
click at [214, 103] on p "[PERSON_NAME]" at bounding box center [204, 103] width 35 height 7
drag, startPoint x: 188, startPoint y: 103, endPoint x: 229, endPoint y: 102, distance: 40.7
click at [222, 102] on p "[PERSON_NAME]" at bounding box center [204, 103] width 35 height 7
drag, startPoint x: 229, startPoint y: 102, endPoint x: 217, endPoint y: 102, distance: 12.5
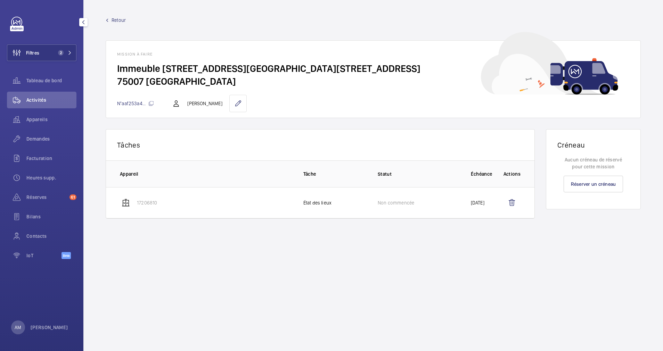
copy p "[PERSON_NAME]"
click at [122, 23] on span "Retour" at bounding box center [119, 20] width 14 height 7
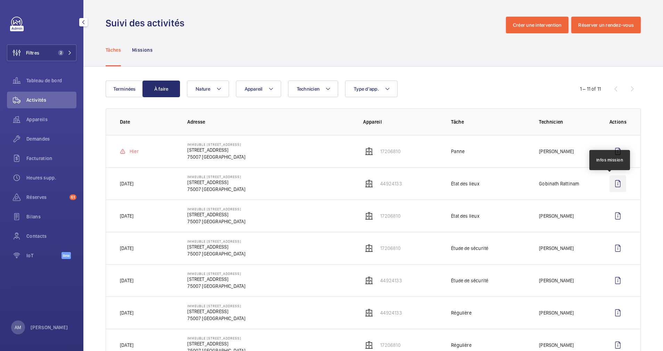
click at [610, 181] on wm-front-icon-button at bounding box center [618, 184] width 17 height 17
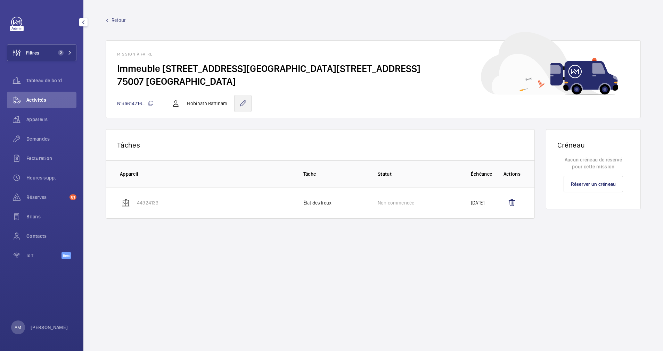
click at [246, 105] on wm-front-icon-button at bounding box center [242, 103] width 17 height 17
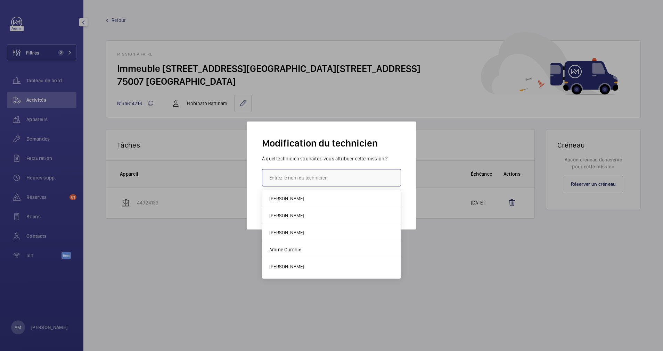
paste input "[PERSON_NAME]"
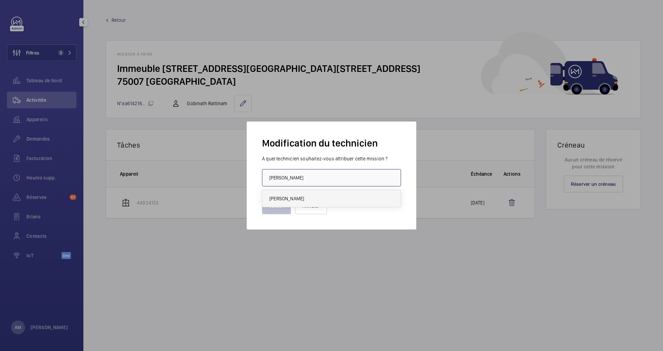
type input "[PERSON_NAME]"
click at [294, 197] on span "[PERSON_NAME]" at bounding box center [286, 198] width 35 height 7
click at [275, 210] on button "Valider" at bounding box center [276, 206] width 29 height 17
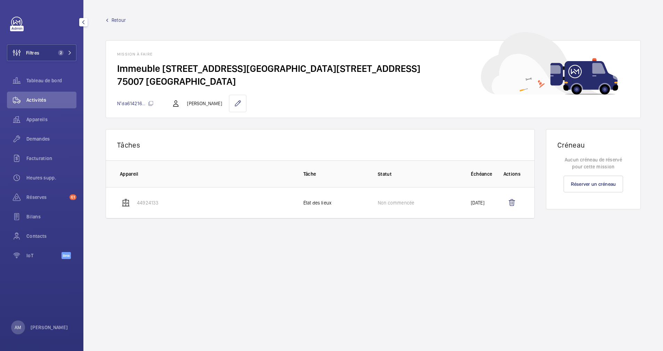
click at [117, 16] on wm-front-mission-details "Retour Mission à faire Immeuble 158 Rue de l'Université - 158 Rue de l'Universi…" at bounding box center [373, 175] width 580 height 351
click at [116, 18] on span "Retour" at bounding box center [119, 20] width 14 height 7
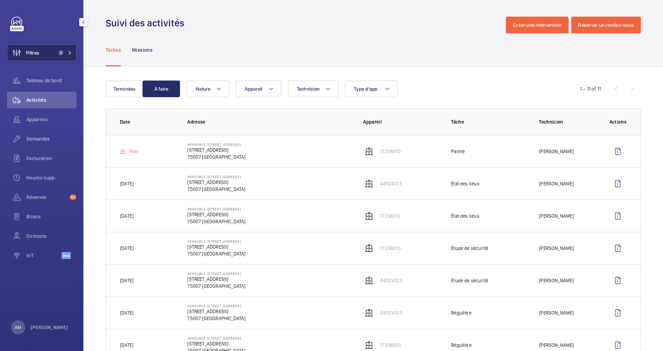
click at [64, 51] on span "2" at bounding box center [63, 53] width 17 height 6
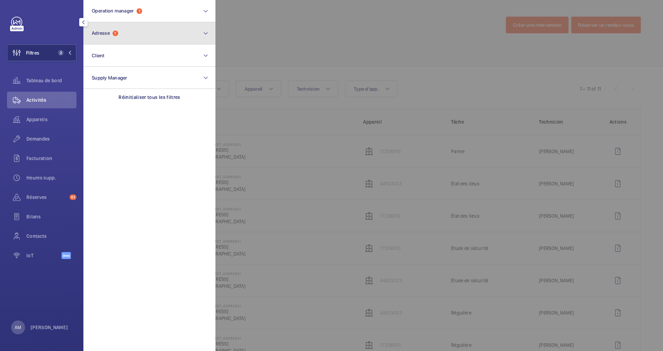
click at [149, 38] on button "Adresse 1" at bounding box center [149, 33] width 132 height 22
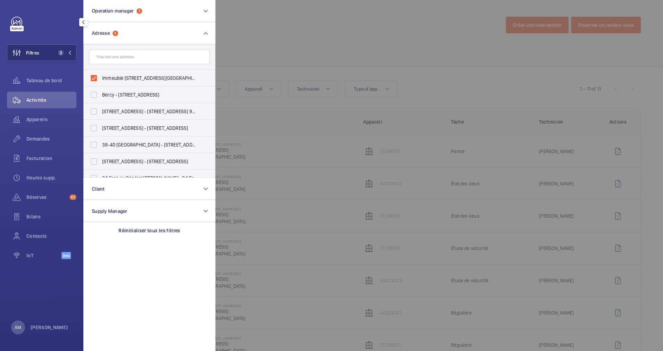
click at [96, 74] on label "Immeuble 158 Rue de l'Université - 158 Rue de l'Université, PARIS 75007" at bounding box center [144, 78] width 121 height 17
click at [96, 74] on input "Immeuble 158 Rue de l'Université - 158 Rue de l'Université, PARIS 75007" at bounding box center [94, 78] width 14 height 14
checkbox input "false"
click at [125, 57] on input "text" at bounding box center [149, 57] width 121 height 15
click at [241, 46] on div at bounding box center [547, 175] width 663 height 351
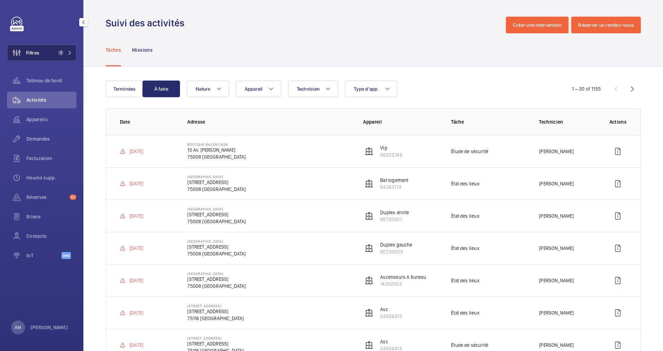
click at [38, 46] on span "Filtres" at bounding box center [23, 52] width 32 height 17
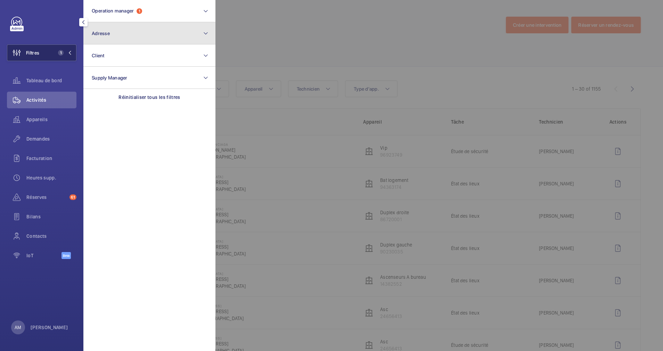
click at [148, 40] on button "Adresse" at bounding box center [149, 33] width 132 height 22
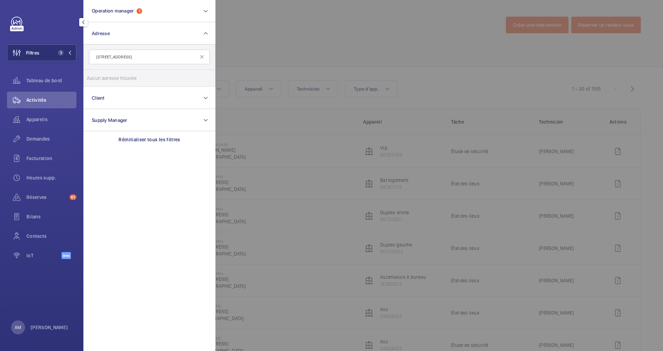
type input "4 Place Trocadéro"
click at [201, 55] on mat-icon at bounding box center [202, 57] width 6 height 6
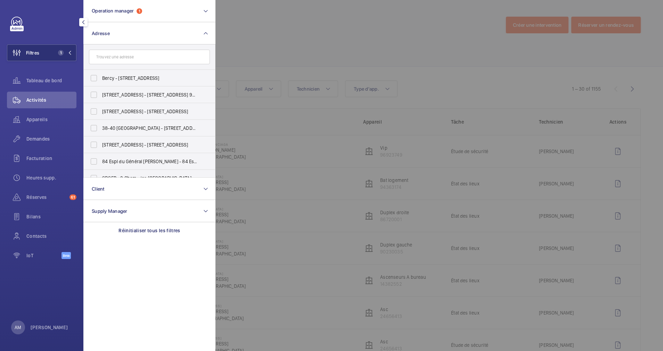
click at [304, 24] on div at bounding box center [547, 175] width 663 height 351
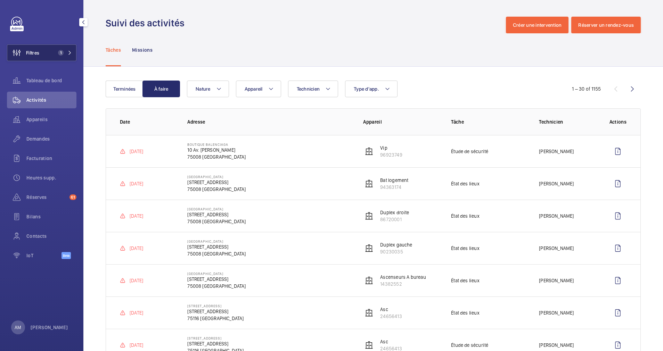
click at [71, 53] on mat-icon at bounding box center [70, 53] width 4 height 4
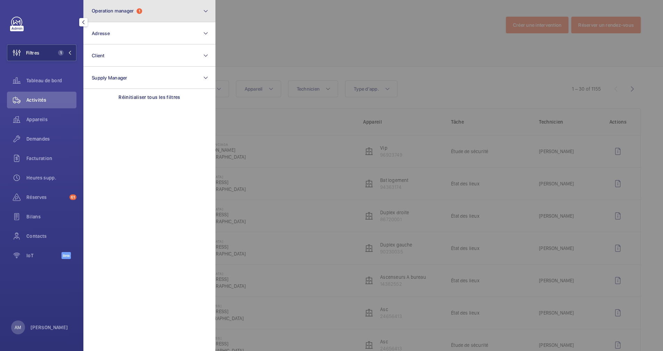
click at [162, 8] on button "Operation manager 1" at bounding box center [149, 11] width 132 height 22
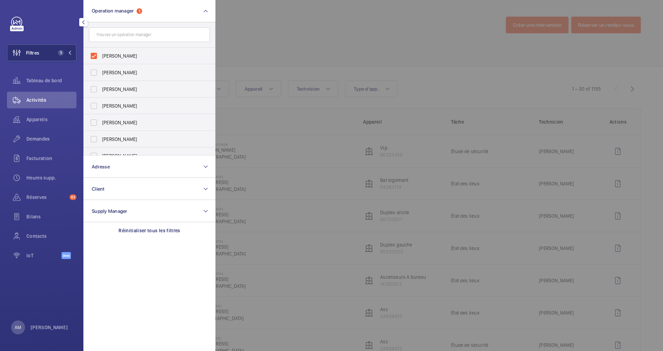
click at [288, 38] on div at bounding box center [547, 175] width 663 height 351
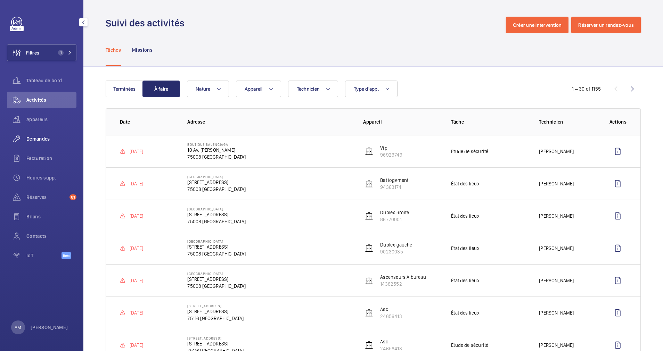
click at [41, 137] on span "Demandes" at bounding box center [51, 139] width 50 height 7
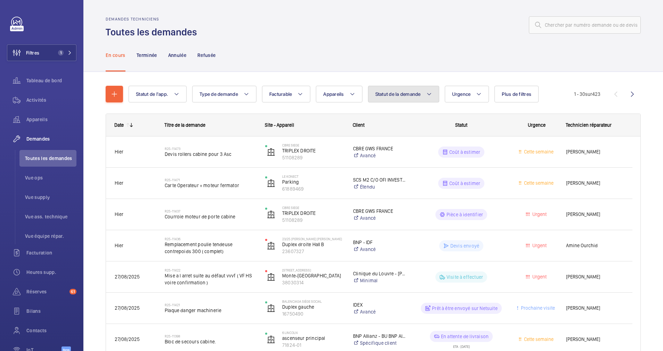
click at [425, 95] on button "Statut de la demande" at bounding box center [403, 94] width 71 height 17
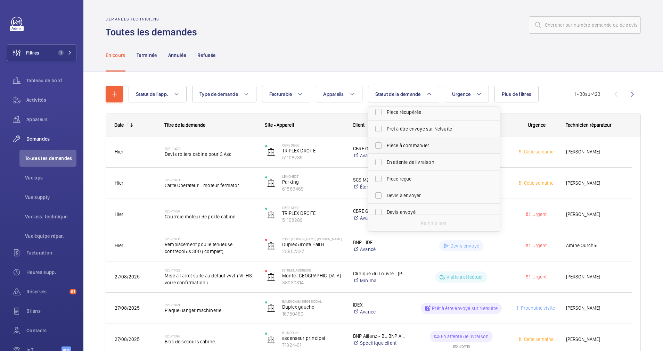
scroll to position [52, 0]
click at [379, 175] on label "Devis à envoyer" at bounding box center [428, 180] width 121 height 17
click at [379, 175] on input "Devis à envoyer" at bounding box center [379, 180] width 14 height 14
checkbox input "true"
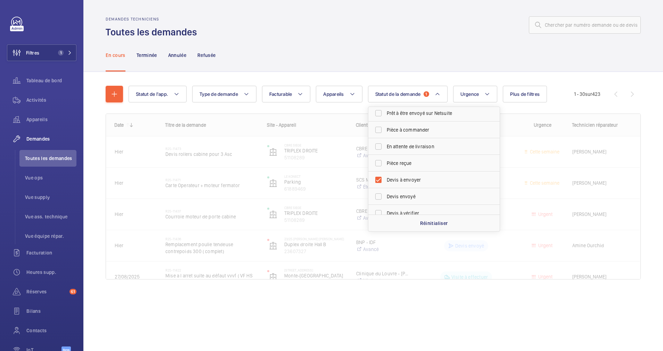
click at [418, 72] on div "Statut de l'app. Type de demande Facturable Appareils Statut de la demande 1 Co…" at bounding box center [373, 192] width 580 height 241
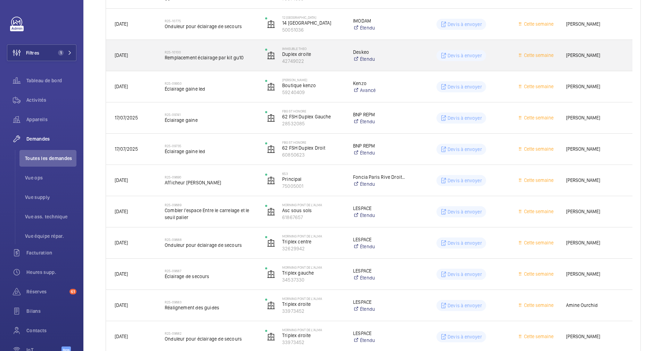
scroll to position [261, 0]
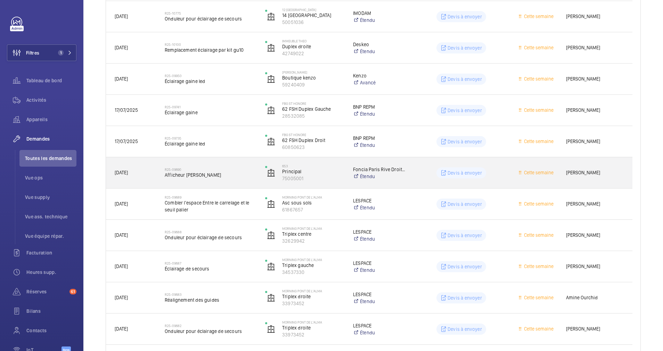
click at [232, 171] on h2 "R25-09690" at bounding box center [210, 170] width 91 height 4
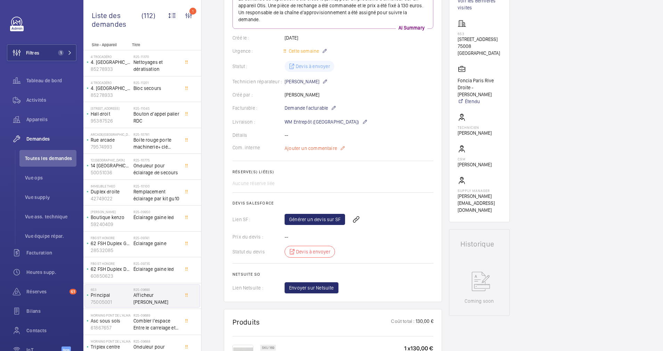
scroll to position [52, 0]
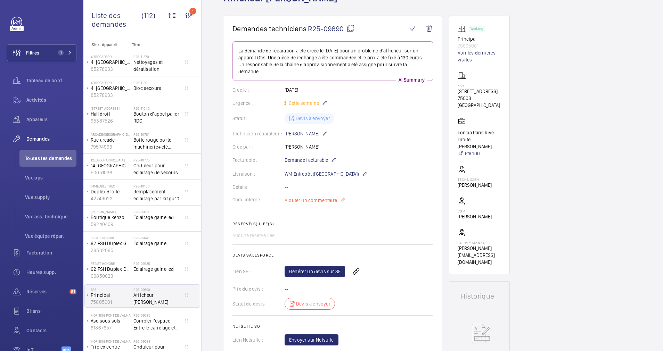
click at [343, 200] on mat-icon at bounding box center [343, 200] width 6 height 8
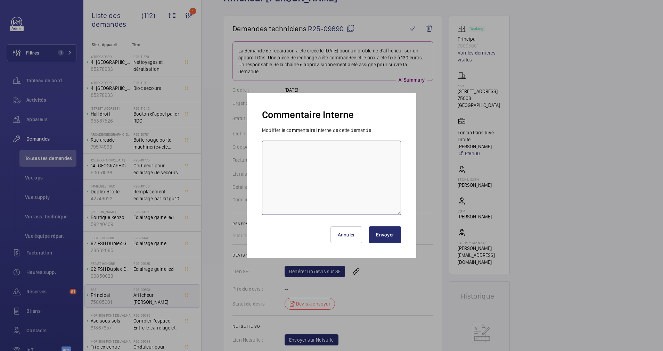
click at [326, 173] on textarea at bounding box center [331, 178] width 139 height 74
type textarea "Devis déja envoyé 2 fois et refusé par le client."
click at [388, 229] on button "Envoyer" at bounding box center [385, 235] width 32 height 17
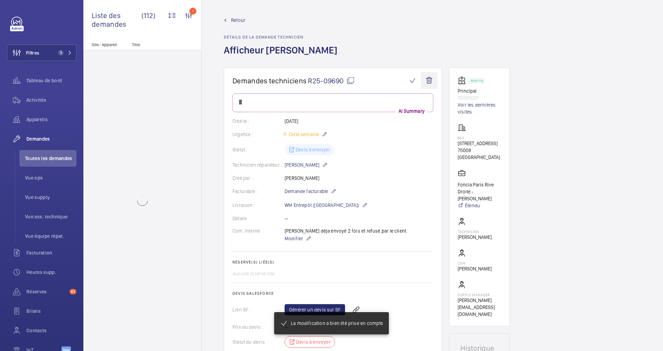
click at [424, 72] on wm-front-icon-button at bounding box center [429, 80] width 17 height 17
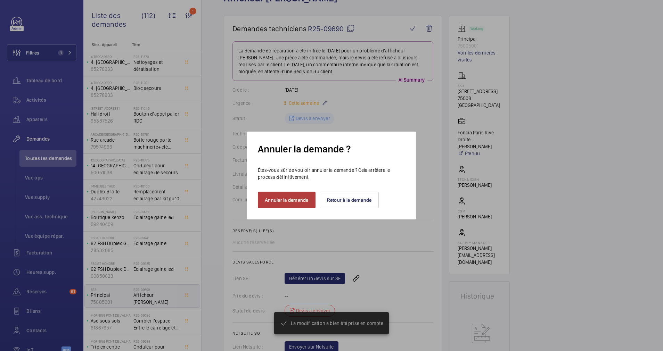
click at [287, 200] on button "Annuler la demande" at bounding box center [287, 200] width 58 height 17
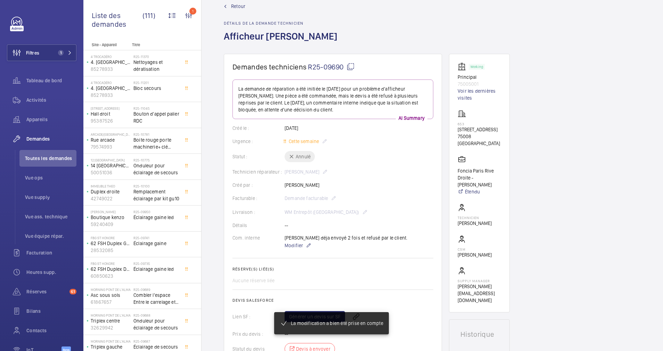
scroll to position [0, 0]
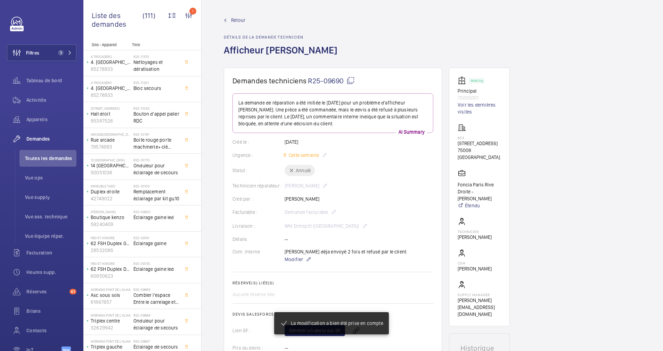
click at [238, 20] on span "Retour" at bounding box center [238, 20] width 14 height 7
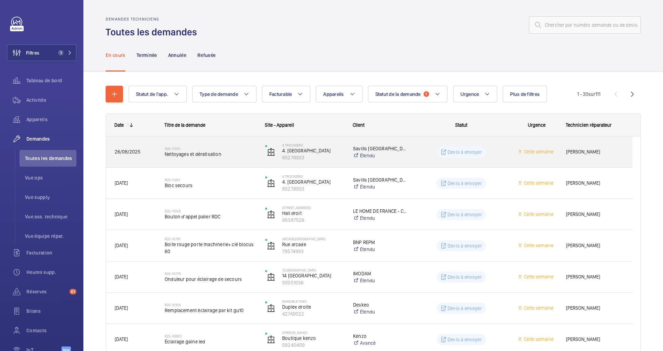
scroll to position [52, 0]
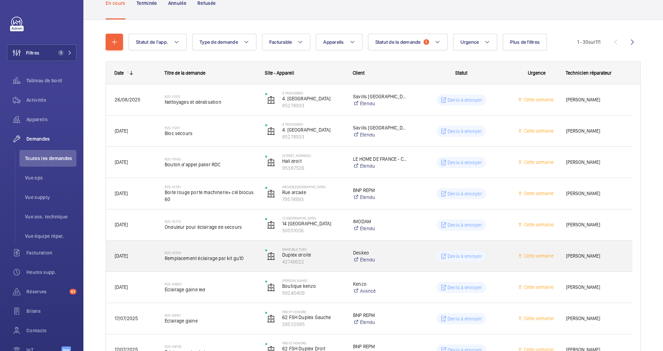
click at [258, 246] on div "Immeuble Theo Duplex droite 42749022" at bounding box center [300, 256] width 87 height 29
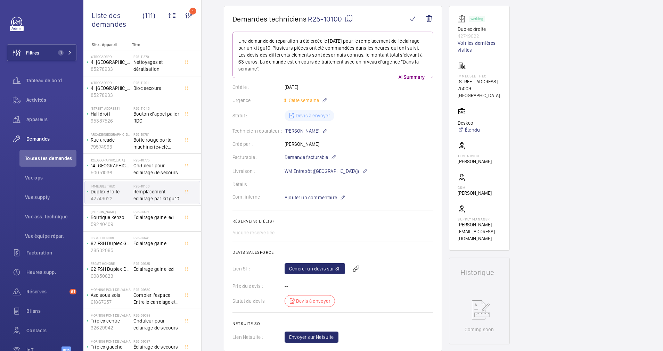
scroll to position [52, 0]
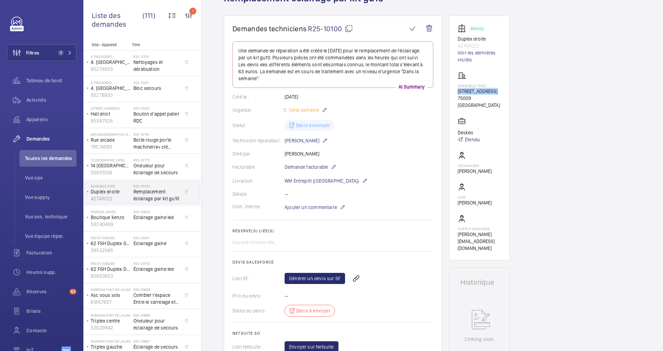
drag, startPoint x: 453, startPoint y: 92, endPoint x: 494, endPoint y: 90, distance: 41.1
click at [494, 90] on wm-front-card "Working Duplex droite 42749022 Voir les dernières visites Immeuble Theo 79 Rue …" at bounding box center [479, 138] width 61 height 245
drag, startPoint x: 494, startPoint y: 90, endPoint x: 479, endPoint y: 91, distance: 15.0
copy p "79 Rue de Clichy"
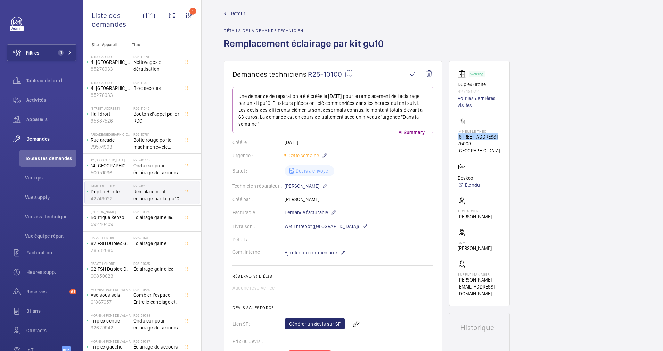
scroll to position [0, 0]
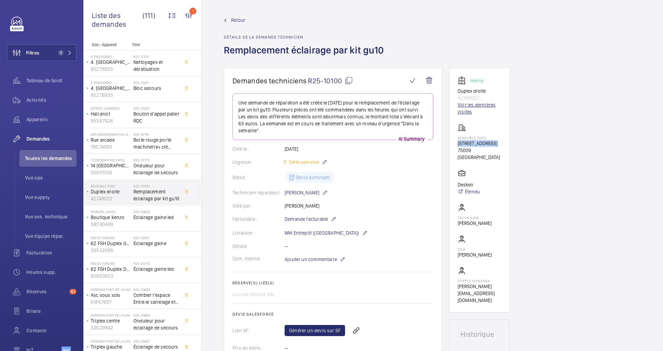
click at [473, 107] on link "Voir les dernières visites" at bounding box center [479, 108] width 43 height 14
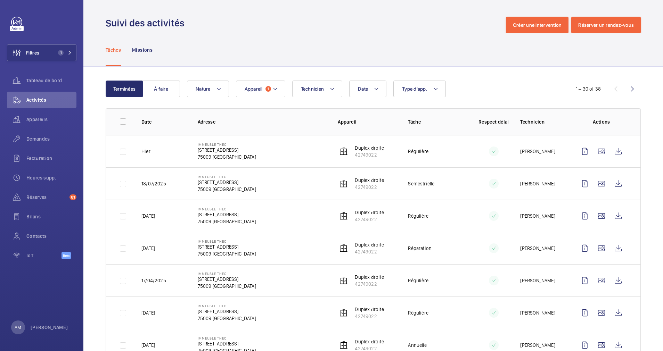
click at [359, 157] on p "42749022" at bounding box center [369, 155] width 29 height 7
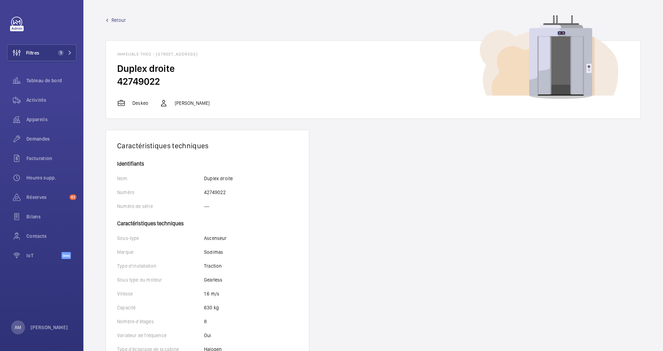
drag, startPoint x: 157, startPoint y: 51, endPoint x: 195, endPoint y: 56, distance: 37.9
click at [195, 56] on wm-front-card-header "Immeuble Theo - 79 Rue de Clichy, 75009 PARIS" at bounding box center [373, 52] width 535 height 22
drag, startPoint x: 195, startPoint y: 56, endPoint x: 189, endPoint y: 56, distance: 5.6
copy h1 "79 Rue de Clichy"
drag, startPoint x: 46, startPoint y: 52, endPoint x: 78, endPoint y: 50, distance: 31.7
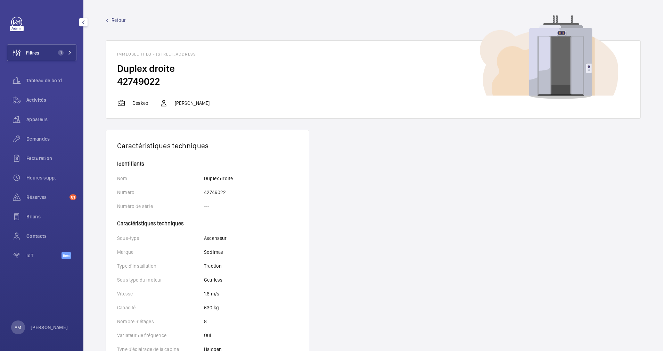
click at [51, 51] on button "Filtres 1" at bounding box center [42, 52] width 70 height 17
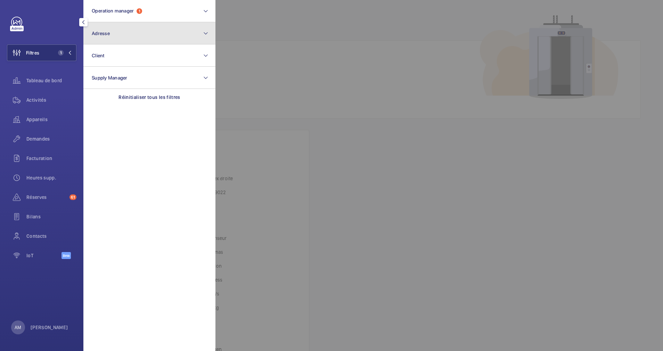
click at [139, 39] on button "Adresse" at bounding box center [149, 33] width 132 height 22
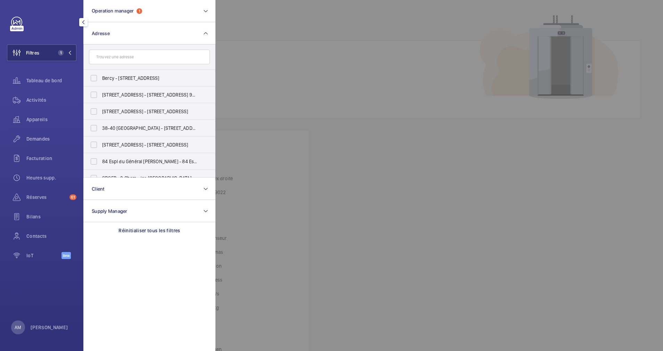
click at [127, 54] on input "text" at bounding box center [149, 57] width 121 height 15
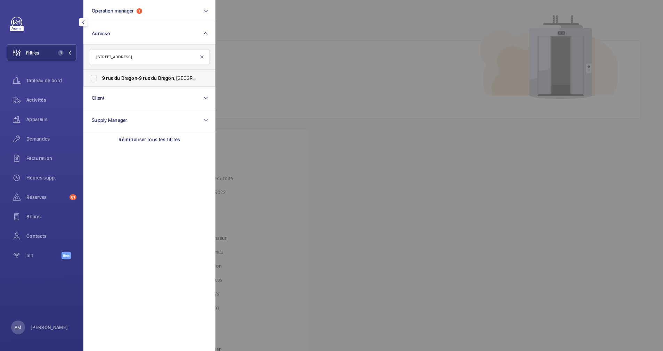
type input "9 RUE DU DRAGON"
click at [108, 73] on label "9 rue du Dragon - 9 rue du Dragon , 75006 PARIS, PARIS 75006" at bounding box center [144, 78] width 121 height 17
click at [101, 73] on input "9 rue du Dragon - 9 rue du Dragon , 75006 PARIS, PARIS 75006" at bounding box center [94, 78] width 14 height 14
checkbox input "true"
click at [41, 95] on div "Activités" at bounding box center [42, 100] width 70 height 17
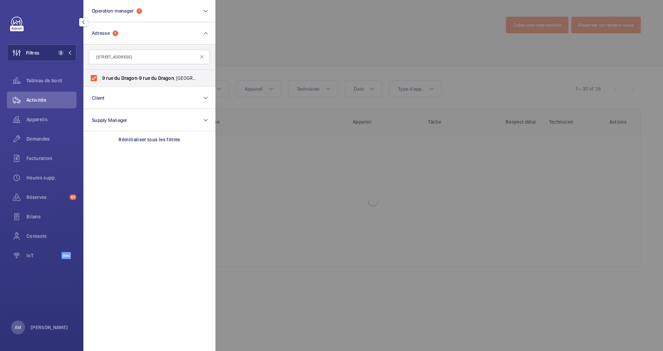
click at [262, 14] on div at bounding box center [547, 175] width 663 height 351
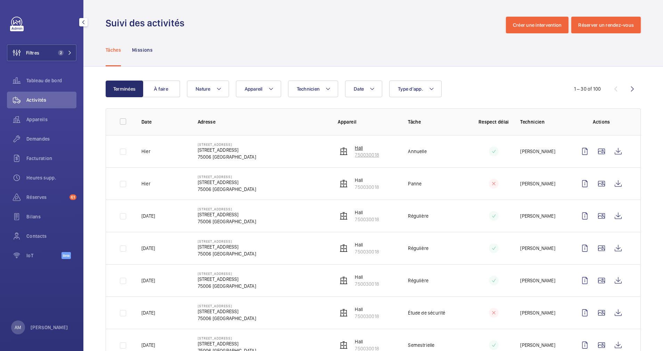
click at [359, 154] on p "750030018" at bounding box center [367, 155] width 24 height 7
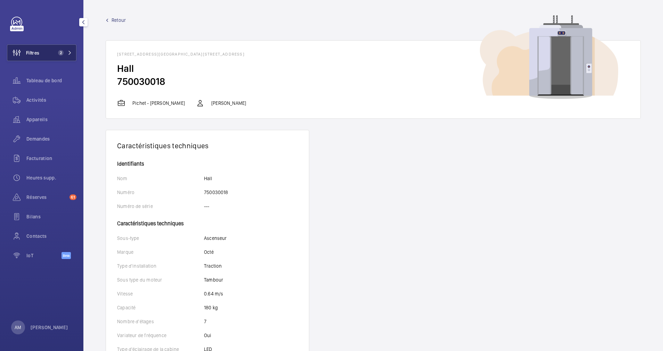
click at [63, 56] on button "Filtres 2" at bounding box center [42, 52] width 70 height 17
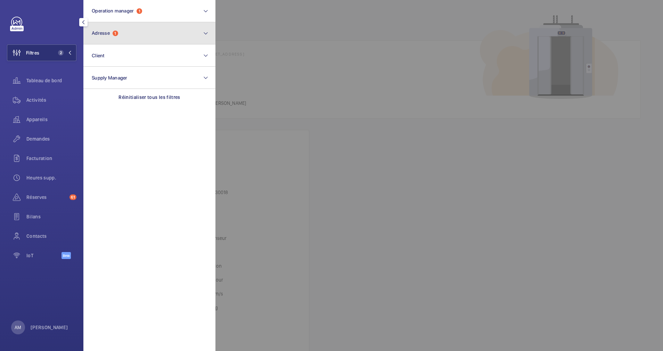
click at [149, 36] on button "Adresse 1" at bounding box center [149, 33] width 132 height 22
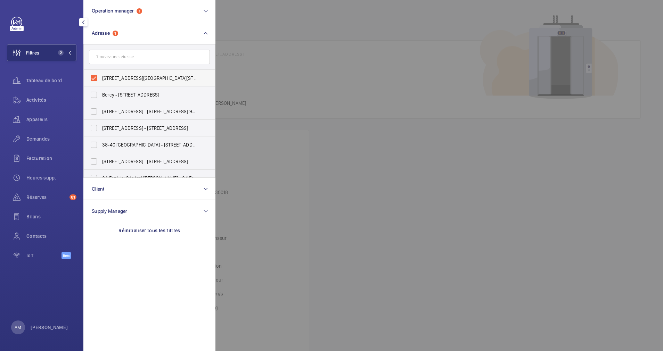
click at [98, 76] on label "9 rue du Dragon - 9 rue du Dragon, 75006 PARIS, PARIS 75006" at bounding box center [144, 78] width 121 height 17
click at [98, 76] on input "9 rue du Dragon - 9 rue du Dragon, 75006 PARIS, PARIS 75006" at bounding box center [94, 78] width 14 height 14
checkbox input "false"
click at [120, 59] on input "text" at bounding box center [149, 57] width 121 height 15
paste input "[STREET_ADDRESS][PERSON_NAME]"
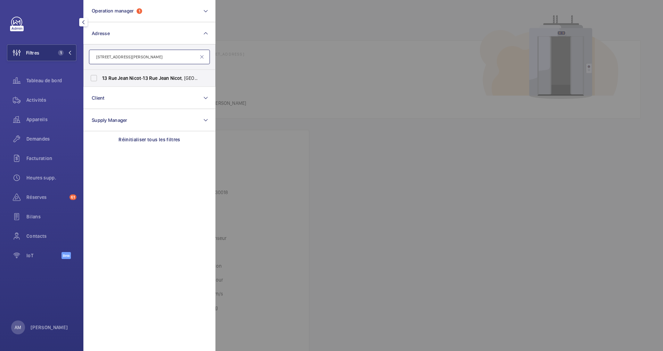
type input "[STREET_ADDRESS][PERSON_NAME]"
click at [98, 77] on label "13 Rue Jean Nicot - 13 Rue Jean Nicot , 75007 PARIS, PARIS 75007" at bounding box center [144, 78] width 121 height 17
click at [98, 77] on input "13 Rue Jean Nicot - 13 Rue Jean Nicot , 75007 PARIS, PARIS 75007" at bounding box center [94, 78] width 14 height 14
checkbox input "true"
click at [35, 102] on span "Activités" at bounding box center [51, 100] width 50 height 7
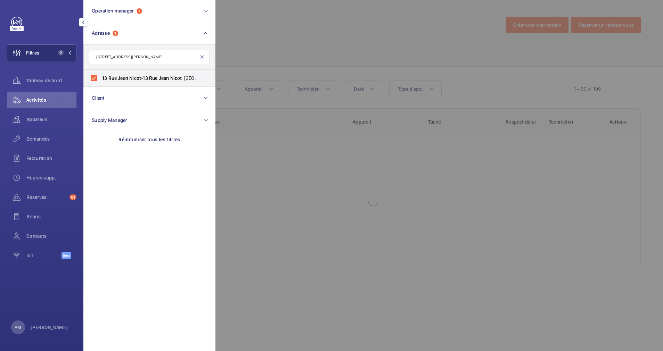
click at [311, 49] on div at bounding box center [547, 175] width 663 height 351
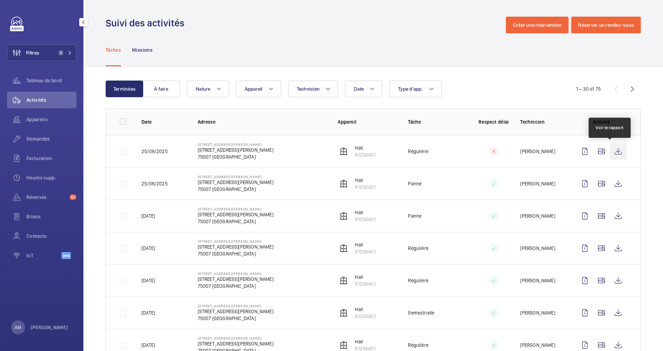
click at [610, 150] on wm-front-icon-button at bounding box center [618, 151] width 17 height 17
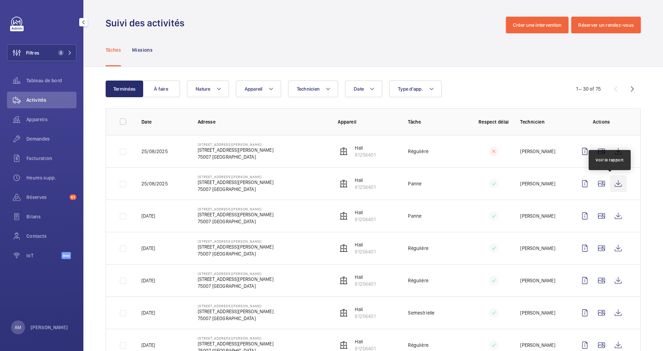
click at [612, 184] on wm-front-icon-button at bounding box center [618, 184] width 17 height 17
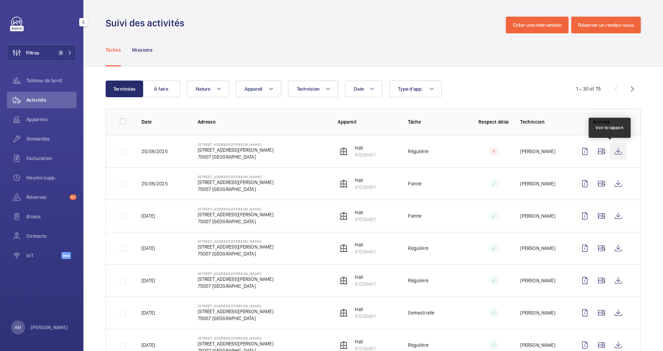
click at [614, 150] on wm-front-icon-button at bounding box center [618, 151] width 17 height 17
drag, startPoint x: 197, startPoint y: 152, endPoint x: 234, endPoint y: 149, distance: 37.6
click at [234, 149] on td "13 Rue Jean Nicot 13 Rue Jean Nicot, 75007 PARIS 75007 PARIS" at bounding box center [257, 151] width 140 height 32
drag, startPoint x: 234, startPoint y: 149, endPoint x: 228, endPoint y: 149, distance: 6.6
copy p "[STREET_ADDRESS][PERSON_NAME]"
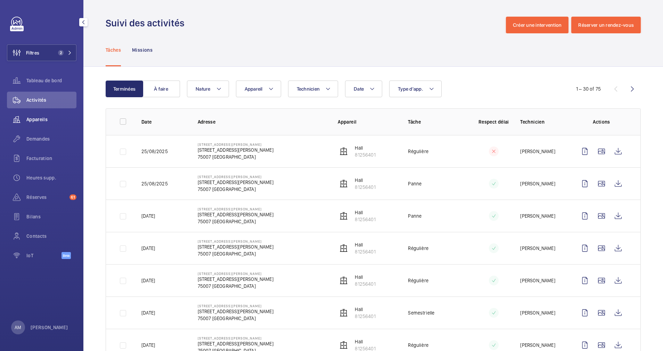
click at [38, 117] on span "Appareils" at bounding box center [51, 119] width 50 height 7
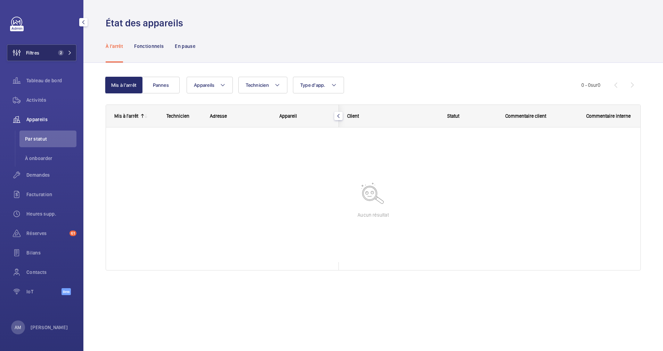
click at [65, 49] on button "Filtres 2" at bounding box center [42, 52] width 70 height 17
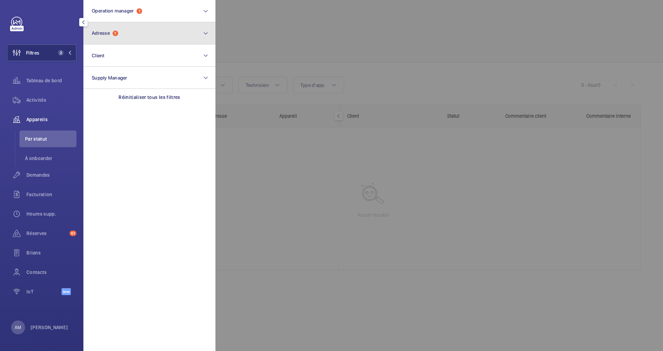
click at [127, 27] on button "Adresse 1" at bounding box center [149, 33] width 132 height 22
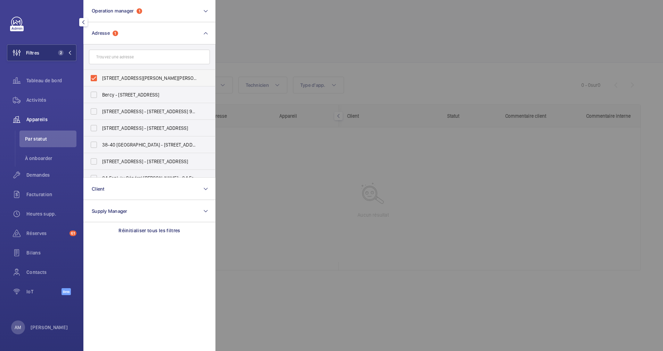
drag, startPoint x: 95, startPoint y: 79, endPoint x: 96, endPoint y: 70, distance: 9.1
click at [95, 79] on label "13 Rue Jean Nicot - 13 Rue Jean Nicot, 75007 PARIS, PARIS 75007" at bounding box center [144, 78] width 121 height 17
click at [95, 79] on input "13 Rue Jean Nicot - 13 Rue Jean Nicot, 75007 PARIS, PARIS 75007" at bounding box center [94, 78] width 14 height 14
checkbox input "false"
click at [146, 22] on button "Operation manager 1" at bounding box center [149, 11] width 132 height 22
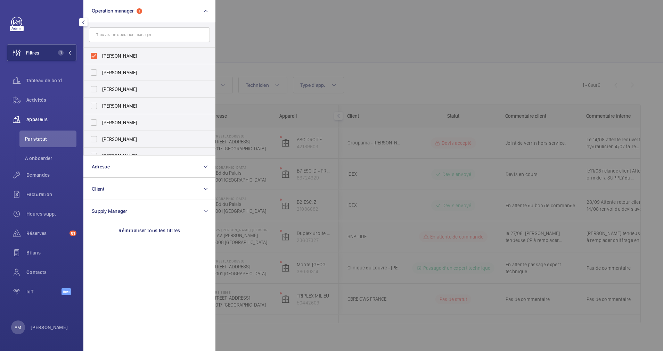
click at [316, 63] on div at bounding box center [547, 175] width 663 height 351
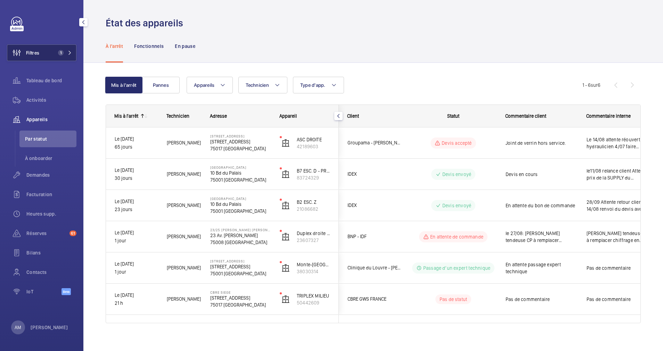
click at [29, 50] on span "Filtres" at bounding box center [32, 52] width 13 height 7
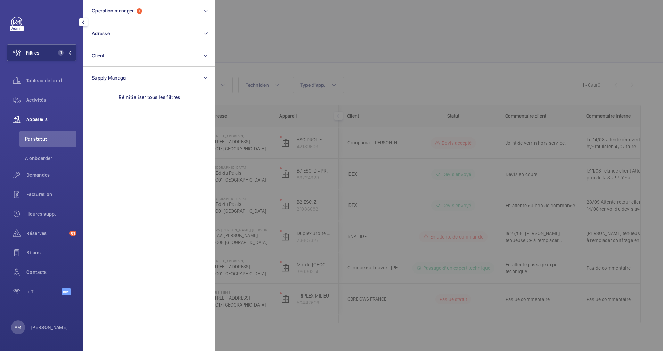
click at [306, 34] on div at bounding box center [547, 175] width 663 height 351
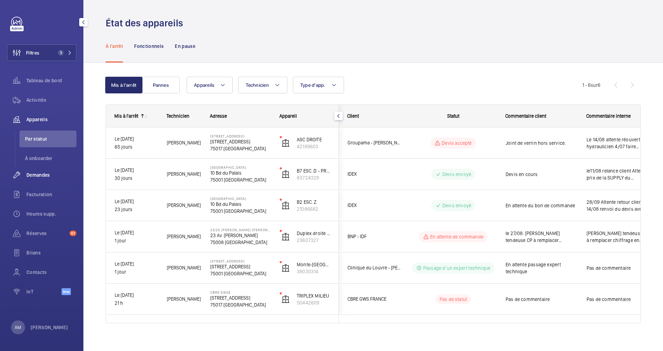
click at [32, 176] on span "Demandes" at bounding box center [51, 175] width 50 height 7
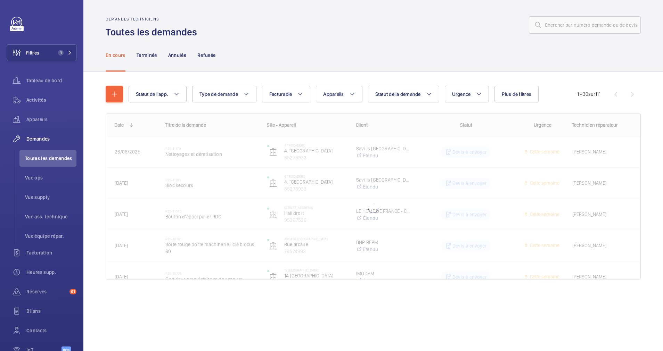
click at [369, 73] on div "Statut de l'app. Type de demande Facturable Appareils Statut de la demande Urge…" at bounding box center [373, 192] width 580 height 241
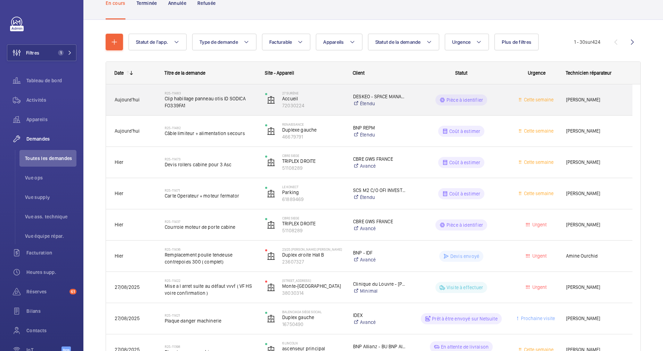
scroll to position [104, 0]
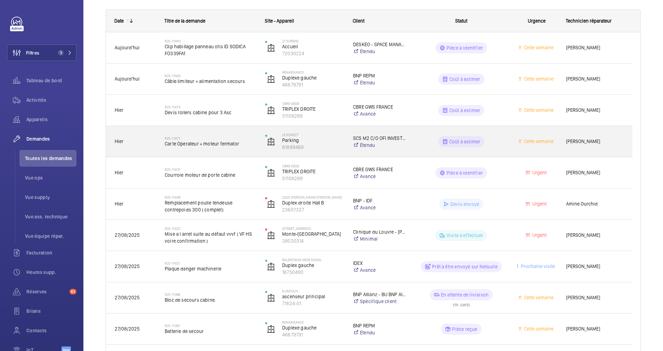
click at [201, 140] on h2 "R25-11471" at bounding box center [210, 138] width 91 height 4
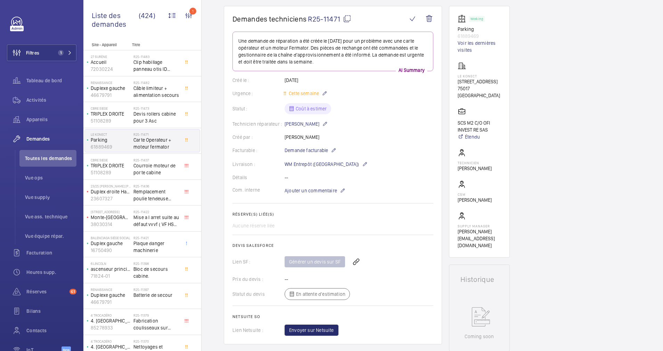
scroll to position [52, 0]
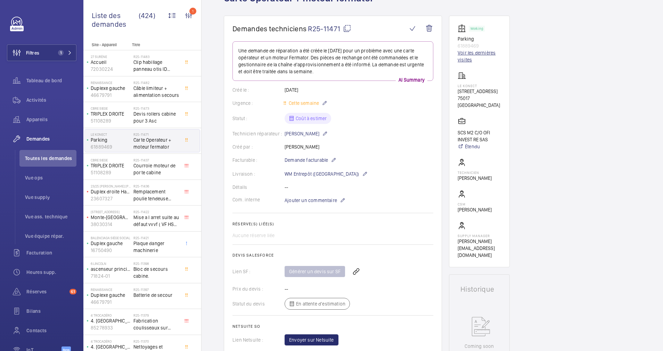
click at [467, 57] on link "Voir les dernières visites" at bounding box center [479, 56] width 43 height 14
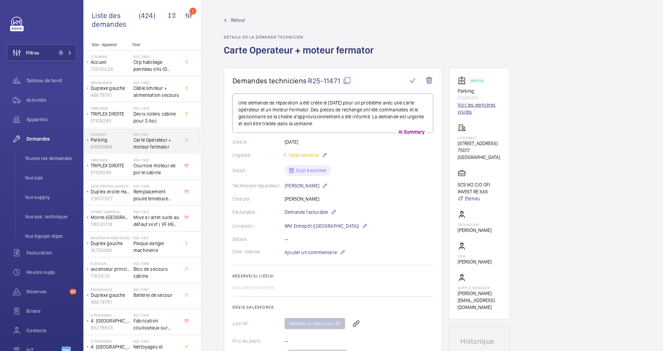
click at [466, 108] on link "Voir les dernières visites" at bounding box center [479, 108] width 43 height 14
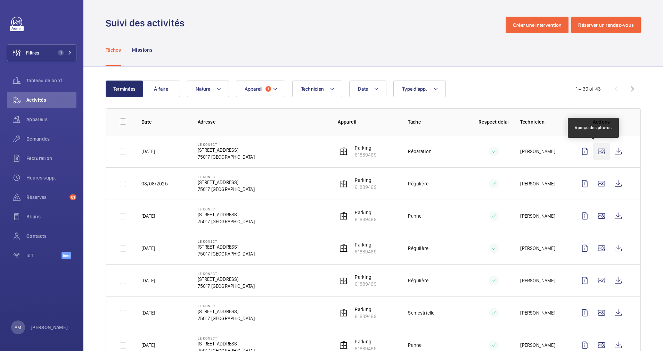
click at [596, 152] on wm-front-icon-button at bounding box center [601, 151] width 17 height 17
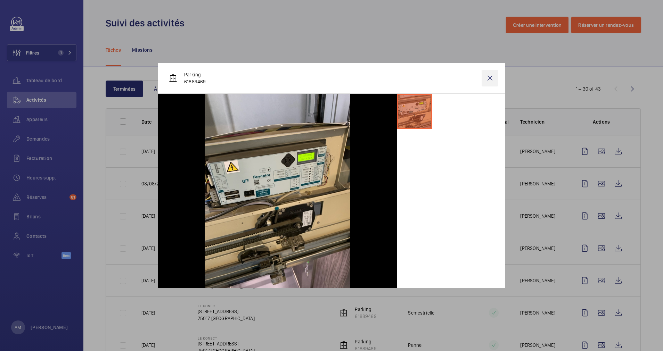
click at [489, 81] on wm-front-icon-button at bounding box center [490, 78] width 17 height 17
click at [611, 151] on wm-front-icon-button at bounding box center [618, 151] width 17 height 17
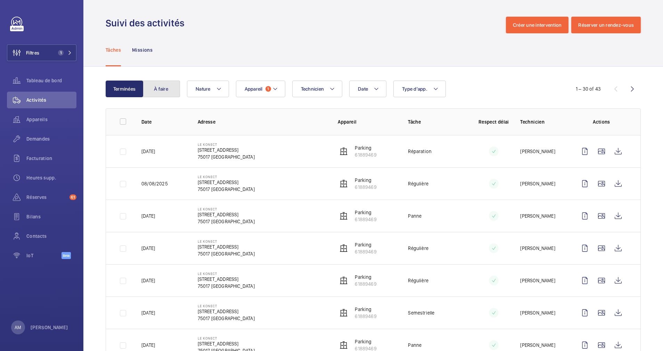
click at [160, 83] on button "À faire" at bounding box center [162, 89] width 38 height 17
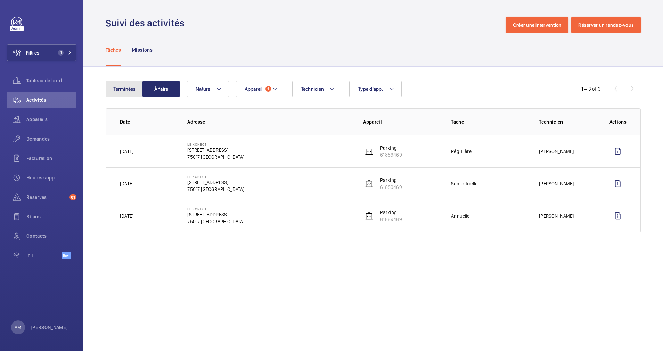
click at [117, 89] on button "Terminées" at bounding box center [125, 89] width 38 height 17
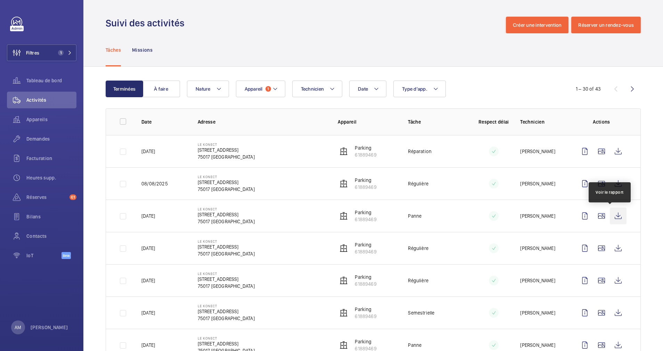
click at [610, 216] on wm-front-icon-button at bounding box center [618, 216] width 17 height 17
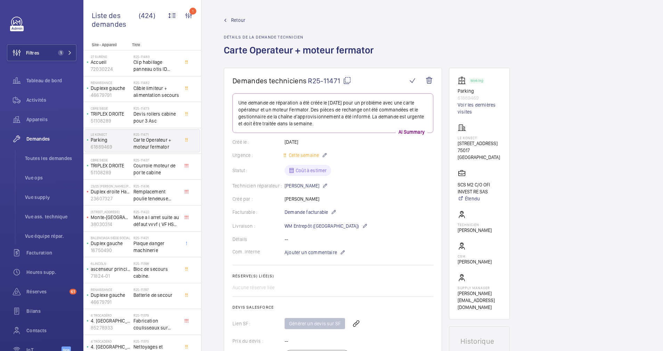
click at [228, 19] on link "Retour" at bounding box center [301, 20] width 154 height 7
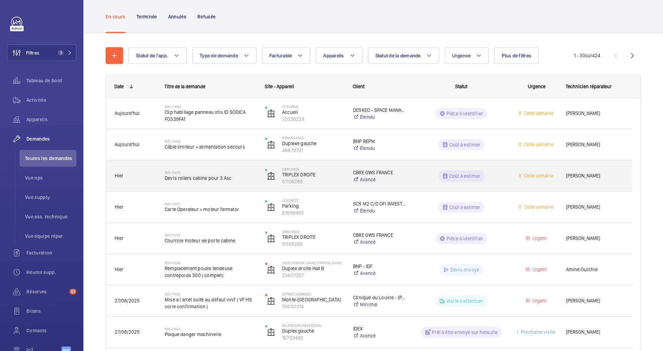
scroll to position [52, 0]
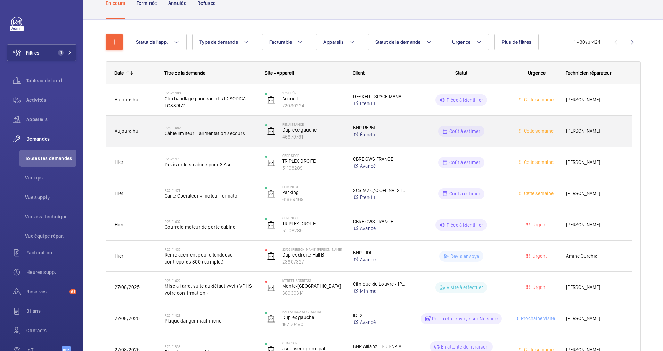
click at [188, 134] on span "Câble limiteur + alimentation secours" at bounding box center [210, 133] width 91 height 7
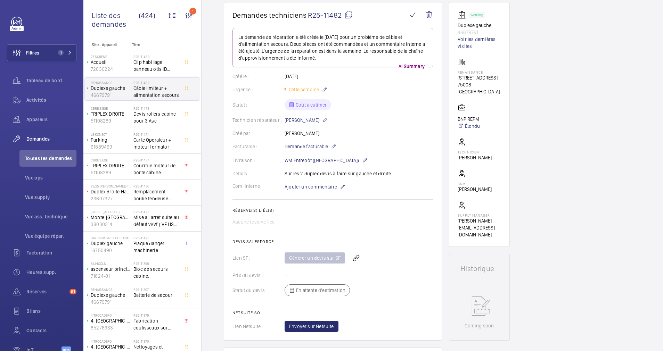
scroll to position [52, 0]
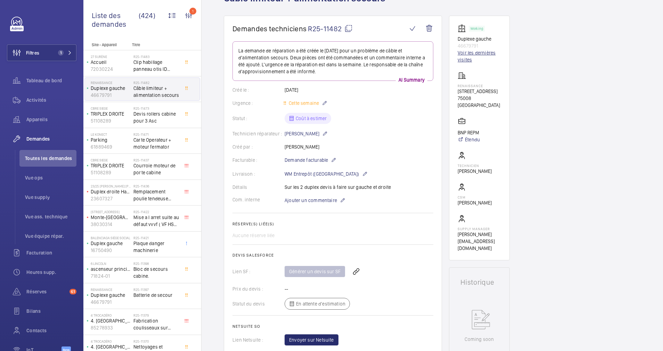
click at [463, 54] on link "Voir les dernières visites" at bounding box center [479, 56] width 43 height 14
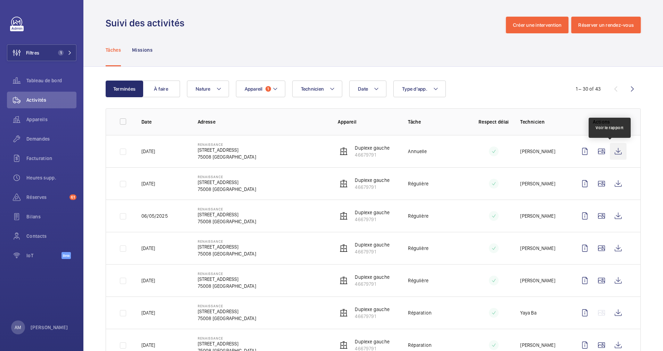
click at [610, 151] on wm-front-icon-button at bounding box center [618, 151] width 17 height 17
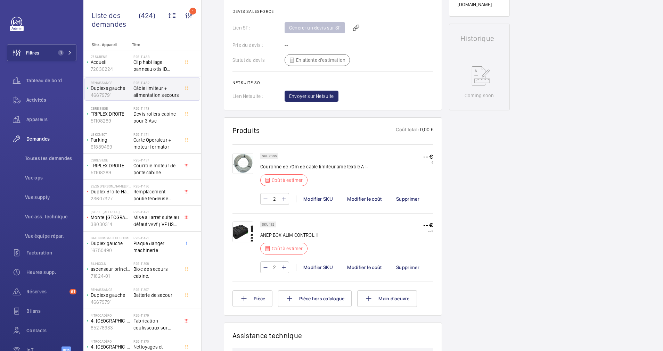
scroll to position [280, 0]
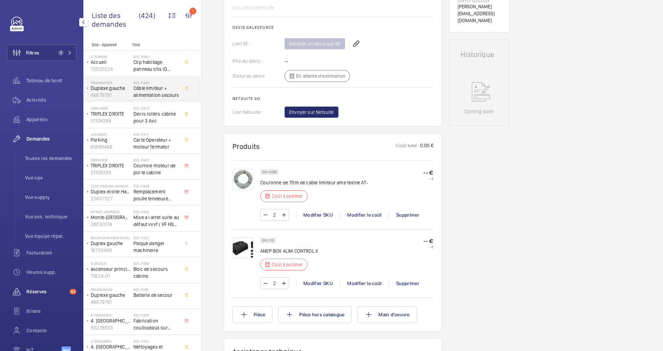
click at [37, 288] on span "Réserves" at bounding box center [46, 291] width 40 height 7
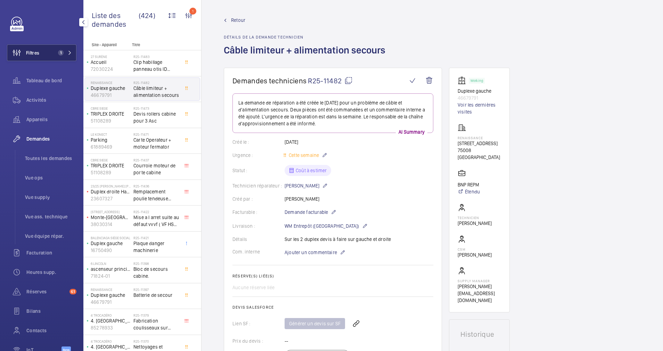
drag, startPoint x: 60, startPoint y: 58, endPoint x: 62, endPoint y: 55, distance: 3.8
click at [60, 57] on button "Filtres 1" at bounding box center [42, 52] width 70 height 17
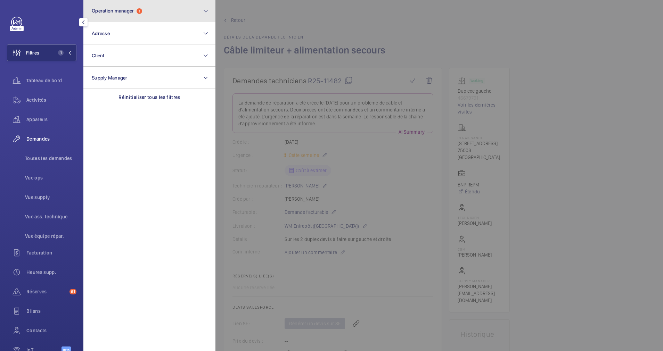
click at [174, 15] on button "Operation manager 1" at bounding box center [149, 11] width 132 height 22
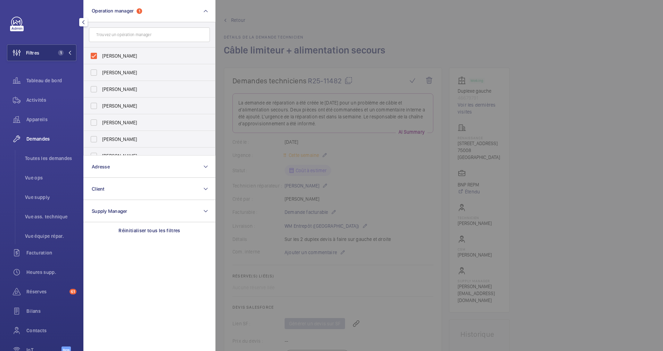
click at [329, 26] on div at bounding box center [547, 175] width 663 height 351
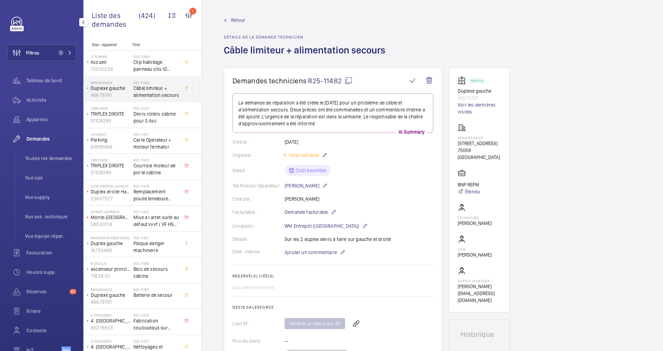
click at [234, 23] on span "Retour" at bounding box center [238, 20] width 14 height 7
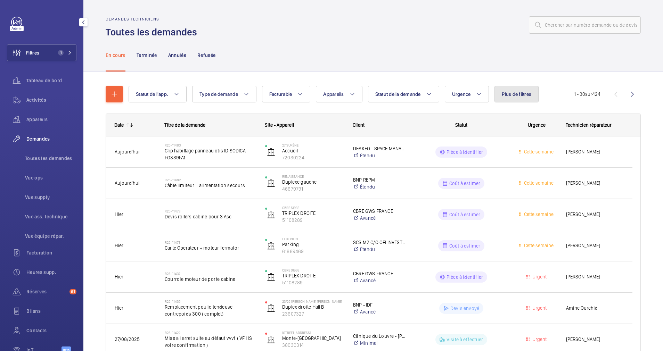
click at [500, 95] on button "Plus de filtres" at bounding box center [517, 94] width 44 height 17
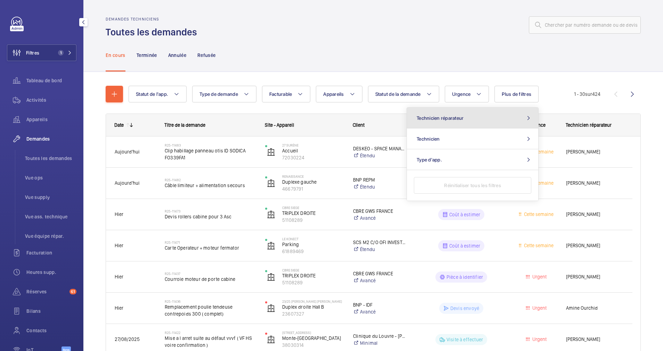
click at [470, 110] on button "Technicien réparateur" at bounding box center [472, 118] width 131 height 21
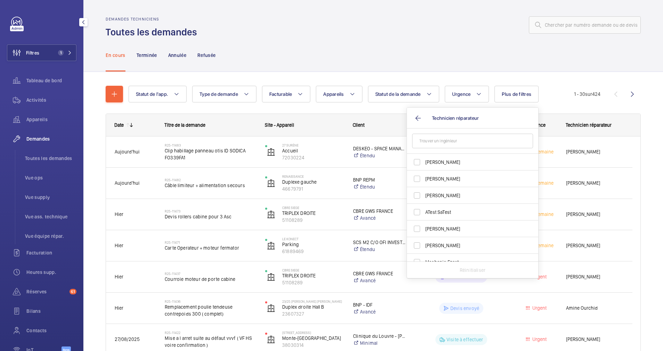
click at [440, 139] on input "text" at bounding box center [472, 141] width 121 height 15
click at [439, 53] on div "En cours Terminée Annulée Refusée" at bounding box center [373, 55] width 535 height 33
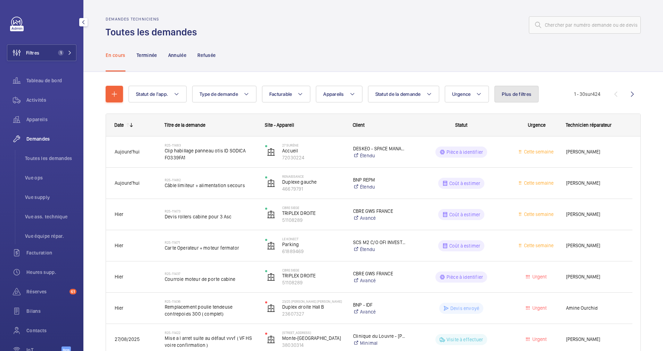
click at [508, 97] on button "Plus de filtres" at bounding box center [517, 94] width 44 height 17
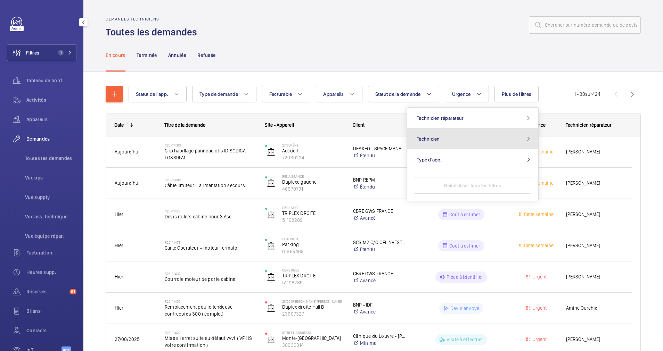
click at [467, 138] on button "Technicien" at bounding box center [472, 139] width 131 height 21
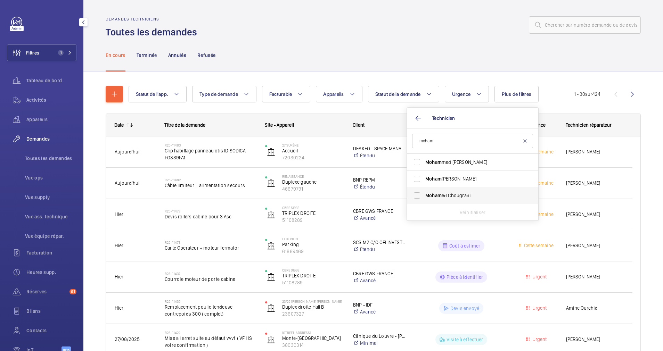
type input "moham"
click at [437, 197] on span "Moham" at bounding box center [433, 196] width 16 height 6
click at [424, 197] on input "Moham ed Chougradi" at bounding box center [417, 196] width 14 height 14
checkbox input "true"
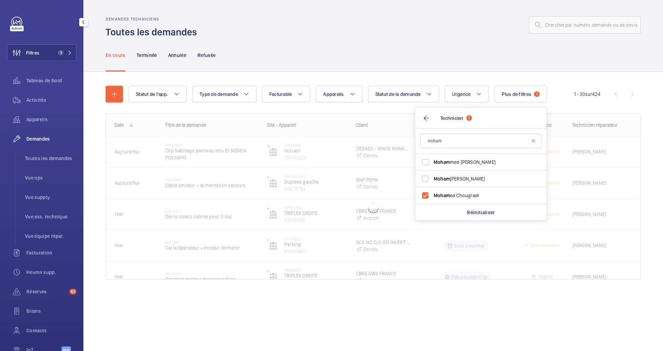
click at [409, 68] on div "En cours Terminée Annulée Refusée" at bounding box center [373, 55] width 535 height 33
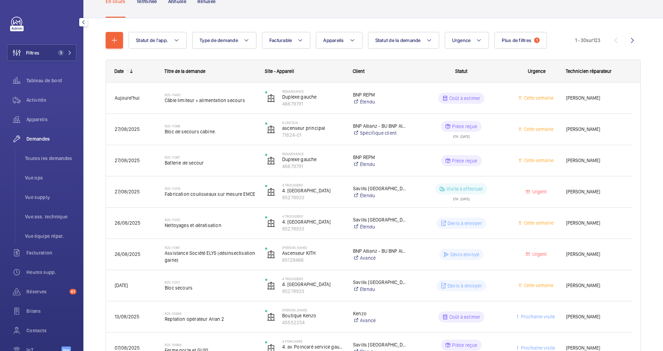
scroll to position [52, 0]
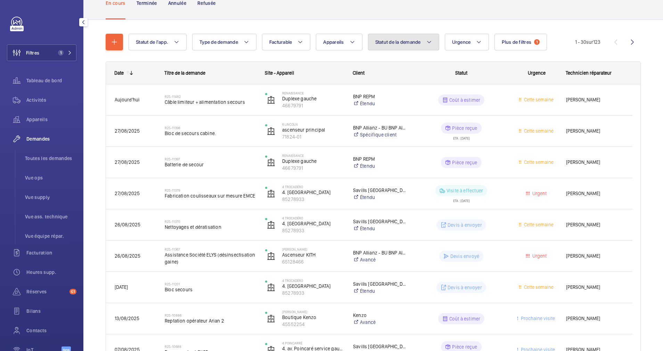
click at [408, 43] on span "Statut de la demande" at bounding box center [398, 42] width 46 height 6
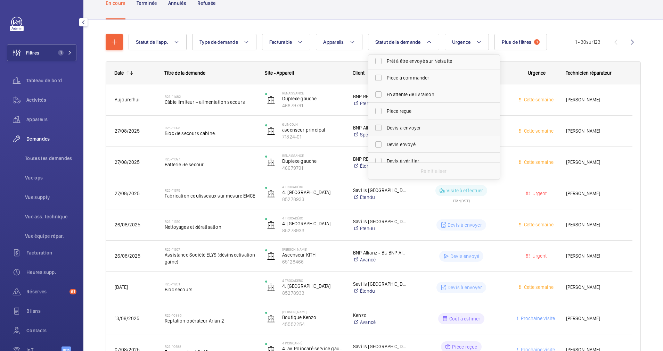
click at [377, 125] on label "Devis à envoyer" at bounding box center [428, 128] width 121 height 17
click at [377, 125] on input "Devis à envoyer" at bounding box center [379, 128] width 14 height 14
checkbox input "true"
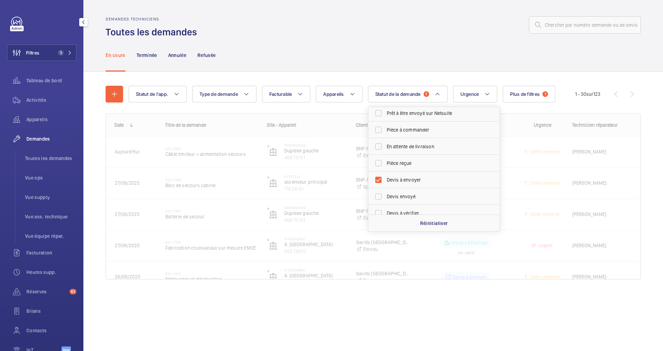
click at [359, 32] on div at bounding box center [421, 25] width 440 height 17
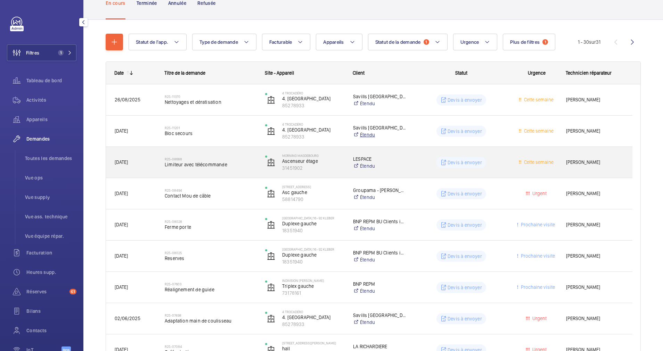
scroll to position [104, 0]
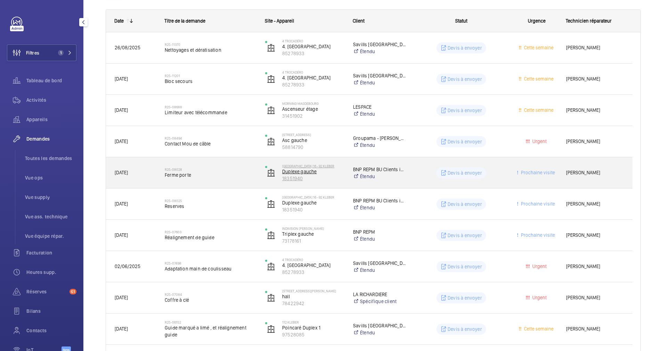
click at [323, 174] on p "Duplexe gauche" at bounding box center [313, 171] width 62 height 7
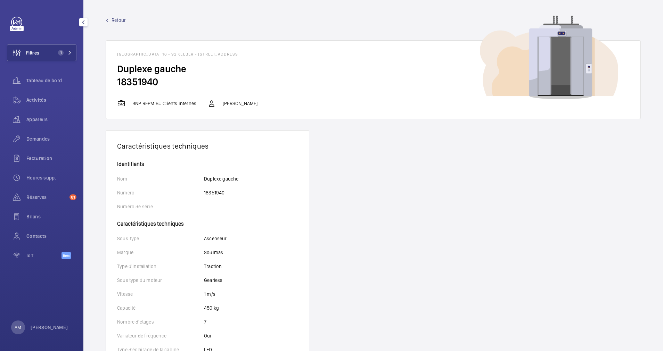
click at [116, 23] on span "Retour" at bounding box center [119, 20] width 14 height 7
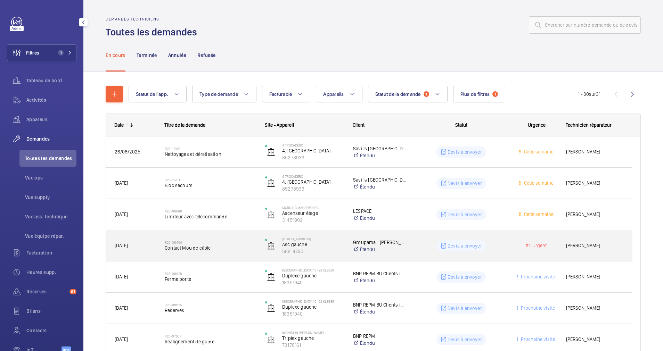
scroll to position [52, 0]
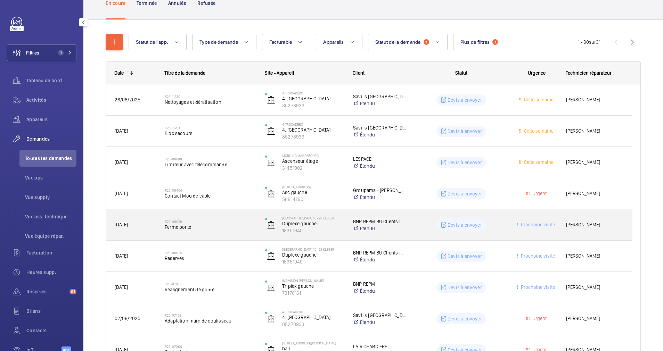
click at [225, 227] on span "Ferme porte" at bounding box center [210, 227] width 91 height 7
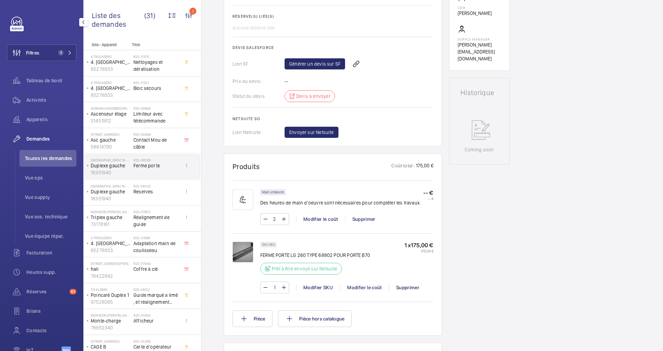
scroll to position [261, 0]
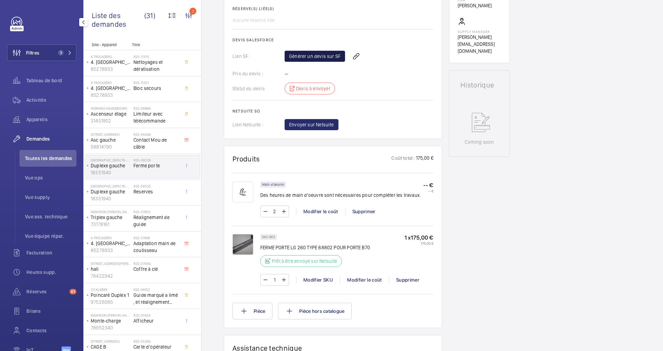
click at [322, 55] on link "Générer un devis sur SF" at bounding box center [315, 56] width 60 height 11
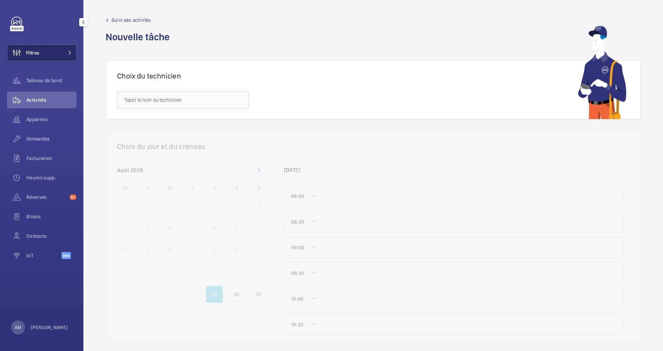
click at [38, 52] on span "Filtres" at bounding box center [32, 52] width 13 height 7
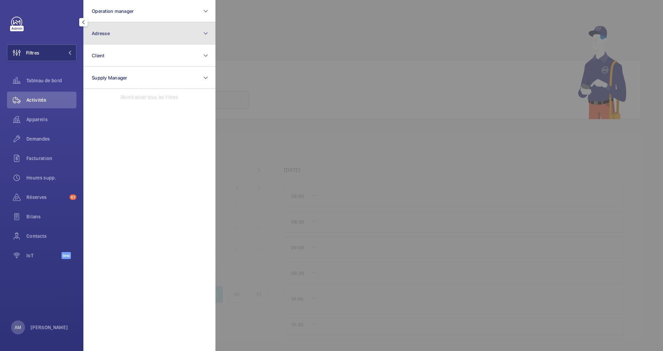
click at [143, 37] on button "Adresse" at bounding box center [149, 33] width 132 height 22
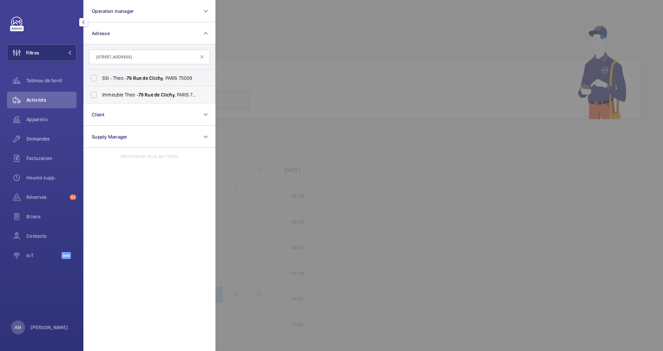
type input "[STREET_ADDRESS]"
click at [98, 93] on label "Immeuble Theo - 79 Rue de Clichy , PARIS 75009" at bounding box center [144, 95] width 121 height 17
click at [98, 93] on input "Immeuble Theo - 79 Rue de Clichy , PARIS 75009" at bounding box center [94, 95] width 14 height 14
checkbox input "true"
click at [326, 24] on div at bounding box center [547, 175] width 663 height 351
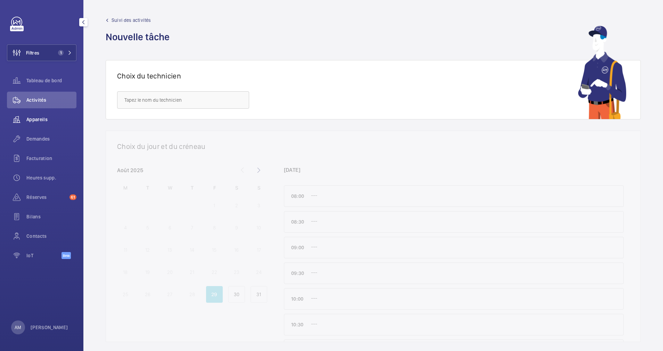
click at [43, 117] on span "Appareils" at bounding box center [51, 119] width 50 height 7
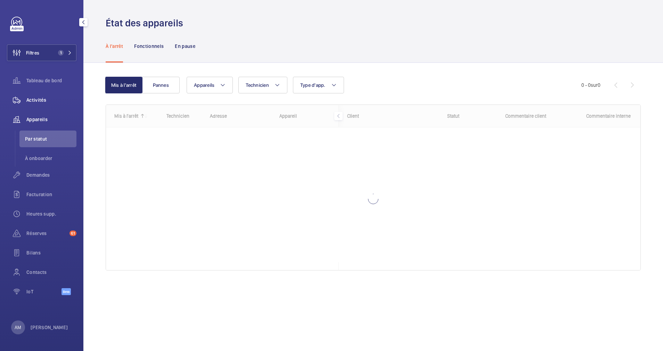
click at [42, 104] on div "Activités" at bounding box center [42, 100] width 70 height 17
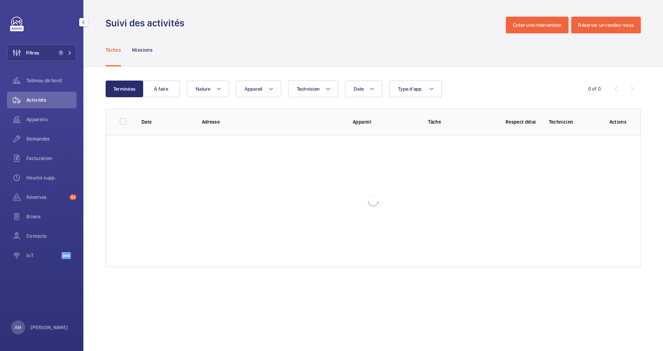
click at [293, 54] on div "Tâches Missions" at bounding box center [373, 49] width 535 height 33
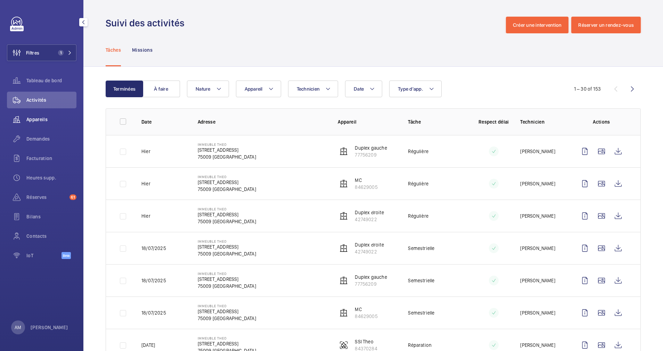
click at [39, 119] on span "Appareils" at bounding box center [51, 119] width 50 height 7
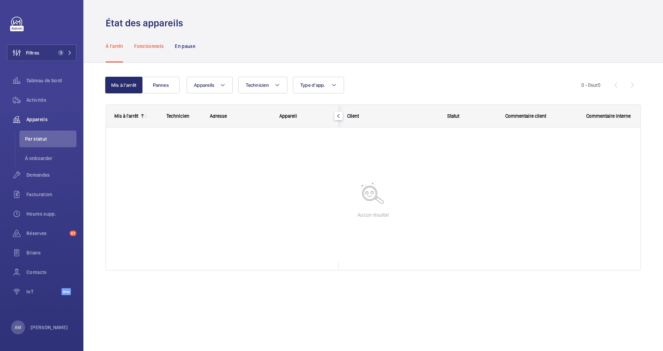
click at [152, 41] on div "Fonctionnels" at bounding box center [149, 46] width 30 height 33
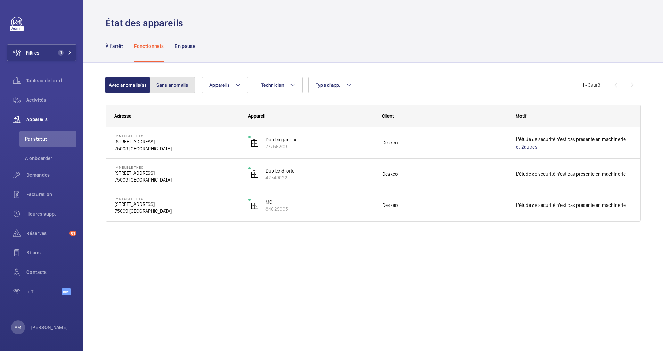
click at [167, 87] on button "Sans anomalie" at bounding box center [172, 85] width 45 height 17
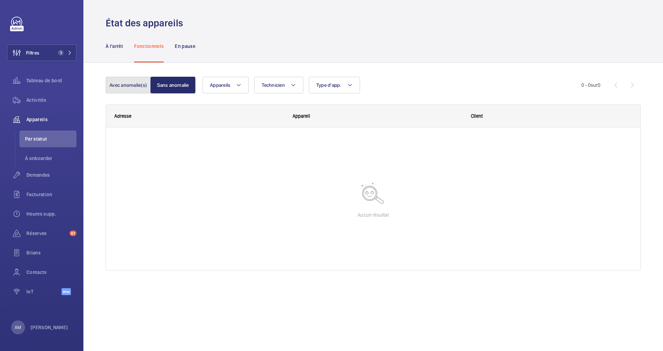
click at [123, 92] on button "Avec anomalie(s)" at bounding box center [128, 85] width 45 height 17
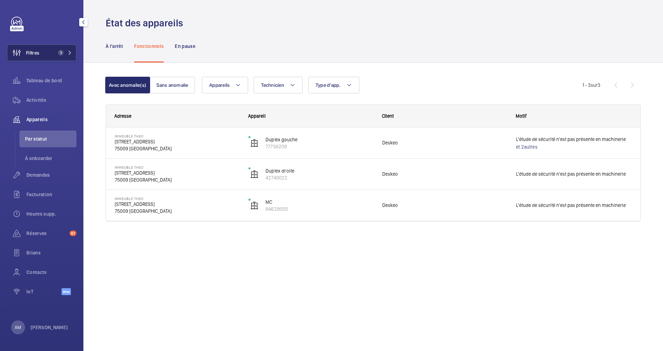
click at [66, 48] on button "Filtres 1" at bounding box center [42, 52] width 70 height 17
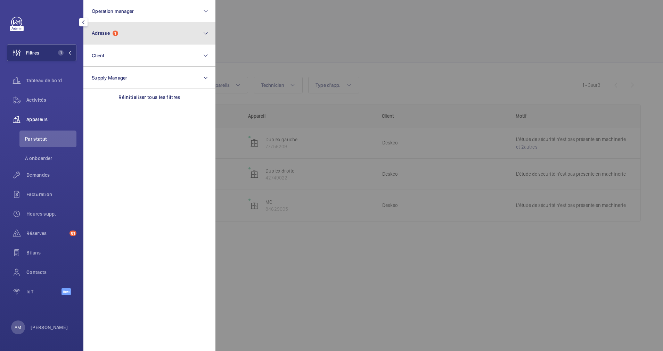
click at [110, 35] on span "Adresse" at bounding box center [101, 33] width 18 height 6
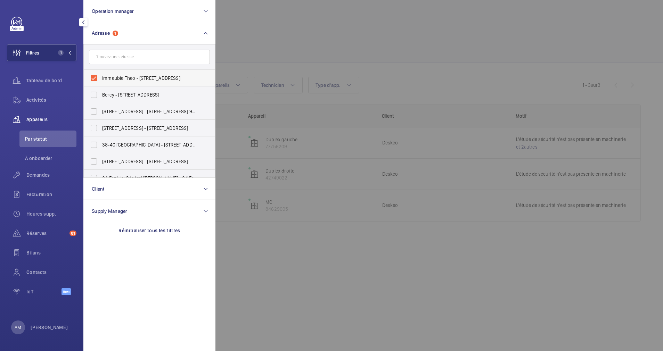
click at [93, 78] on label "Immeuble Theo - 79 Rue de Clichy, PARIS 75009" at bounding box center [144, 78] width 121 height 17
click at [93, 78] on input "Immeuble Theo - 79 Rue de Clichy, PARIS 75009" at bounding box center [94, 78] width 14 height 14
click at [93, 78] on label "Immeuble Theo - 79 Rue de Clichy, PARIS 75009" at bounding box center [144, 78] width 121 height 17
click at [93, 78] on input "Immeuble Theo - 79 Rue de Clichy, PARIS 75009" at bounding box center [94, 78] width 14 height 14
checkbox input "true"
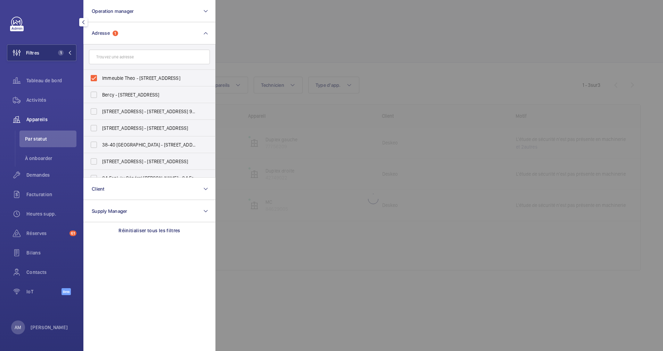
click at [357, 32] on div at bounding box center [547, 175] width 663 height 351
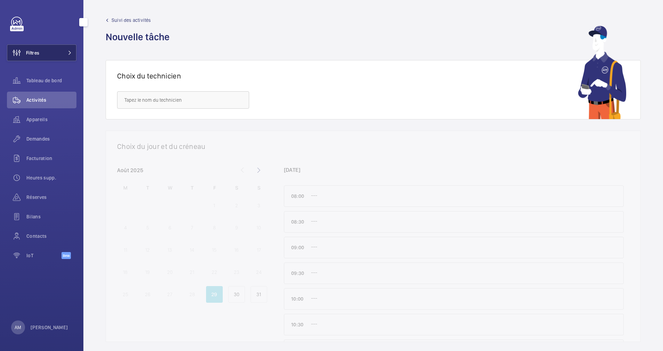
click at [60, 48] on button "Filtres" at bounding box center [42, 52] width 70 height 17
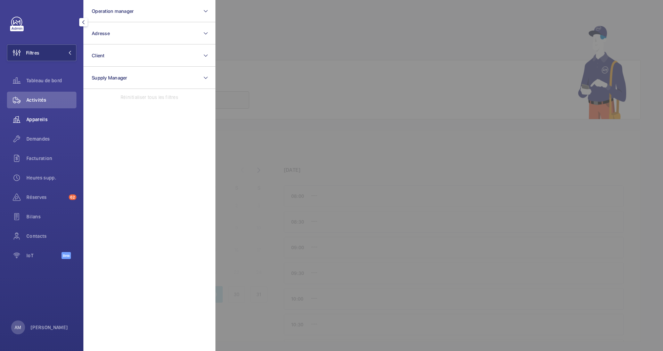
click at [34, 116] on span "Appareils" at bounding box center [51, 119] width 50 height 7
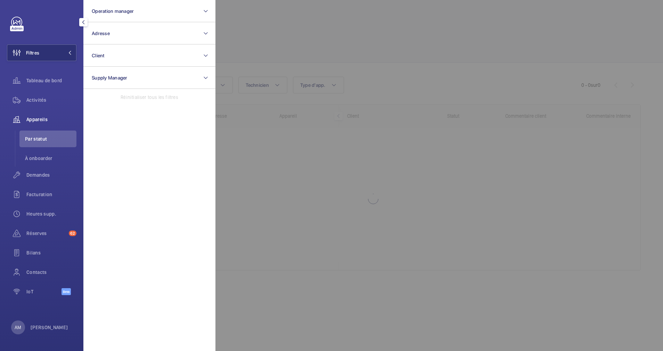
click at [249, 25] on div at bounding box center [547, 175] width 663 height 351
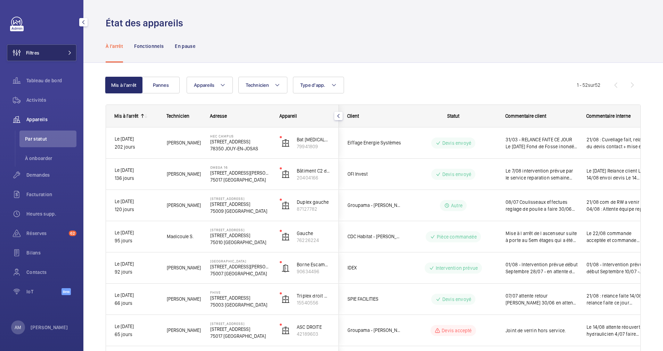
click at [47, 60] on button "Filtres" at bounding box center [42, 52] width 70 height 17
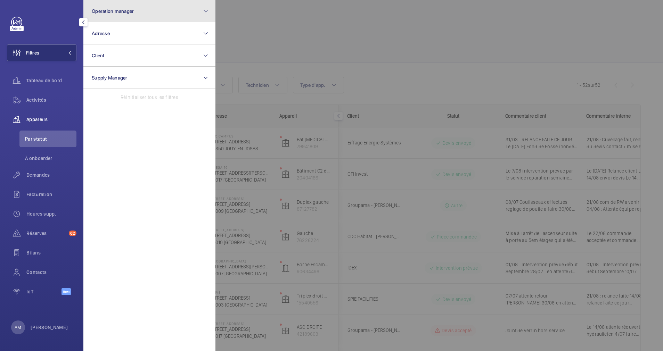
click at [149, 6] on button "Operation manager" at bounding box center [149, 11] width 132 height 22
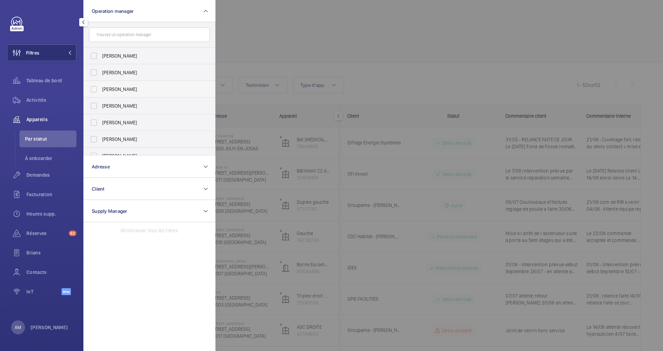
click at [90, 88] on label "[PERSON_NAME]" at bounding box center [144, 89] width 121 height 17
click at [90, 88] on input "[PERSON_NAME]" at bounding box center [94, 89] width 14 height 14
checkbox input "true"
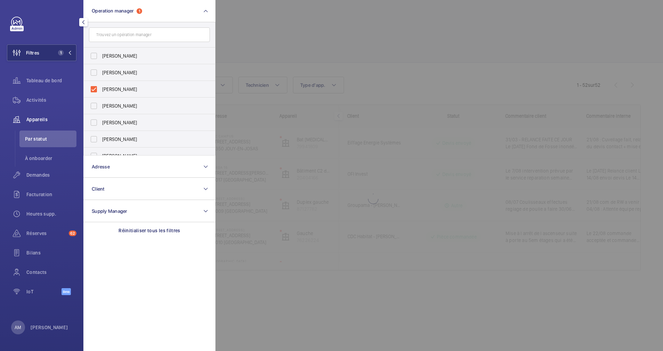
click at [287, 31] on div at bounding box center [547, 175] width 663 height 351
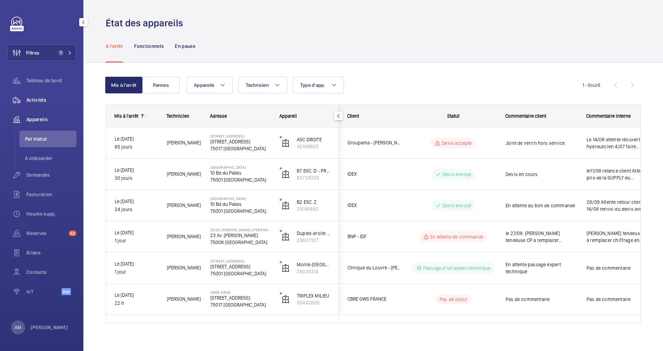
click at [35, 103] on span "Activités" at bounding box center [51, 100] width 50 height 7
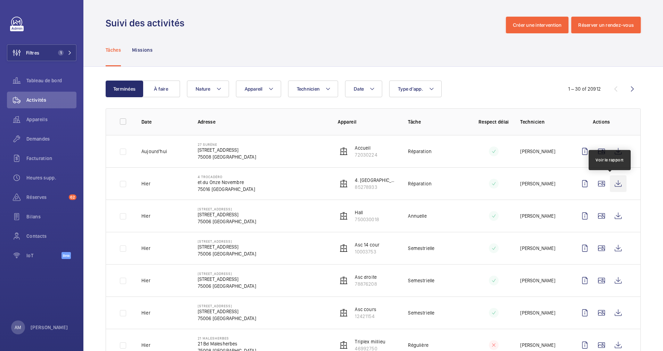
click at [611, 181] on wm-front-icon-button at bounding box center [618, 184] width 17 height 17
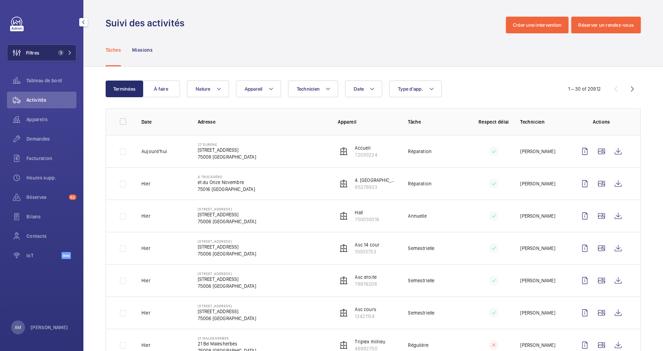
click at [50, 47] on button "Filtres 1" at bounding box center [42, 52] width 70 height 17
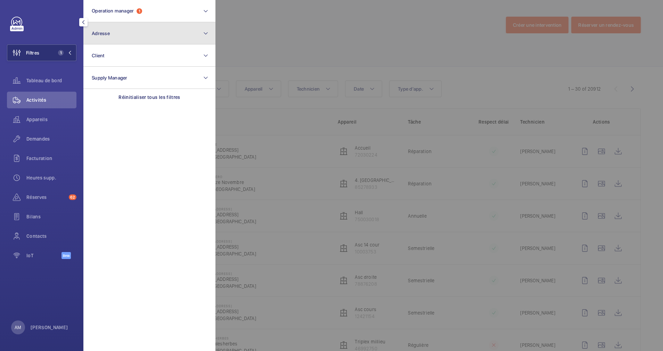
click at [145, 36] on button "Adresse" at bounding box center [149, 33] width 132 height 22
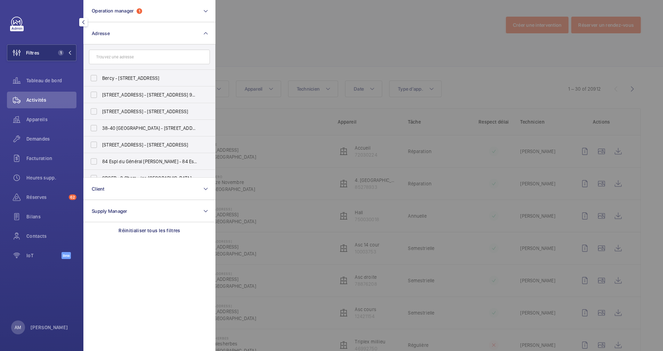
click at [128, 54] on input "text" at bounding box center [149, 57] width 121 height 15
type input "Déplacement."
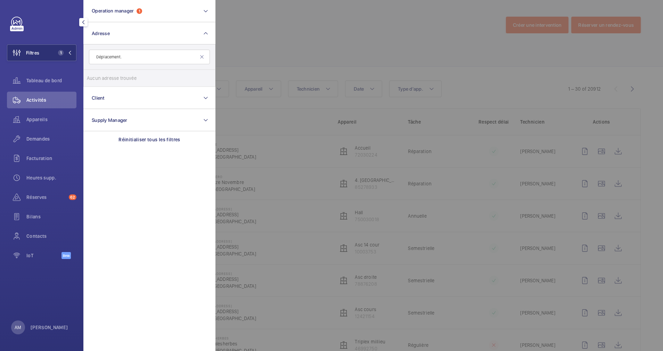
drag, startPoint x: 129, startPoint y: 58, endPoint x: 90, endPoint y: 57, distance: 38.6
click at [90, 57] on input "Déplacement." at bounding box center [149, 57] width 121 height 15
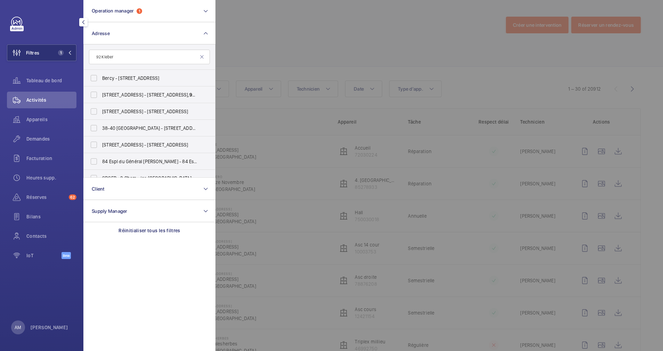
type input "92 Kleber"
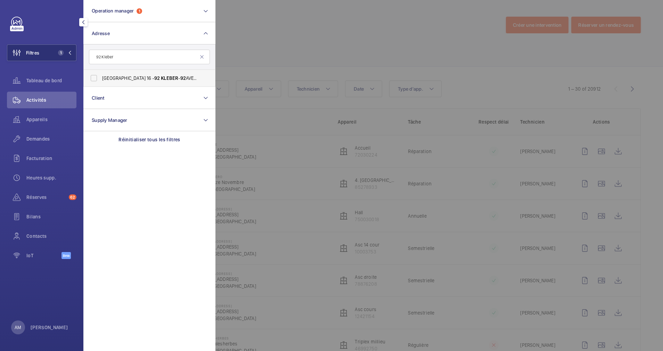
click at [99, 77] on label "[GEOGRAPHIC_DATA] 16 ‐ 92 KLEBER - [STREET_ADDRESS]" at bounding box center [144, 78] width 121 height 17
click at [99, 77] on input "[GEOGRAPHIC_DATA] 16 ‐ 92 KLEBER - [STREET_ADDRESS]" at bounding box center [94, 78] width 14 height 14
checkbox input "true"
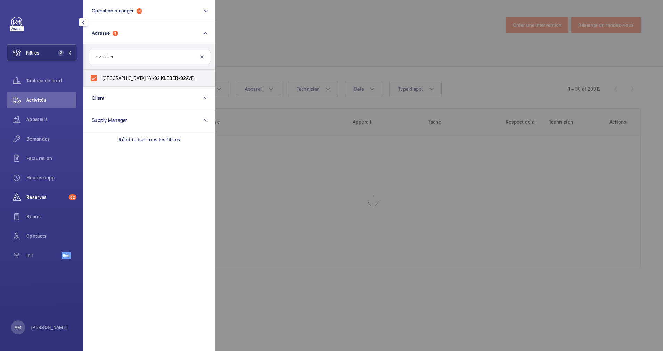
click at [40, 194] on span "Réserves" at bounding box center [46, 197] width 40 height 7
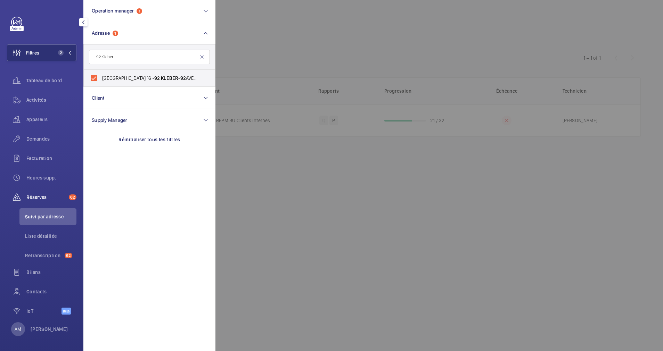
click at [466, 43] on div at bounding box center [547, 175] width 663 height 351
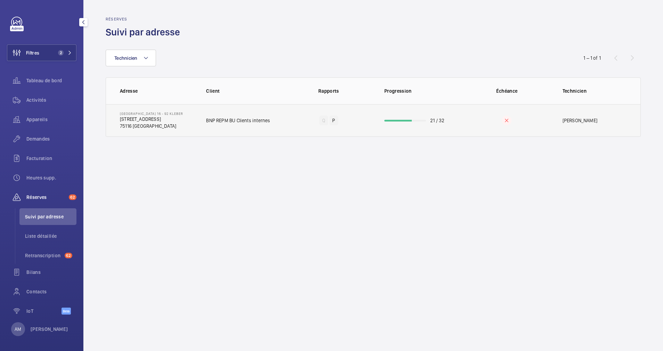
click at [410, 119] on td "21 / 32" at bounding box center [417, 120] width 89 height 33
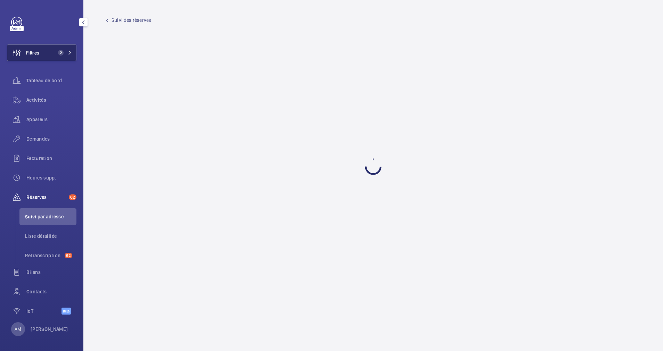
click at [68, 49] on button "Filtres 2" at bounding box center [42, 52] width 70 height 17
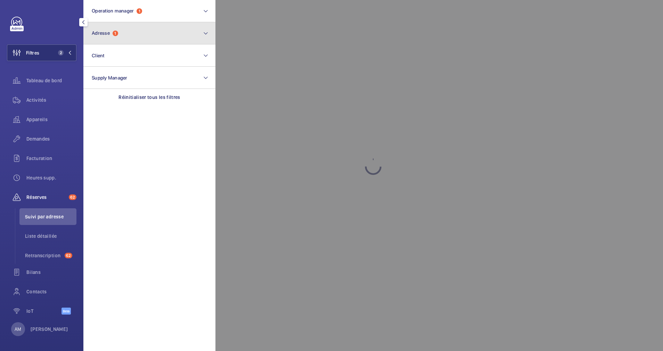
click at [124, 35] on button "Adresse 1" at bounding box center [149, 33] width 132 height 22
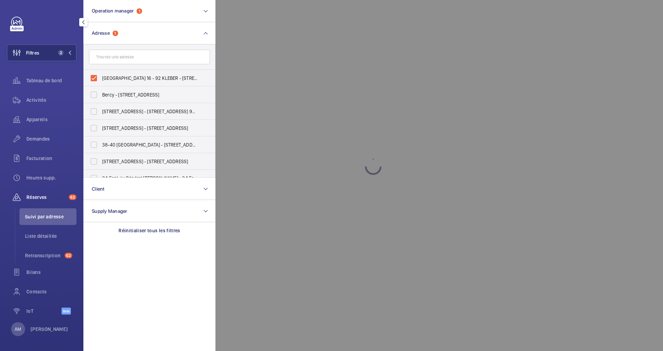
click at [245, 50] on div at bounding box center [547, 175] width 663 height 351
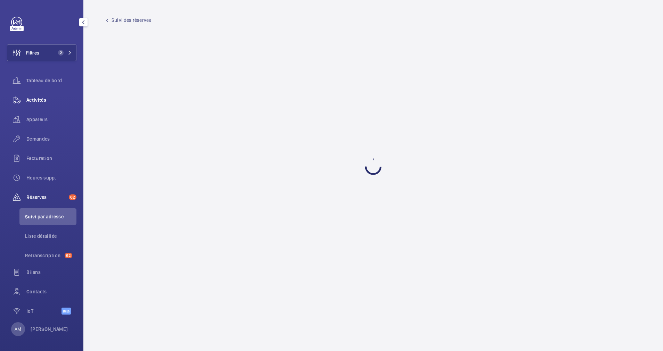
click at [40, 99] on span "Activités" at bounding box center [51, 100] width 50 height 7
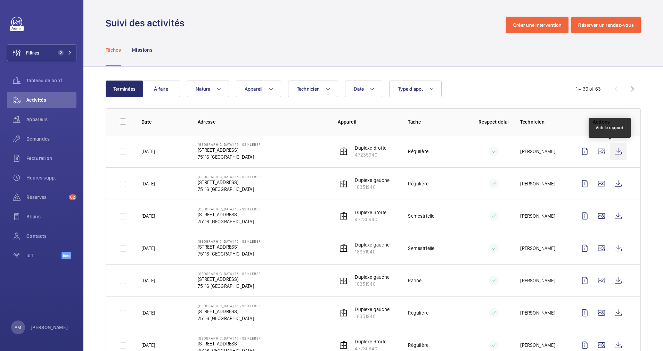
click at [612, 151] on wm-front-icon-button at bounding box center [618, 151] width 17 height 17
click at [43, 196] on span "Réserves" at bounding box center [46, 197] width 40 height 7
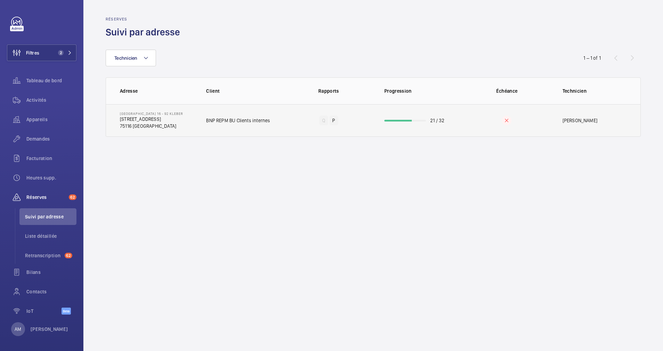
click at [399, 118] on td "21 / 32" at bounding box center [417, 120] width 89 height 33
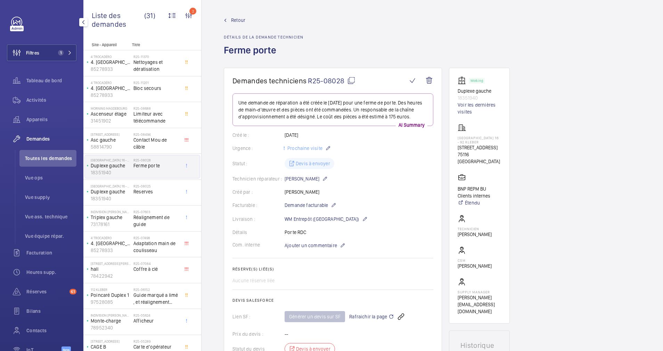
click at [237, 17] on span "Retour" at bounding box center [238, 20] width 14 height 7
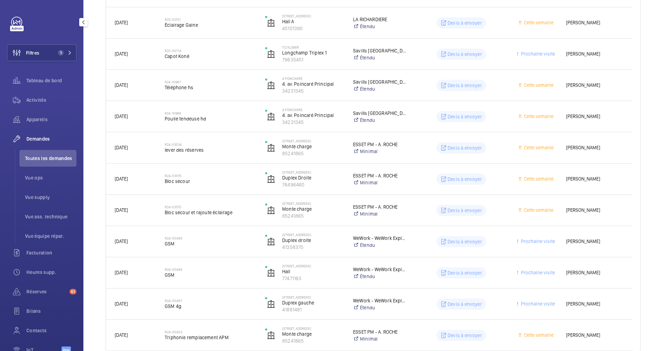
scroll to position [757, 0]
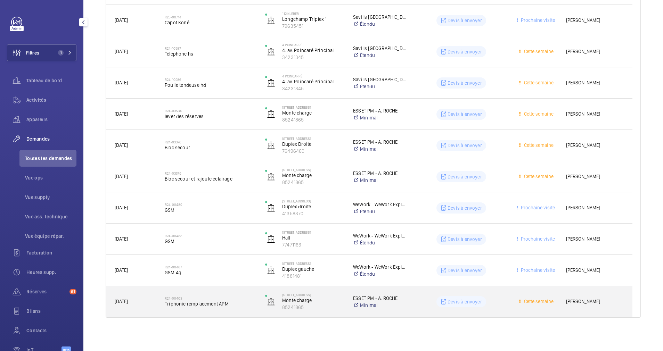
click at [236, 298] on h2 "R24-00403" at bounding box center [210, 298] width 91 height 4
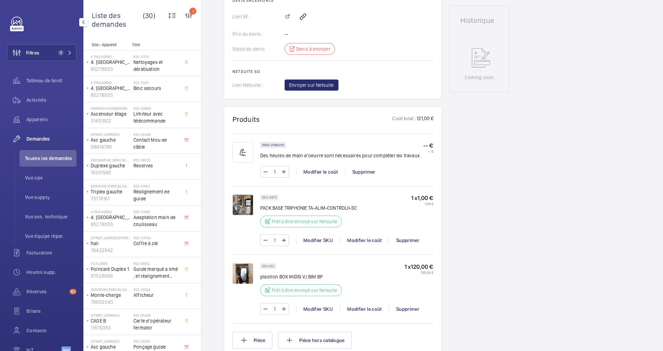
scroll to position [393, 0]
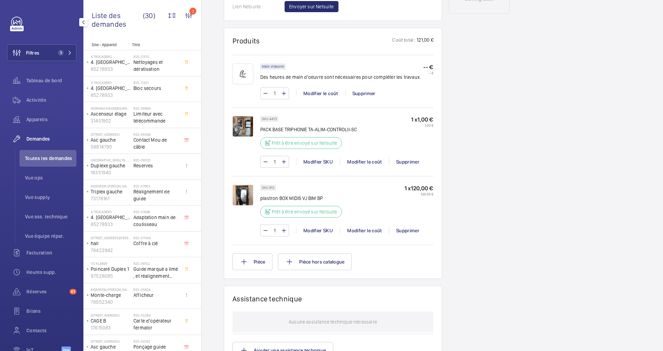
click at [250, 195] on img at bounding box center [243, 195] width 21 height 21
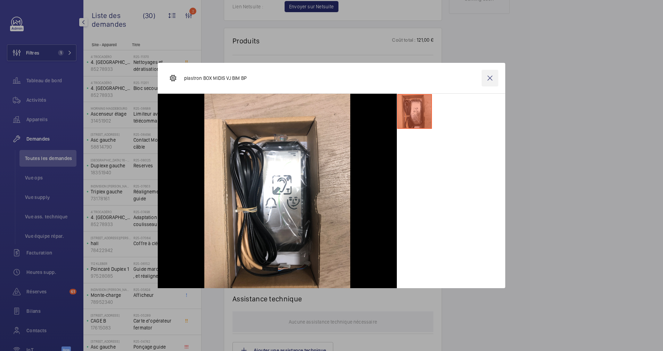
click at [491, 79] on wm-front-icon-button at bounding box center [490, 78] width 17 height 17
click at [231, 126] on wm-front-card "Produits Coût total : 121,00 € Main d'oeuvre Des heures de main d'oeuvre sont n…" at bounding box center [333, 153] width 218 height 251
click at [237, 126] on img at bounding box center [243, 126] width 21 height 21
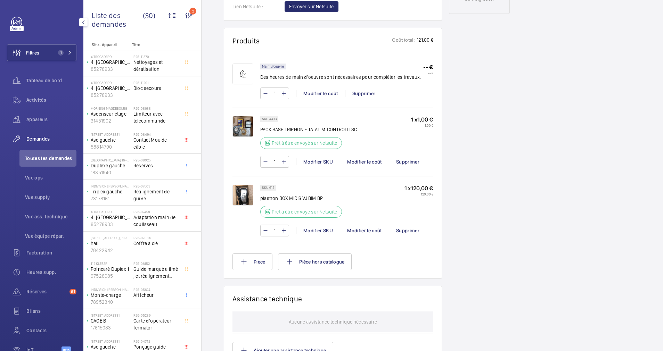
scroll to position [412, 0]
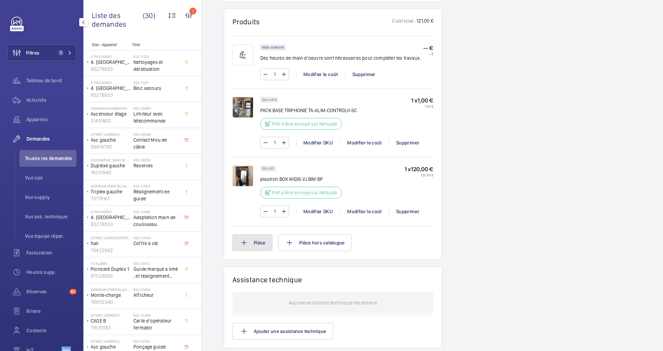
click at [263, 235] on button "Pièce" at bounding box center [253, 243] width 40 height 17
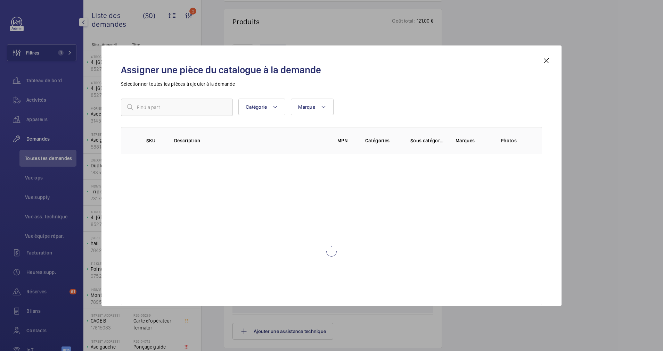
scroll to position [423, 0]
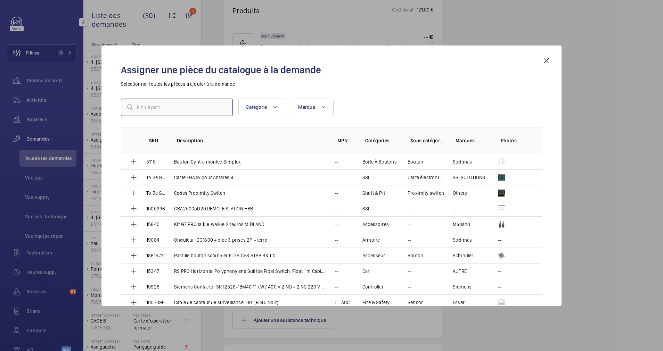
drag, startPoint x: 263, startPoint y: 232, endPoint x: 200, endPoint y: 108, distance: 139.6
click at [191, 108] on input "text" at bounding box center [177, 107] width 112 height 17
type input "anep"
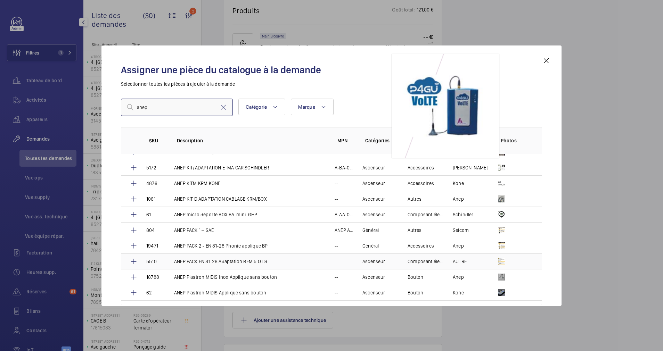
scroll to position [261, 0]
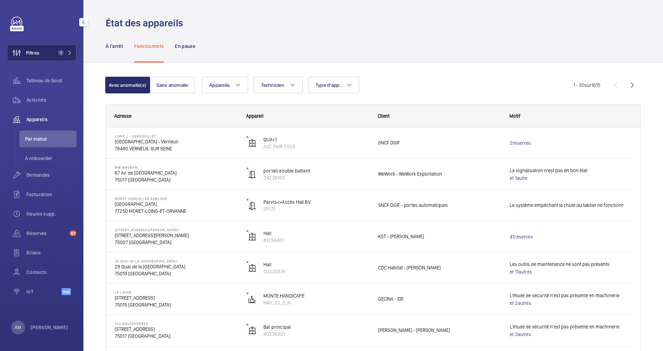
drag, startPoint x: 41, startPoint y: 49, endPoint x: 67, endPoint y: 53, distance: 26.8
click at [46, 50] on button "Filtres 1" at bounding box center [42, 52] width 70 height 17
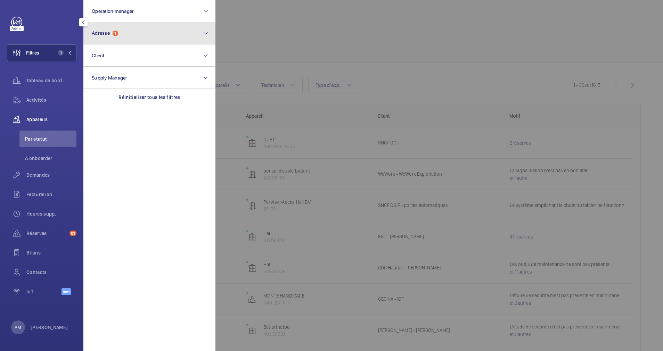
click at [162, 41] on button "Adresse 1" at bounding box center [149, 33] width 132 height 22
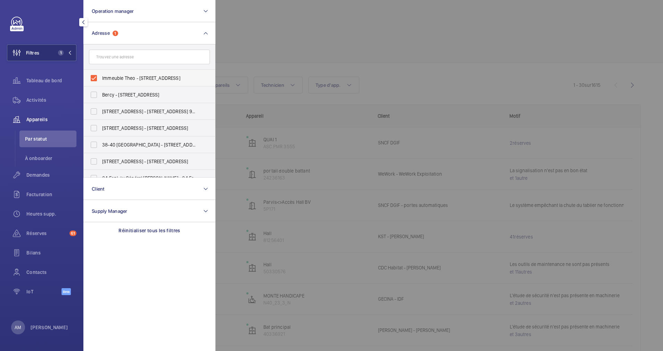
click at [97, 76] on label "Immeuble Theo - [STREET_ADDRESS]" at bounding box center [144, 78] width 121 height 17
click at [97, 76] on input "Immeuble Theo - [STREET_ADDRESS]" at bounding box center [94, 78] width 14 height 14
checkbox input "false"
click at [131, 56] on input "text" at bounding box center [149, 57] width 121 height 15
paste input "[STREET_ADDRESS]"
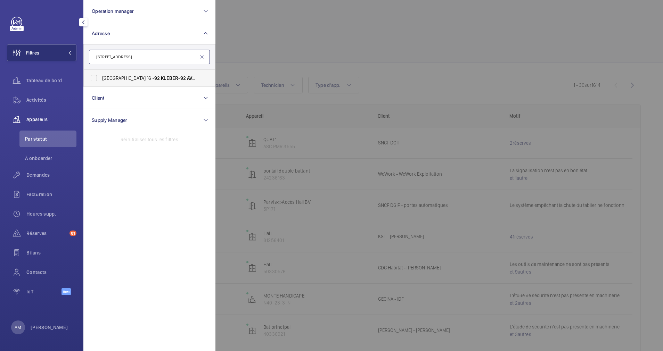
type input "[STREET_ADDRESS]"
click at [103, 74] on label "[GEOGRAPHIC_DATA] 16 ‐ 92 KLEBER - [STREET_ADDRESS]" at bounding box center [144, 78] width 121 height 17
click at [101, 74] on input "[GEOGRAPHIC_DATA] 16 ‐ 92 KLEBER - [STREET_ADDRESS]" at bounding box center [94, 78] width 14 height 14
checkbox input "true"
click at [32, 231] on span "Réserves" at bounding box center [46, 233] width 40 height 7
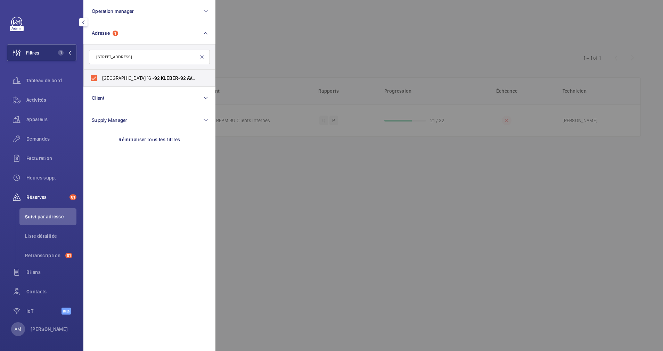
click at [330, 59] on div at bounding box center [547, 175] width 663 height 351
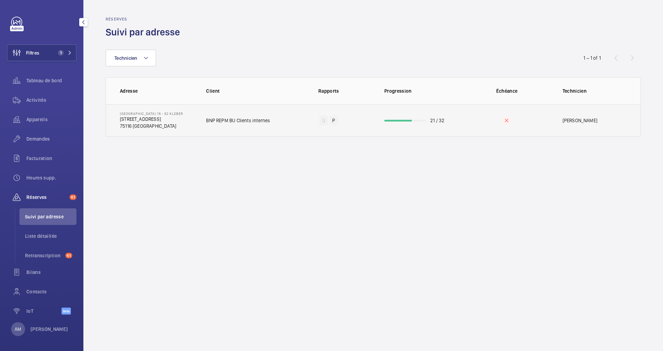
click at [397, 117] on td "21 / 32" at bounding box center [417, 120] width 89 height 33
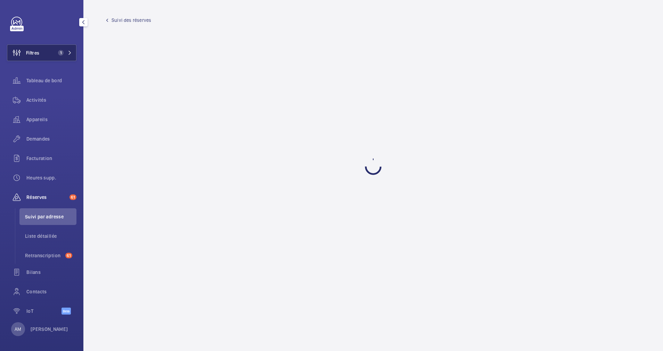
click at [52, 50] on button "Filtres 1" at bounding box center [42, 52] width 70 height 17
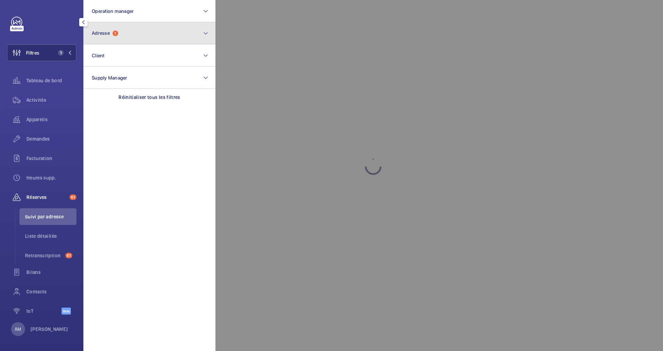
click at [124, 36] on button "Adresse 1" at bounding box center [149, 33] width 132 height 22
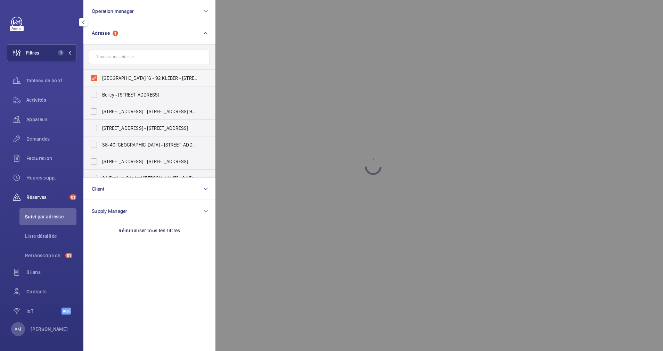
click at [97, 77] on label "[GEOGRAPHIC_DATA] 16 ‐ 92 KLEBER - [STREET_ADDRESS]" at bounding box center [144, 78] width 121 height 17
click at [97, 77] on input "[GEOGRAPHIC_DATA] 16 ‐ 92 KLEBER - [STREET_ADDRESS]" at bounding box center [94, 78] width 14 height 14
checkbox input "false"
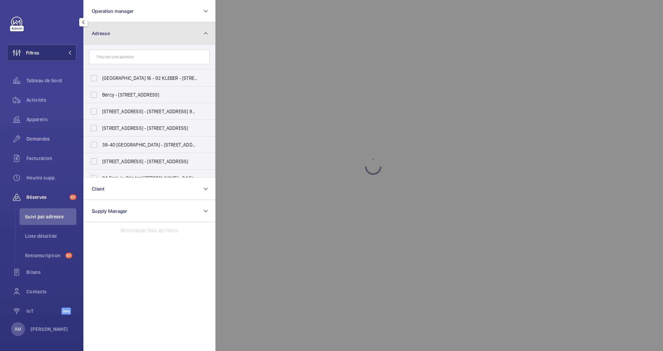
click at [139, 30] on button "Adresse" at bounding box center [149, 33] width 132 height 22
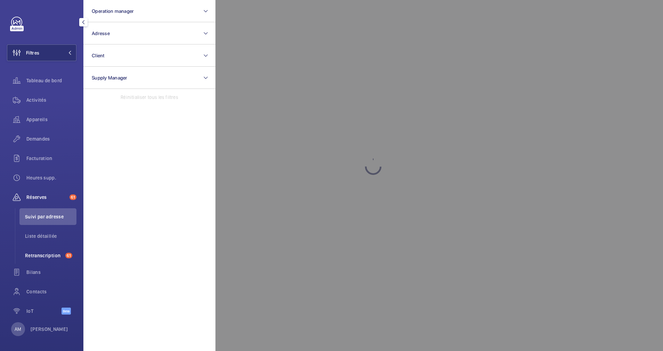
click at [52, 253] on span "Retranscription" at bounding box center [44, 255] width 38 height 7
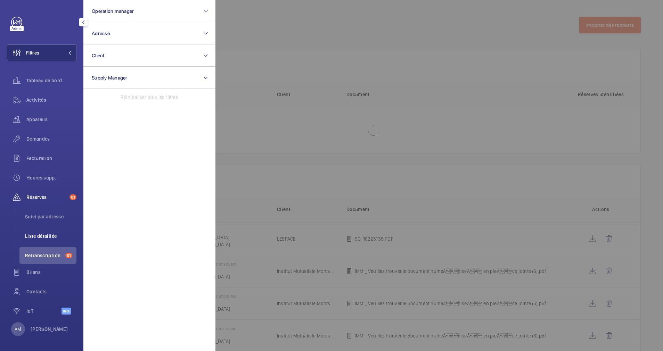
click at [44, 234] on span "Liste détaillée" at bounding box center [50, 236] width 51 height 7
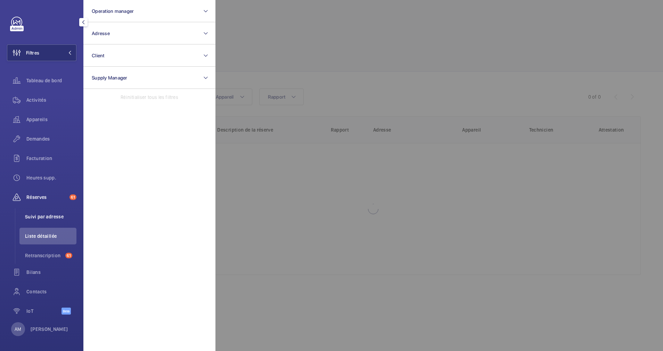
click at [49, 215] on span "Suivi par adresse" at bounding box center [50, 216] width 51 height 7
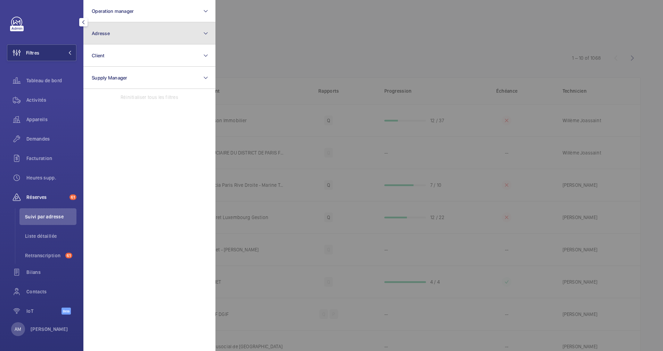
click at [141, 39] on button "Adresse" at bounding box center [149, 33] width 132 height 22
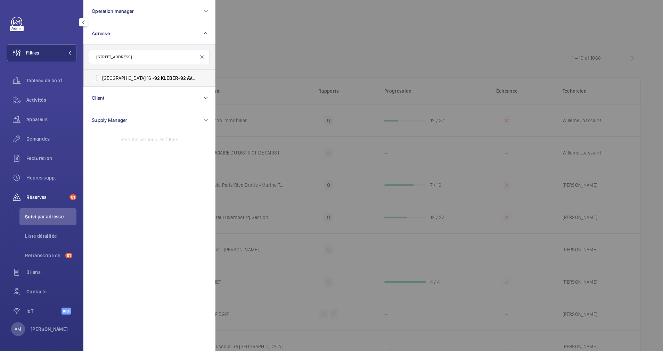
type input "[STREET_ADDRESS]"
click at [136, 74] on label "[GEOGRAPHIC_DATA] 16 ‐ 92 KLEBER - [STREET_ADDRESS]" at bounding box center [144, 78] width 121 height 17
click at [101, 74] on input "[GEOGRAPHIC_DATA] 16 ‐ 92 KLEBER - [STREET_ADDRESS]" at bounding box center [94, 78] width 14 height 14
checkbox input "true"
click at [255, 58] on div at bounding box center [547, 175] width 663 height 351
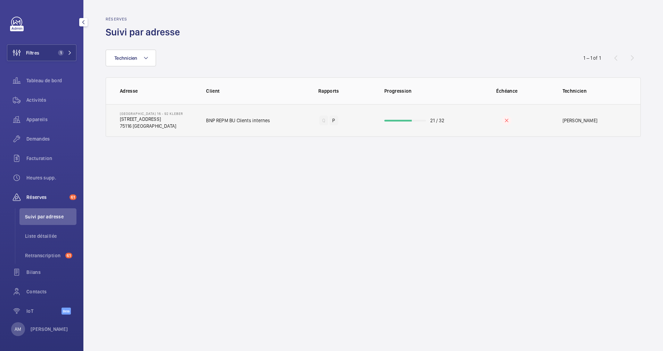
click at [411, 122] on td "21 / 32" at bounding box center [417, 120] width 89 height 33
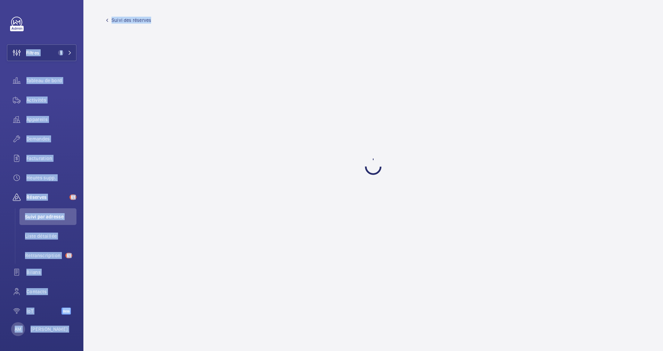
drag, startPoint x: 1, startPoint y: 7, endPoint x: 164, endPoint y: 103, distance: 188.8
click at [164, 103] on mat-sidenav-content "Filtres 1 Tableau de bord Activités Appareils Demandes Facturation Heures supp.…" at bounding box center [331, 175] width 663 height 351
drag, startPoint x: 164, startPoint y: 103, endPoint x: 95, endPoint y: 100, distance: 69.6
click at [95, 100] on wm-front-admin-audit-building-devices "Suivi des réserves" at bounding box center [373, 175] width 580 height 351
click at [66, 33] on div "Filtres 1 Tableau de bord Activités Appareils Demandes Facturation Heures supp.…" at bounding box center [42, 170] width 70 height 306
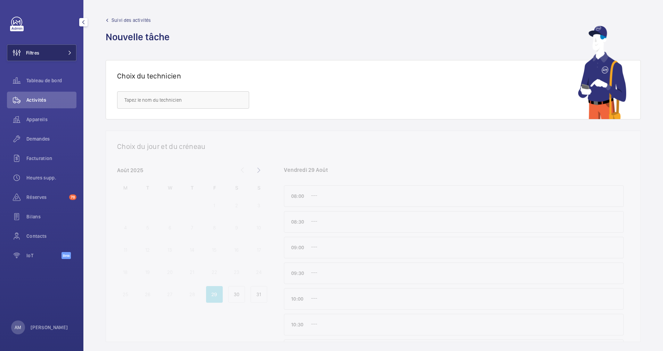
drag, startPoint x: 30, startPoint y: 55, endPoint x: 79, endPoint y: 44, distance: 50.3
click at [31, 56] on span "Filtres" at bounding box center [32, 52] width 13 height 7
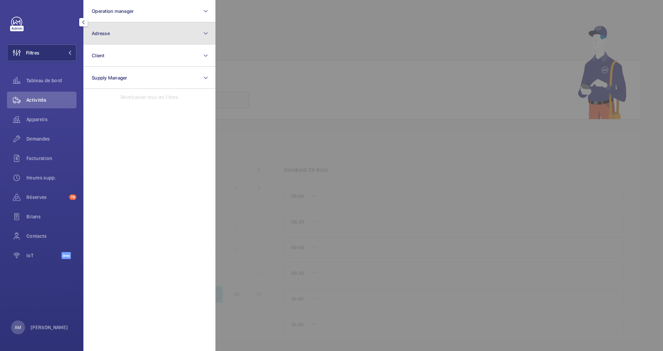
click at [152, 32] on button "Adresse" at bounding box center [149, 33] width 132 height 22
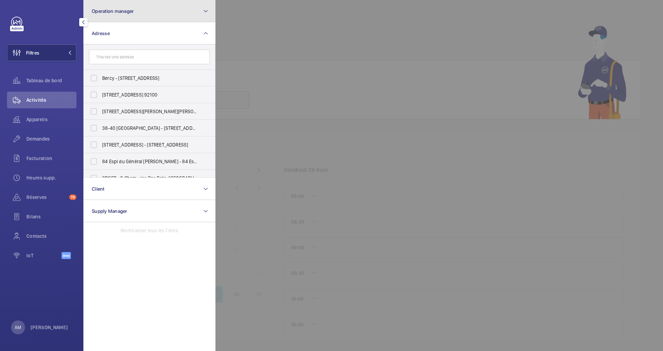
click at [154, 18] on button "Operation manager" at bounding box center [149, 11] width 132 height 22
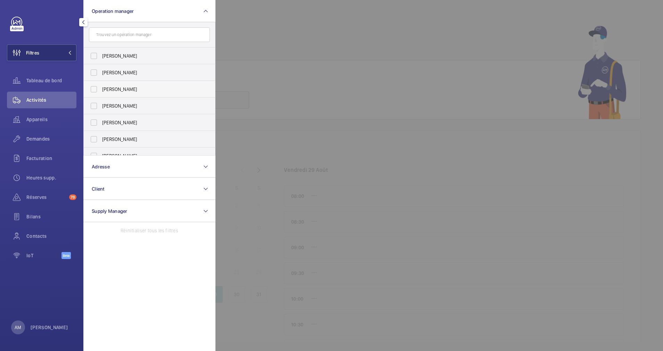
click at [114, 84] on label "[PERSON_NAME]" at bounding box center [144, 89] width 121 height 17
click at [101, 84] on input "[PERSON_NAME]" at bounding box center [94, 89] width 14 height 14
checkbox input "true"
click at [41, 140] on span "Demandes" at bounding box center [51, 139] width 50 height 7
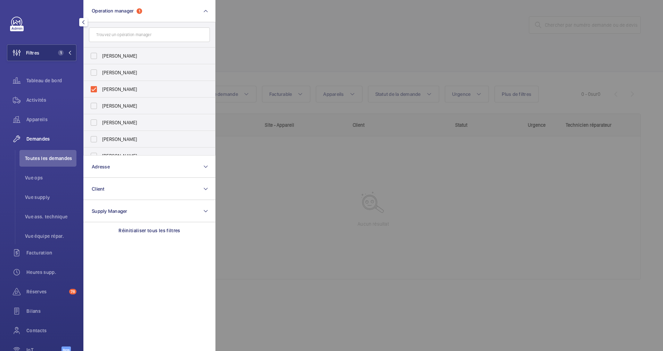
click at [340, 54] on div at bounding box center [547, 175] width 663 height 351
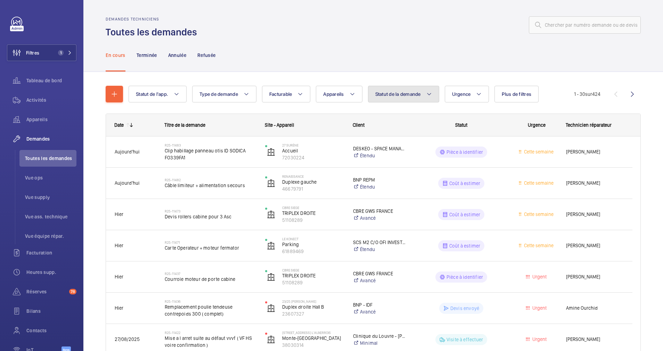
click at [397, 89] on button "Statut de la demande" at bounding box center [403, 94] width 71 height 17
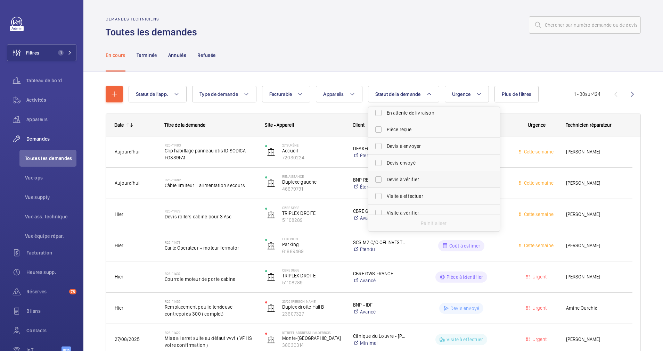
scroll to position [92, 0]
click at [378, 139] on label "Devis à envoyer" at bounding box center [428, 139] width 121 height 17
click at [378, 139] on input "Devis à envoyer" at bounding box center [379, 140] width 14 height 14
checkbox input "true"
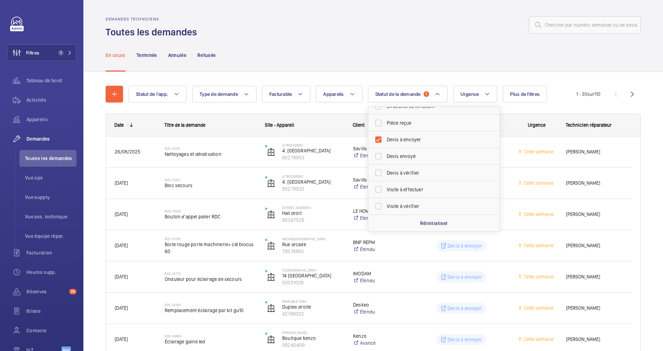
click at [555, 92] on div "Statut de l'app. Type de demande Facturable Appareils Statut de la demande 1 Co…" at bounding box center [353, 94] width 448 height 17
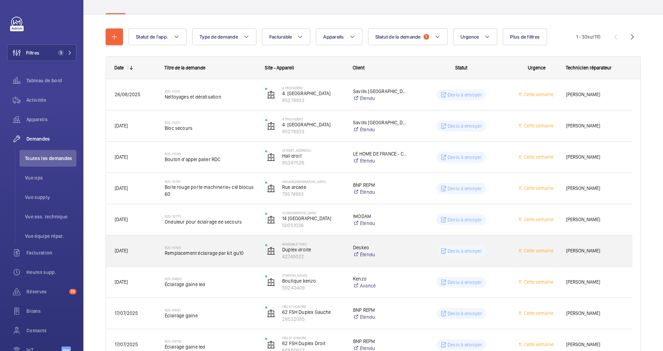
scroll to position [27, 0]
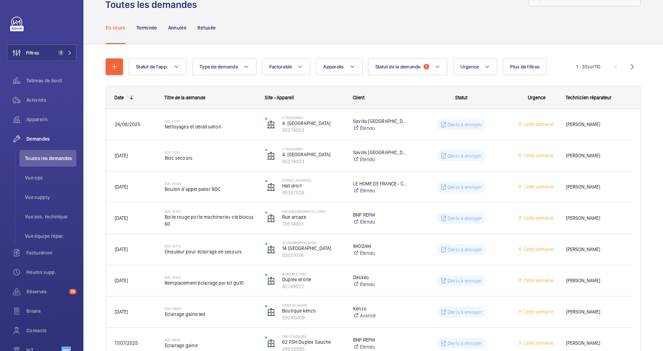
click at [624, 64] on wm-front-icon-button at bounding box center [632, 66] width 17 height 17
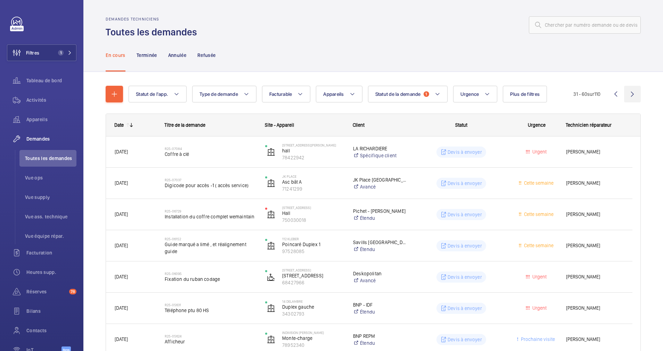
click at [624, 95] on wm-front-icon-button at bounding box center [632, 94] width 17 height 17
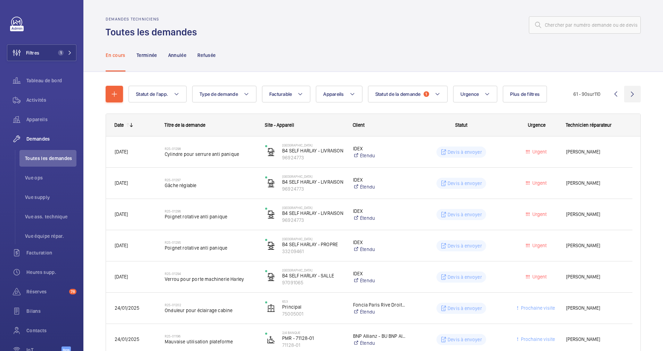
click at [626, 93] on wm-front-icon-button at bounding box center [632, 94] width 17 height 17
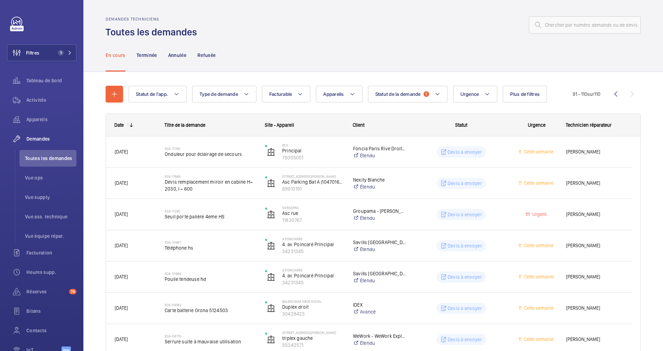
click at [626, 93] on wm-front-pagination "91 - 110 sur 110" at bounding box center [607, 94] width 68 height 17
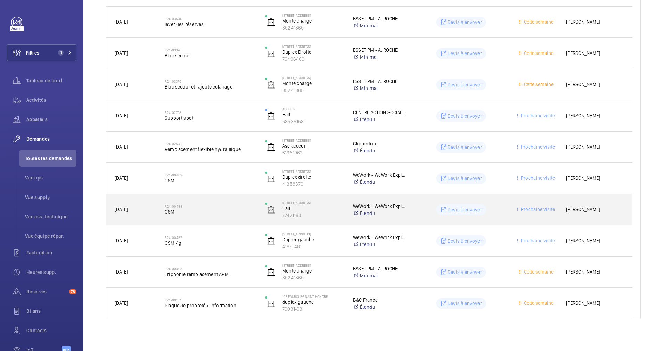
scroll to position [445, 0]
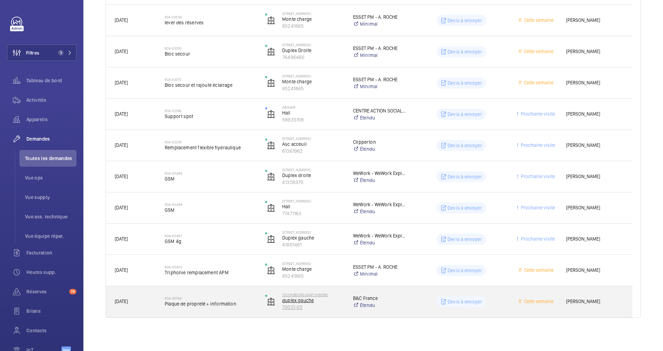
click at [299, 300] on p "duplex gauche" at bounding box center [313, 300] width 62 height 7
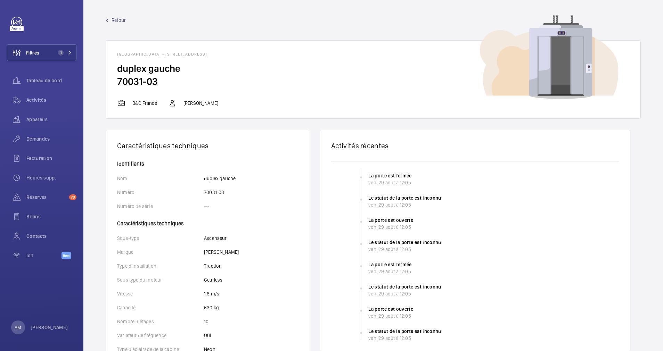
drag, startPoint x: 186, startPoint y: 56, endPoint x: 268, endPoint y: 53, distance: 82.1
click at [268, 53] on h1 "[GEOGRAPHIC_DATA] - [STREET_ADDRESS]" at bounding box center [373, 54] width 512 height 5
drag, startPoint x: 117, startPoint y: 55, endPoint x: 183, endPoint y: 54, distance: 65.7
click at [183, 54] on h1 "[GEOGRAPHIC_DATA] - [STREET_ADDRESS]" at bounding box center [373, 54] width 512 height 5
drag, startPoint x: 183, startPoint y: 54, endPoint x: 176, endPoint y: 52, distance: 7.4
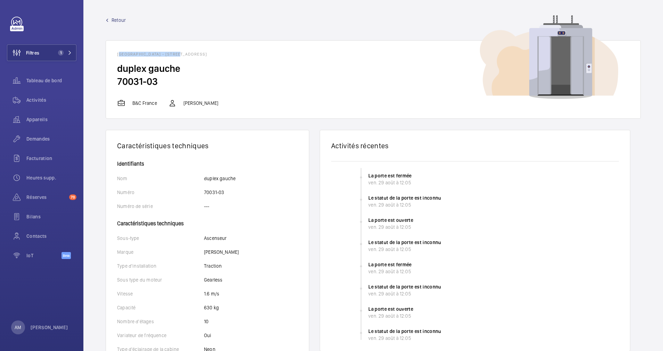
copy h1 "153 FAUBOURG SAINT HONORE"
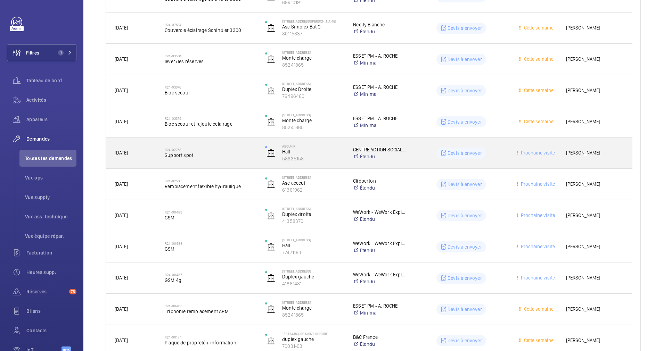
scroll to position [445, 0]
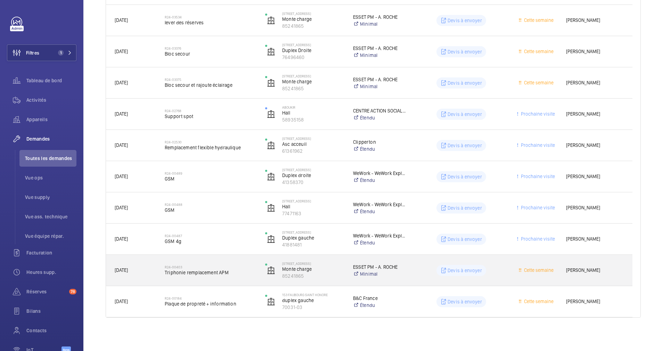
click at [236, 266] on h2 "R24-00403" at bounding box center [210, 267] width 91 height 4
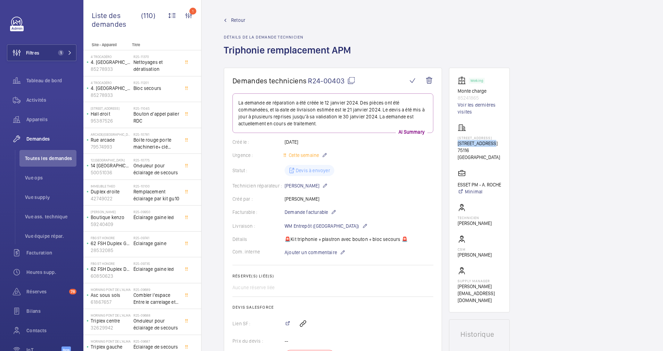
drag, startPoint x: 454, startPoint y: 145, endPoint x: 491, endPoint y: 145, distance: 37.2
click at [491, 145] on wm-front-card "Working Monte charge 85241865 Voir les dernières visites [GEOGRAPHIC_DATA][STRE…" at bounding box center [479, 190] width 61 height 245
drag, startPoint x: 491, startPoint y: 145, endPoint x: 486, endPoint y: 142, distance: 6.1
copy p "[STREET_ADDRESS]"
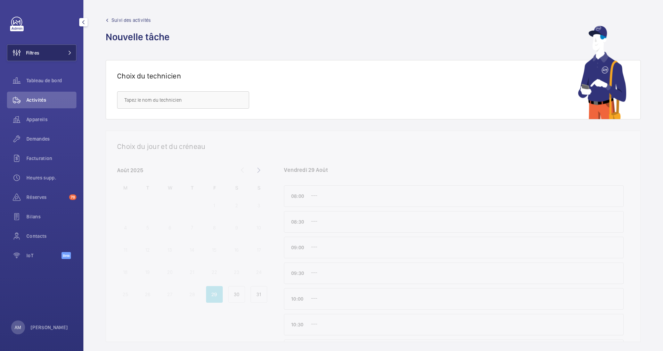
click at [38, 50] on span "Filtres" at bounding box center [32, 52] width 13 height 7
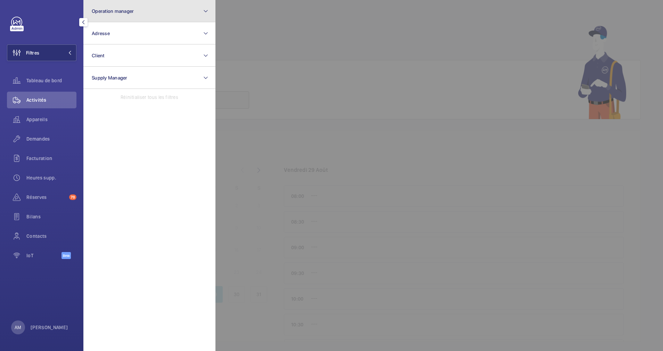
click at [140, 14] on button "Operation manager" at bounding box center [149, 11] width 132 height 22
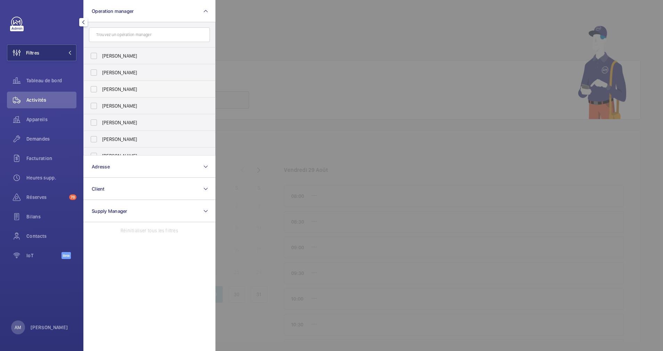
click at [106, 88] on span "[PERSON_NAME]" at bounding box center [150, 89] width 96 height 7
click at [101, 88] on input "[PERSON_NAME]" at bounding box center [94, 89] width 14 height 14
checkbox input "true"
click at [203, 8] on mat-icon at bounding box center [206, 11] width 6 height 8
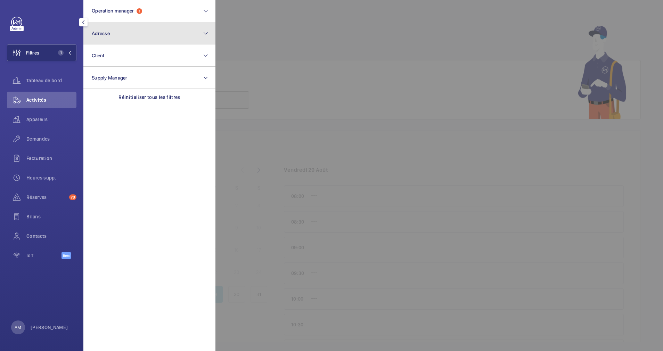
click at [155, 33] on button "Adresse" at bounding box center [149, 33] width 132 height 22
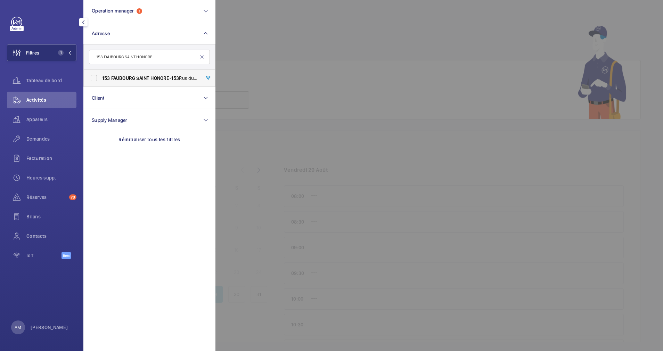
type input "153 FAUBOURG SAINT HONORE"
click at [139, 78] on span "SAINT" at bounding box center [142, 78] width 13 height 6
click at [38, 139] on span "Demandes" at bounding box center [51, 139] width 50 height 7
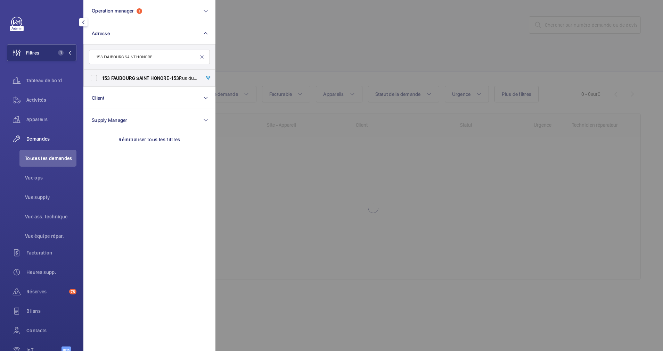
click at [315, 48] on div at bounding box center [547, 175] width 663 height 351
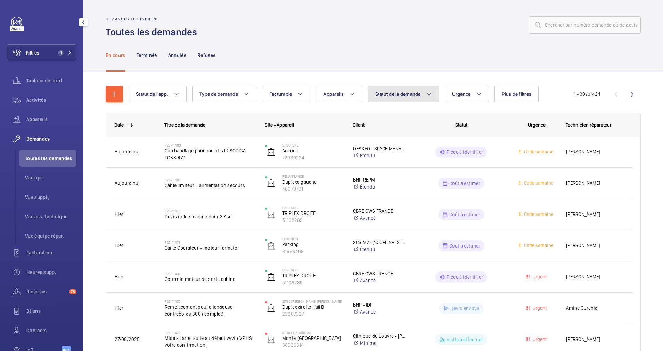
click at [420, 102] on button "Statut de la demande" at bounding box center [403, 94] width 71 height 17
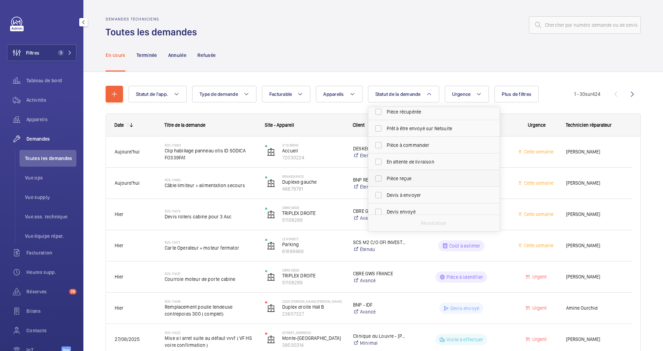
scroll to position [52, 0]
click at [380, 178] on label "Devis à envoyer" at bounding box center [428, 180] width 121 height 17
click at [380, 178] on input "Devis à envoyer" at bounding box center [379, 180] width 14 height 14
checkbox input "true"
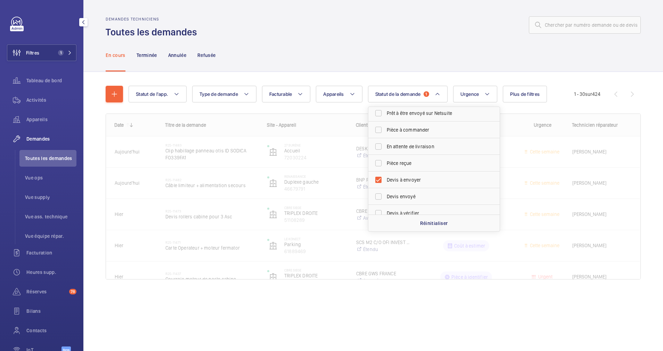
click at [417, 65] on div "En cours Terminée Annulée Refusée" at bounding box center [373, 55] width 535 height 33
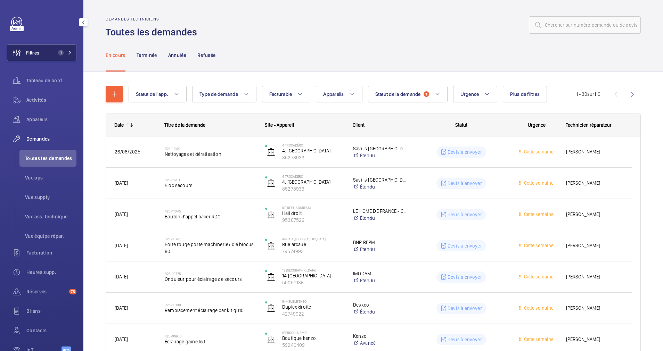
click at [68, 53] on mat-icon at bounding box center [70, 53] width 4 height 4
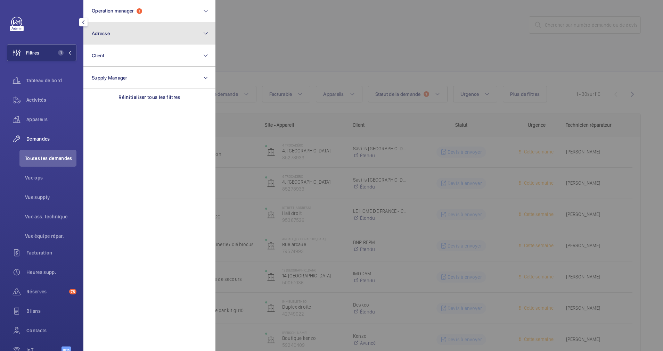
click at [135, 40] on button "Adresse" at bounding box center [149, 33] width 132 height 22
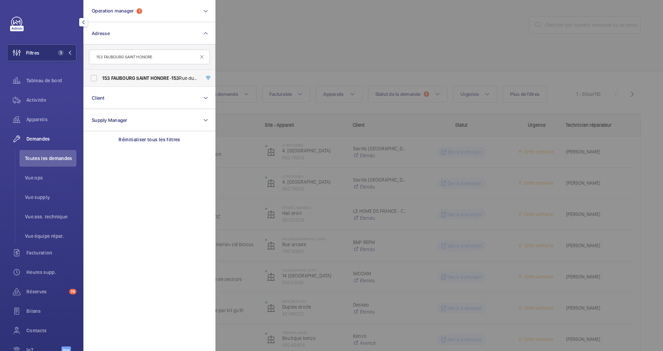
type input "153 FAUBOURG SAINT HONORE"
click at [133, 76] on span "FAUBOURG" at bounding box center [123, 78] width 24 height 6
click at [101, 76] on input "[GEOGRAPHIC_DATA] - [STREET_ADDRESS]" at bounding box center [94, 78] width 14 height 14
checkbox input "true"
click at [308, 45] on div at bounding box center [547, 175] width 663 height 351
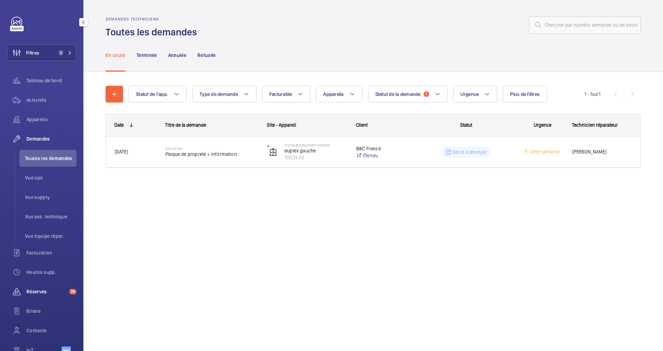
click at [36, 293] on span "Réserves" at bounding box center [46, 291] width 40 height 7
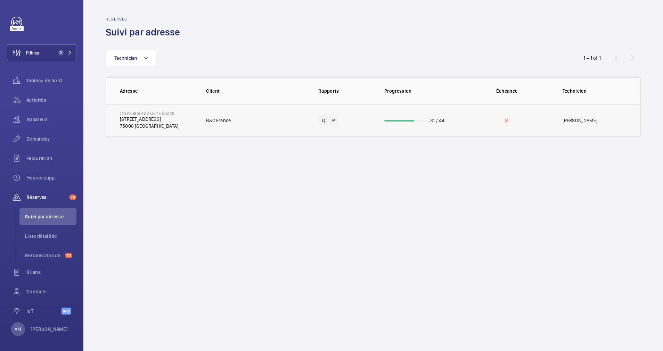
click at [414, 120] on div at bounding box center [399, 121] width 30 height 2
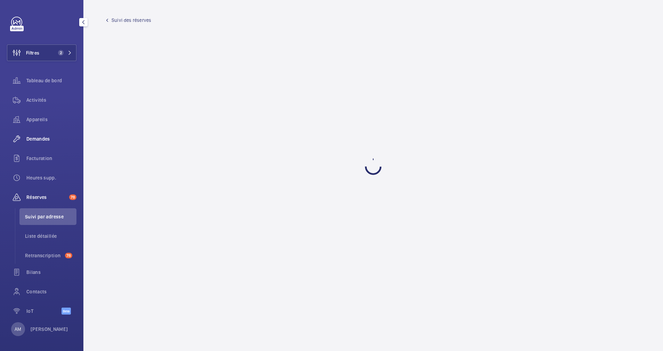
click at [41, 138] on span "Demandes" at bounding box center [51, 139] width 50 height 7
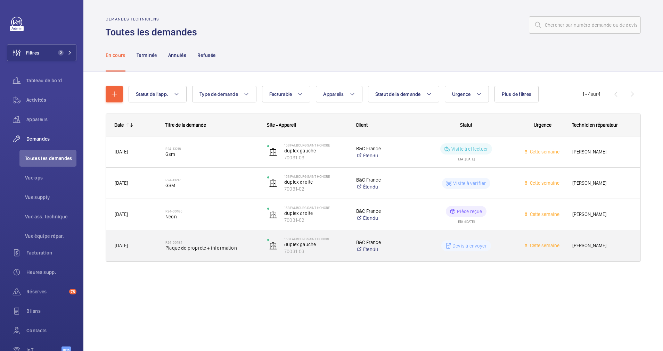
click at [213, 243] on h2 "R24-00184" at bounding box center [211, 243] width 93 height 4
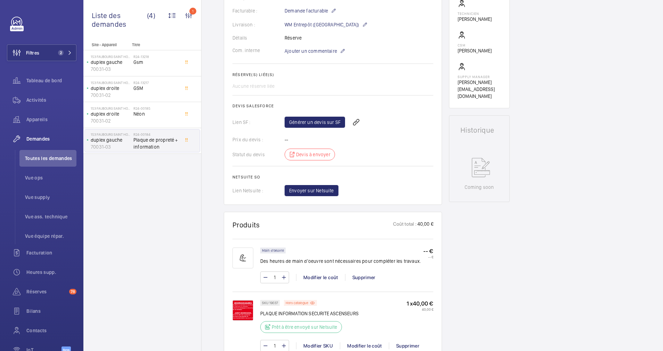
scroll to position [261, 0]
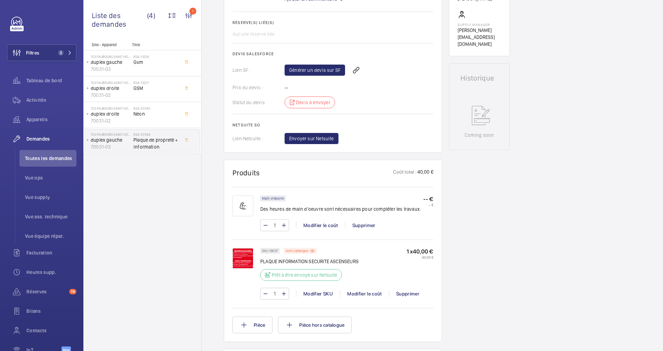
click at [238, 259] on img at bounding box center [243, 258] width 21 height 21
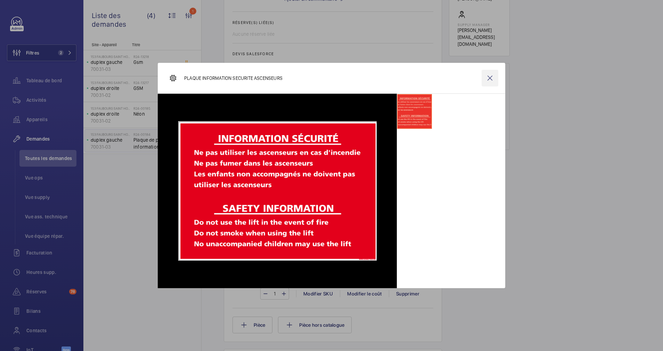
click at [490, 76] on wm-front-icon-button at bounding box center [490, 78] width 17 height 17
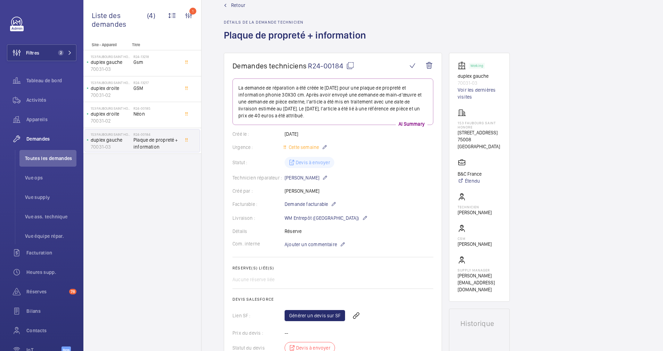
scroll to position [0, 0]
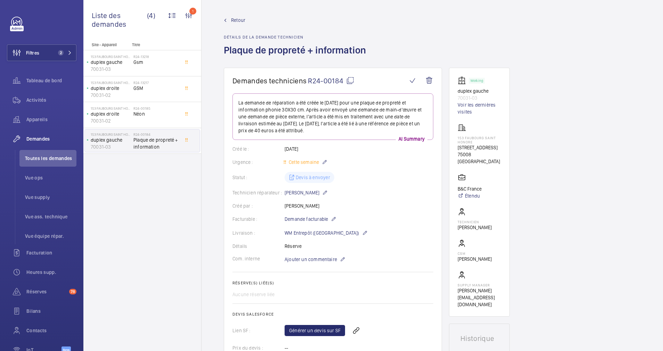
click at [235, 21] on span "Retour" at bounding box center [238, 20] width 14 height 7
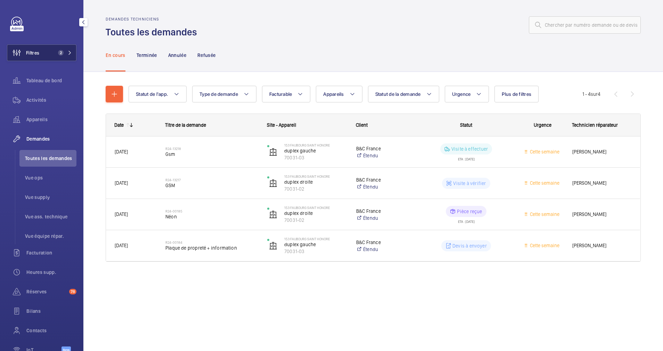
click at [59, 52] on span "2" at bounding box center [61, 53] width 6 height 6
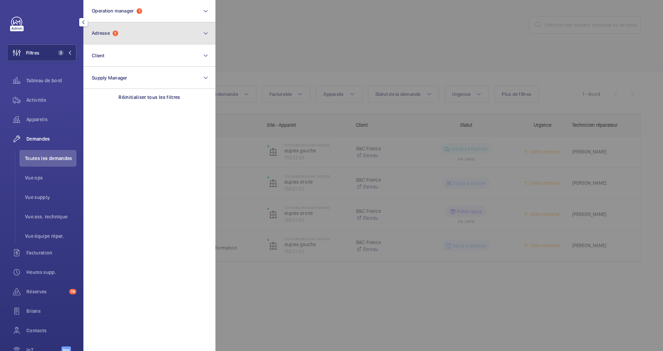
click at [114, 43] on button "Adresse 1" at bounding box center [149, 33] width 132 height 22
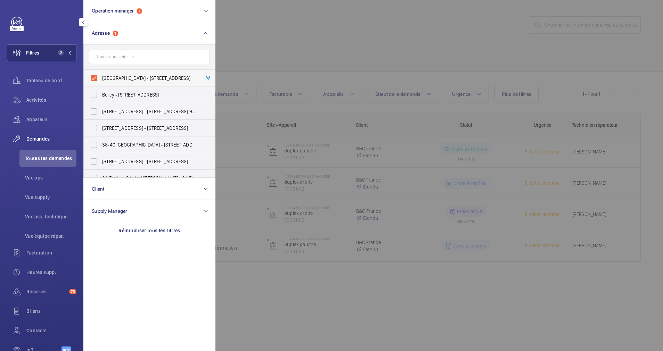
click at [97, 77] on label "[GEOGRAPHIC_DATA] - [STREET_ADDRESS]" at bounding box center [144, 78] width 121 height 17
click at [97, 77] on input "[GEOGRAPHIC_DATA] - [STREET_ADDRESS]" at bounding box center [94, 78] width 14 height 14
checkbox input "false"
click at [120, 59] on input "text" at bounding box center [149, 57] width 121 height 15
paste input "[STREET_ADDRESS]"
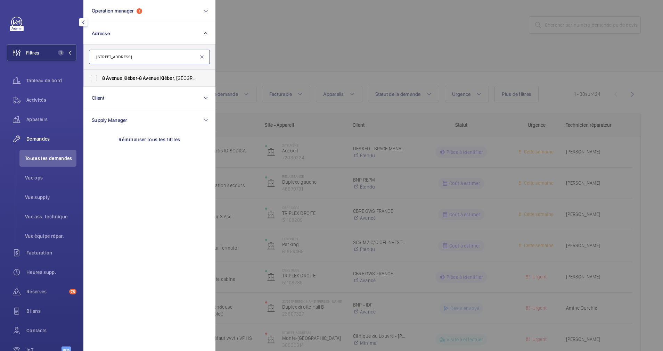
type input "[STREET_ADDRESS]"
click at [93, 78] on label "[STREET_ADDRESS]" at bounding box center [144, 78] width 121 height 17
click at [93, 78] on input "[STREET_ADDRESS]" at bounding box center [94, 78] width 14 height 14
checkbox input "true"
click at [303, 70] on div at bounding box center [547, 175] width 663 height 351
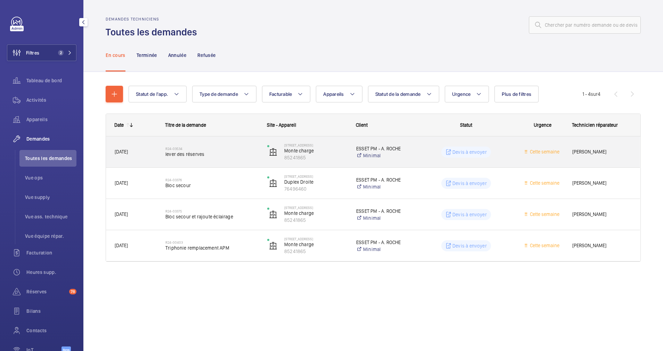
click at [225, 147] on h2 "R24-03534" at bounding box center [211, 149] width 93 height 4
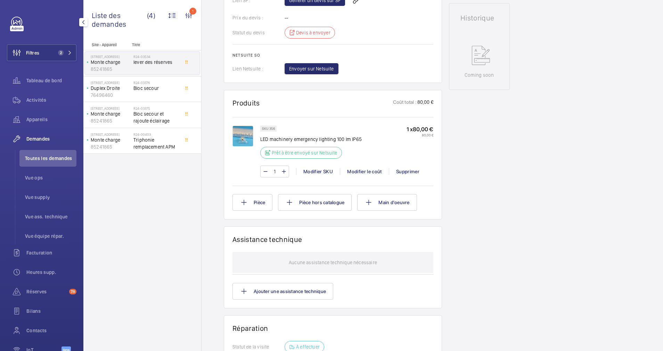
scroll to position [320, 0]
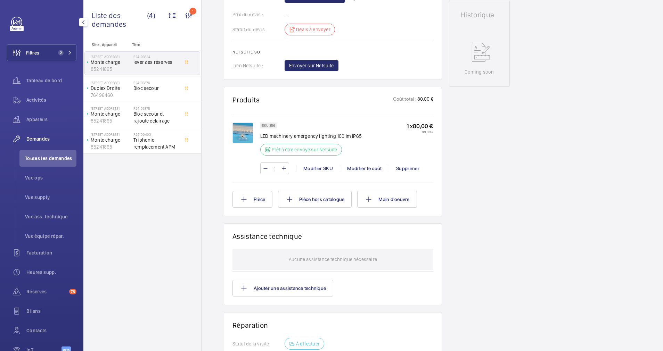
click at [246, 131] on img at bounding box center [243, 133] width 21 height 21
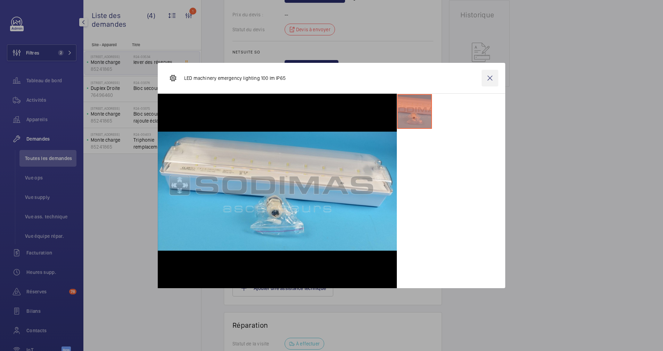
click at [483, 77] on wm-front-icon-button at bounding box center [490, 78] width 17 height 17
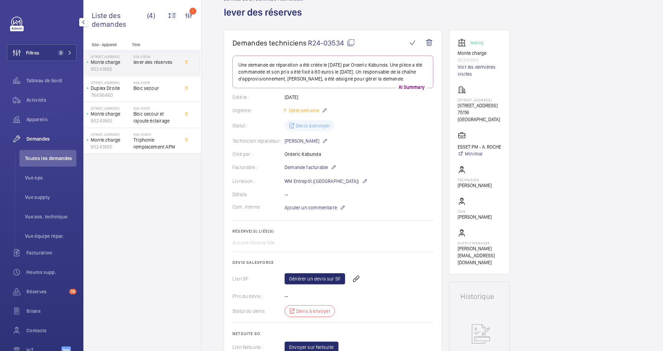
scroll to position [7, 0]
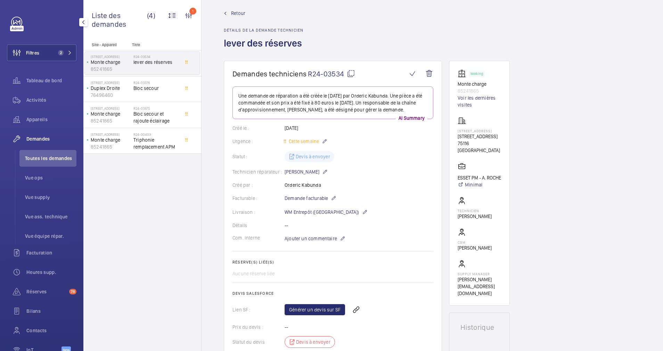
click at [238, 15] on span "Retour" at bounding box center [238, 13] width 14 height 7
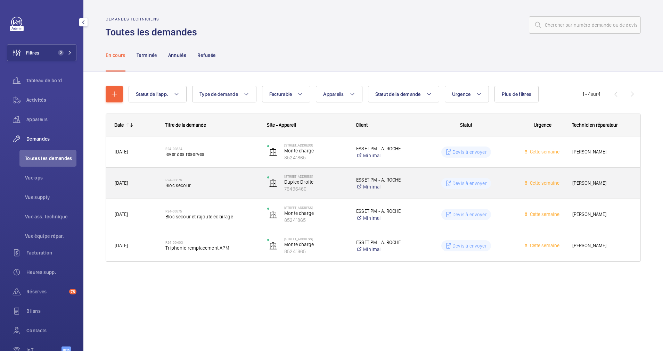
click at [238, 180] on h2 "R24-03376" at bounding box center [211, 180] width 93 height 4
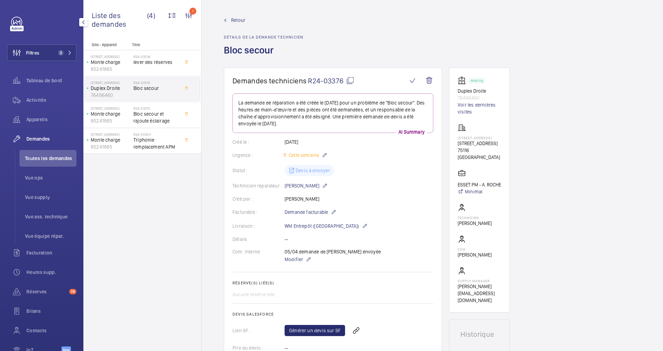
click at [234, 21] on span "Retour" at bounding box center [238, 20] width 14 height 7
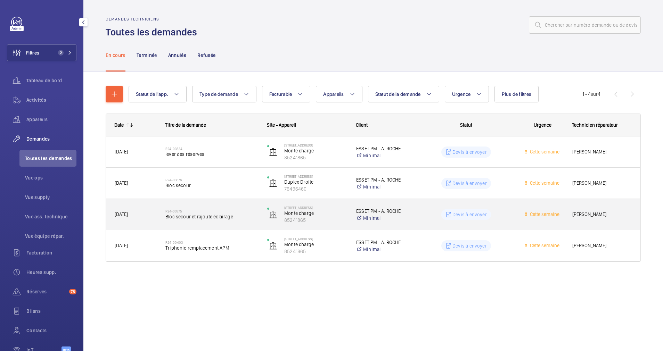
click at [253, 216] on span "Bloc secour et rajoute éclairage" at bounding box center [211, 216] width 93 height 7
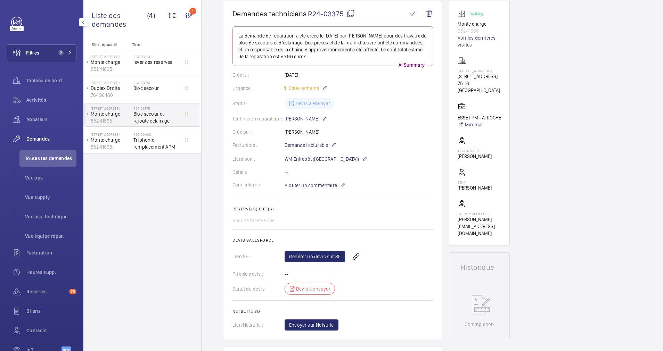
scroll to position [7, 0]
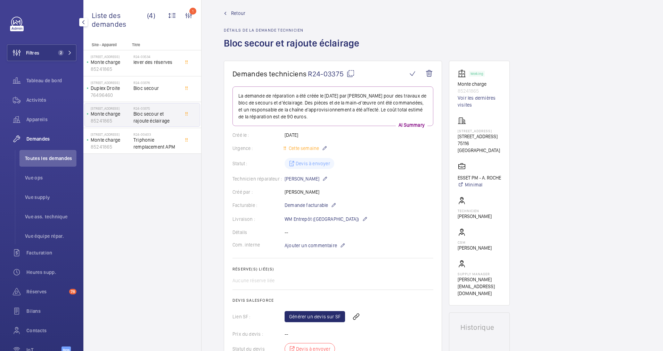
click at [235, 14] on span "Retour" at bounding box center [238, 13] width 14 height 7
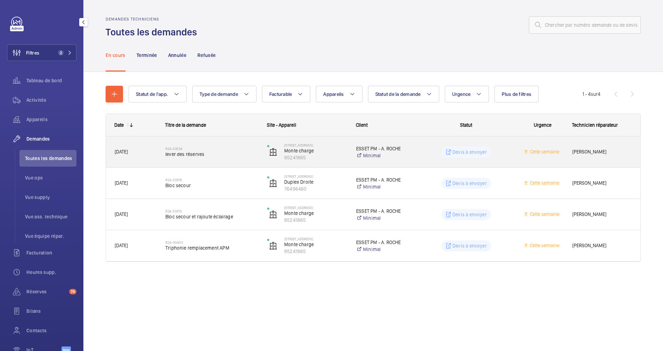
click at [243, 153] on span "lever des réserves" at bounding box center [211, 154] width 93 height 7
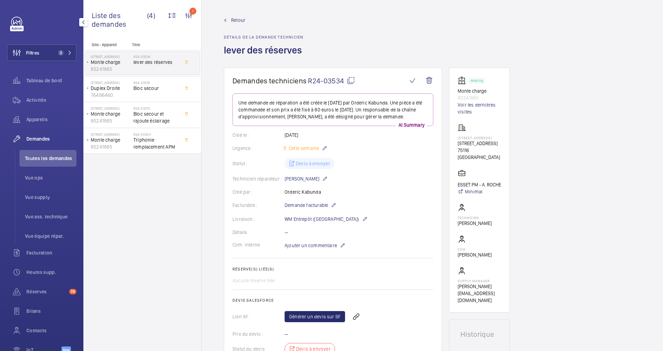
click at [232, 16] on wm-front-admin-header "Retour Détails de la demande technicien lever des réserves" at bounding box center [433, 34] width 462 height 68
click at [237, 18] on span "Retour" at bounding box center [238, 20] width 14 height 7
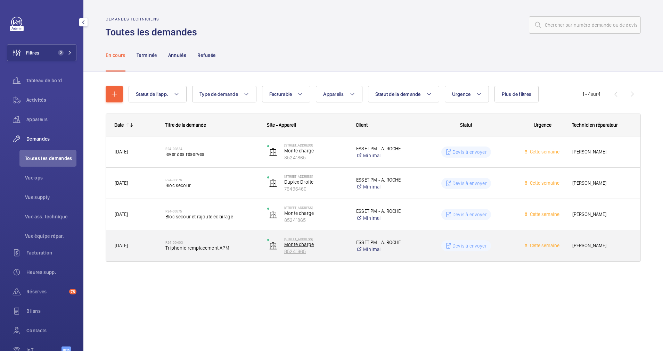
click at [336, 244] on p "Monte charge" at bounding box center [315, 244] width 63 height 7
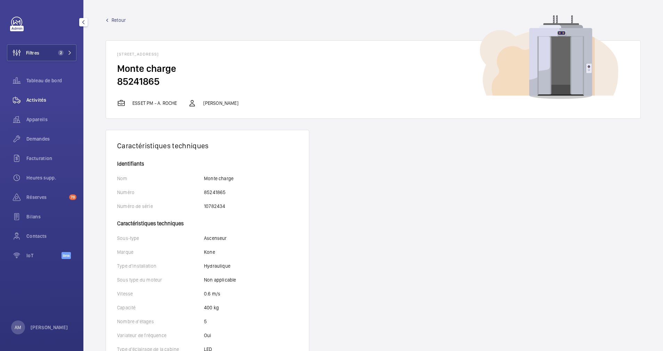
click at [41, 98] on span "Activités" at bounding box center [51, 100] width 50 height 7
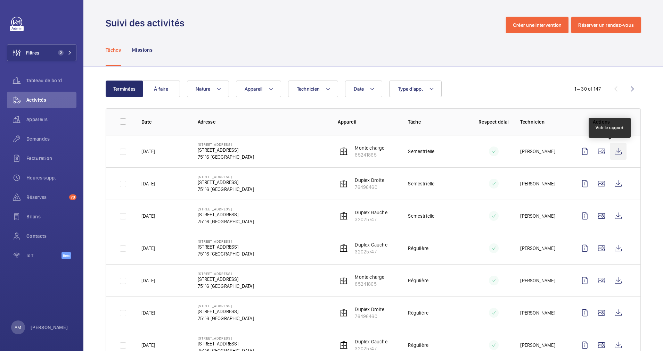
click at [610, 153] on wm-front-icon-button at bounding box center [618, 151] width 17 height 17
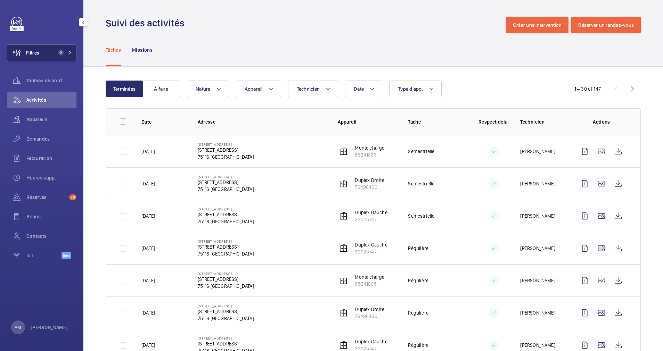
click at [50, 49] on button "Filtres 2" at bounding box center [42, 52] width 70 height 17
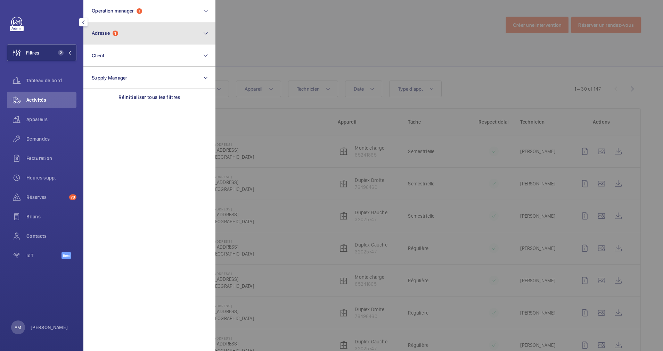
click at [155, 36] on button "Adresse 1" at bounding box center [149, 33] width 132 height 22
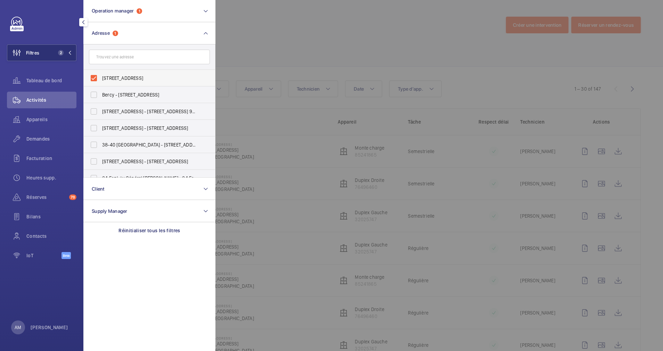
click at [95, 76] on label "[STREET_ADDRESS]" at bounding box center [144, 78] width 121 height 17
click at [95, 76] on input "[STREET_ADDRESS]" at bounding box center [94, 78] width 14 height 14
checkbox input "false"
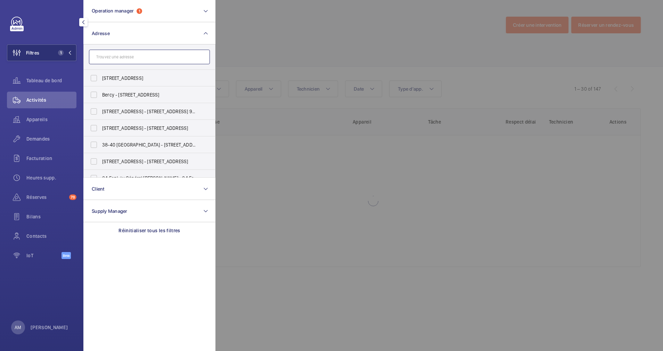
click at [119, 59] on input "text" at bounding box center [149, 57] width 121 height 15
type input "l"
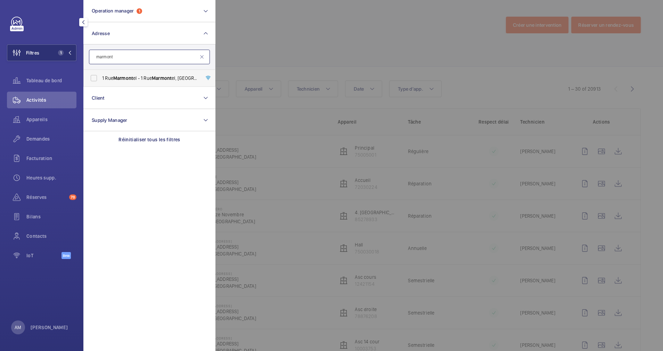
type input "marmont"
click at [101, 75] on label "[STREET_ADDRESS][GEOGRAPHIC_DATA][STREET_ADDRESS]" at bounding box center [144, 78] width 121 height 17
click at [101, 75] on input "[STREET_ADDRESS][GEOGRAPHIC_DATA][STREET_ADDRESS]" at bounding box center [94, 78] width 14 height 14
checkbox input "true"
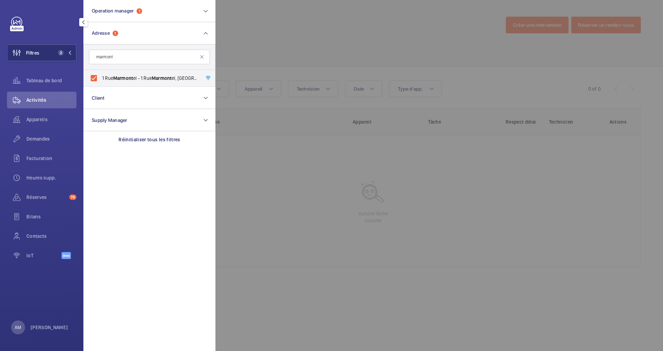
click at [242, 55] on div at bounding box center [547, 175] width 663 height 351
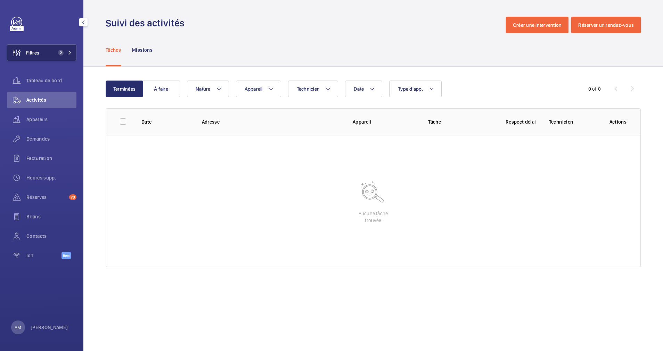
click at [64, 55] on span "2" at bounding box center [63, 53] width 17 height 6
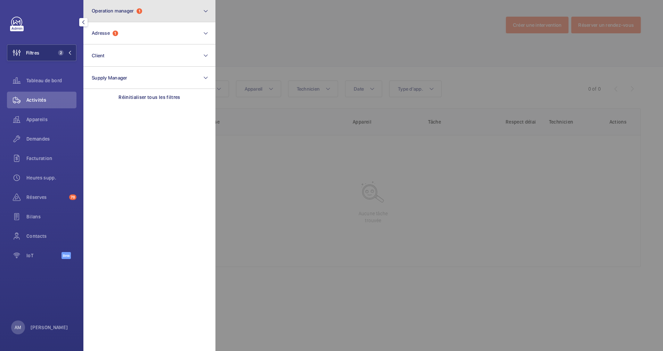
click at [146, 12] on button "Operation manager 1" at bounding box center [149, 11] width 132 height 22
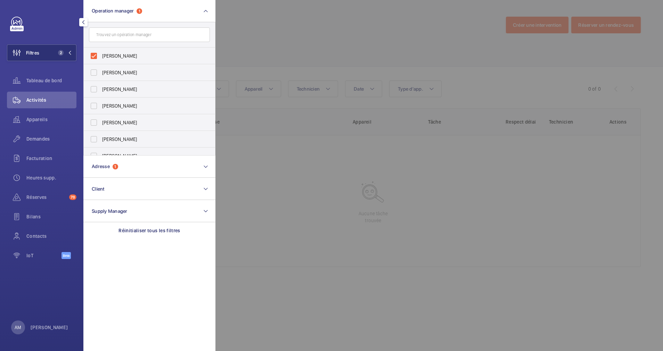
drag, startPoint x: 91, startPoint y: 59, endPoint x: 132, endPoint y: 43, distance: 44.7
click at [93, 57] on label "[PERSON_NAME]" at bounding box center [144, 56] width 121 height 17
click at [93, 57] on input "[PERSON_NAME]" at bounding box center [94, 56] width 14 height 14
checkbox input "false"
click at [237, 31] on div at bounding box center [547, 175] width 663 height 351
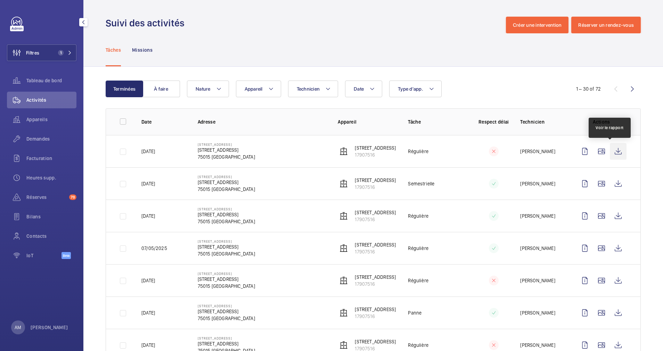
click at [610, 150] on wm-front-icon-button at bounding box center [618, 151] width 17 height 17
click at [43, 141] on span "Demandes" at bounding box center [51, 139] width 50 height 7
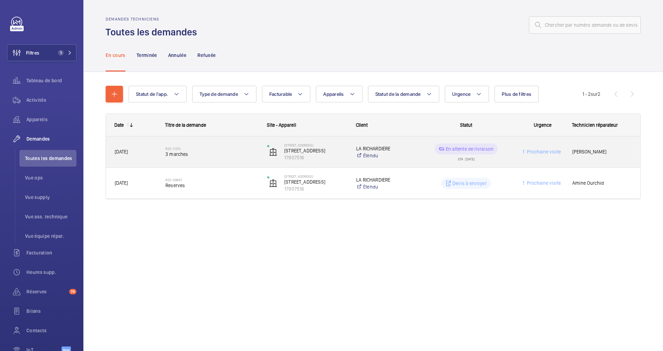
click at [225, 147] on h2 "R25-11215" at bounding box center [211, 149] width 93 height 4
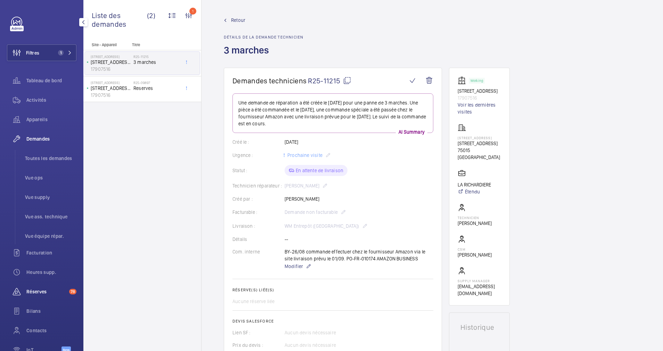
click at [36, 288] on span "Réserves" at bounding box center [46, 291] width 40 height 7
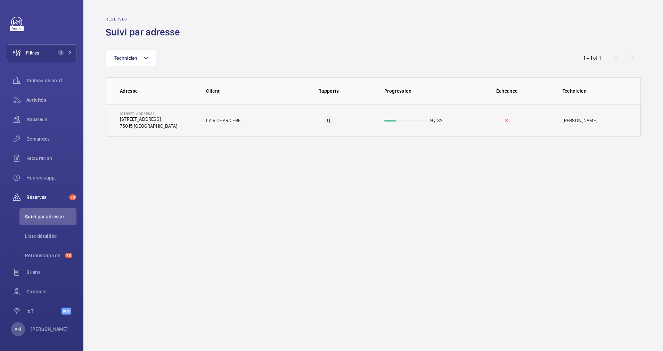
click at [398, 112] on td "9 / 32" at bounding box center [417, 120] width 89 height 33
